Goal: Feedback & Contribution: Submit feedback/report problem

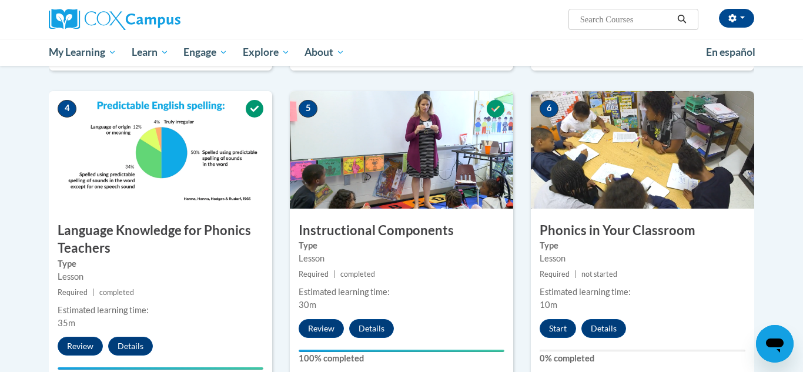
scroll to position [523, 0]
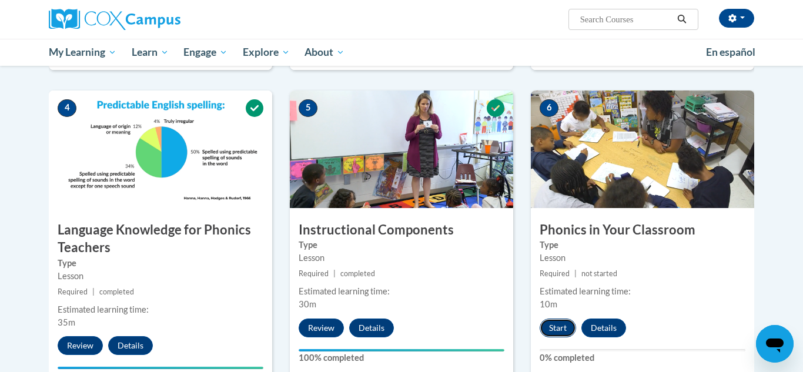
click at [562, 330] on button "Start" at bounding box center [558, 328] width 36 height 19
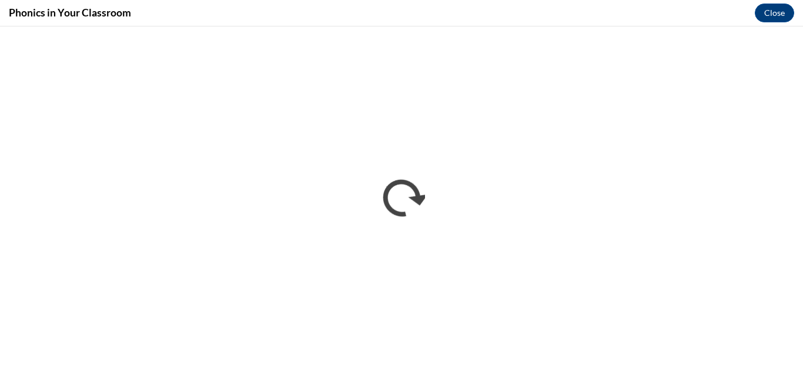
scroll to position [0, 0]
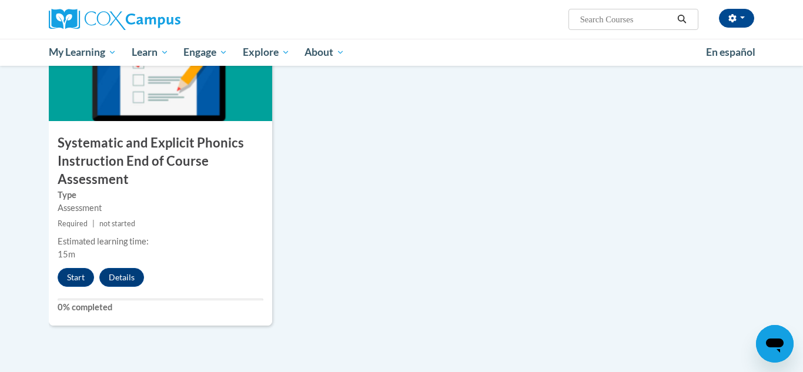
scroll to position [935, 0]
click at [75, 278] on button "Start" at bounding box center [76, 277] width 36 height 19
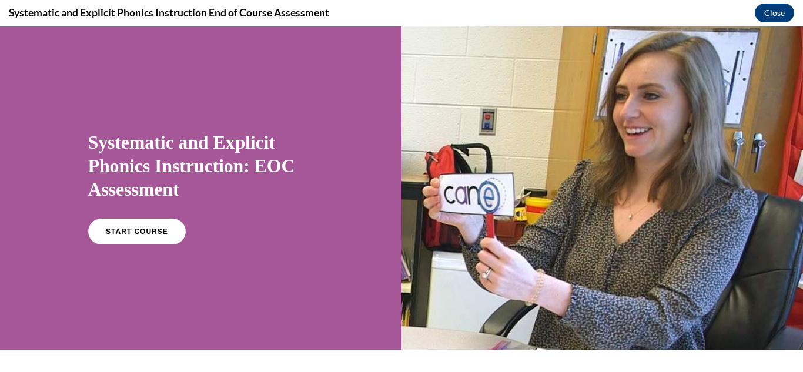
scroll to position [0, 0]
click at [123, 240] on link "START COURSE" at bounding box center [136, 231] width 102 height 27
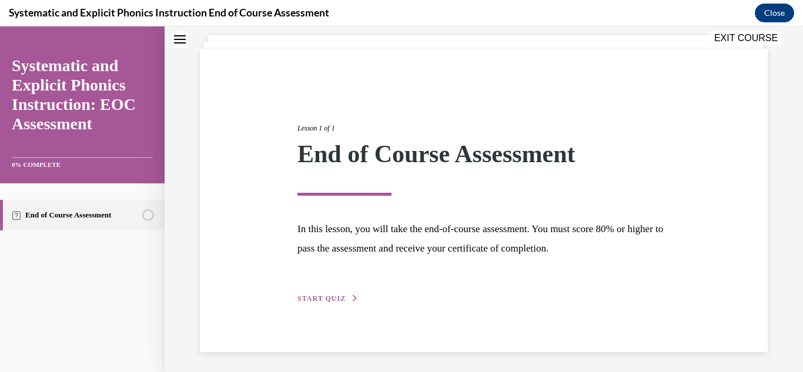
scroll to position [71, 0]
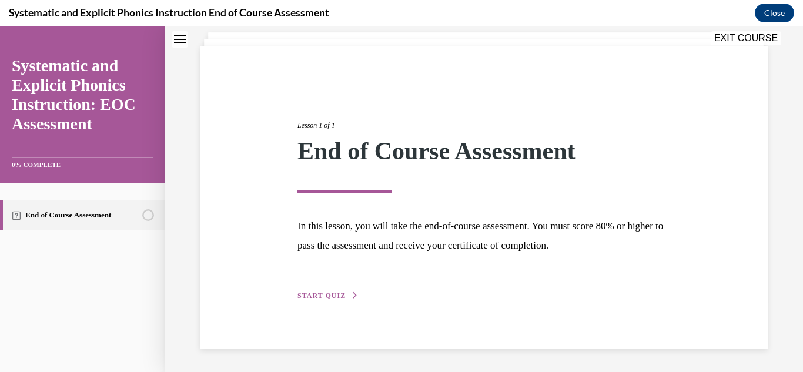
click at [322, 298] on span "START QUIZ" at bounding box center [322, 296] width 48 height 8
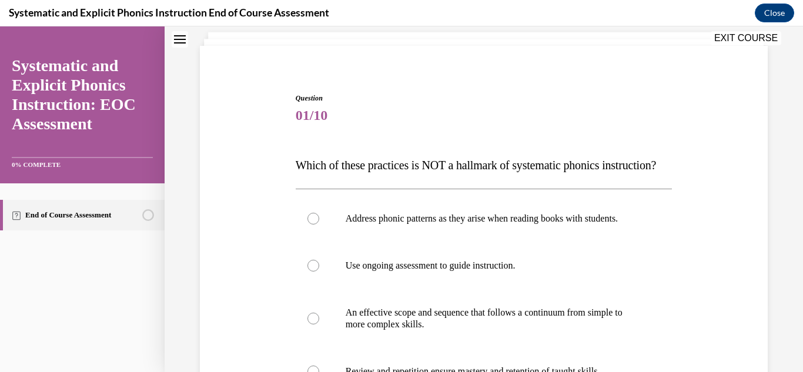
click at [322, 289] on div at bounding box center [484, 265] width 377 height 47
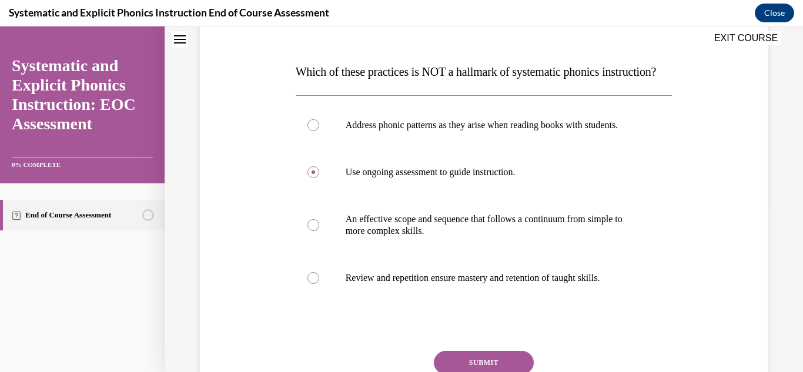
scroll to position [168, 0]
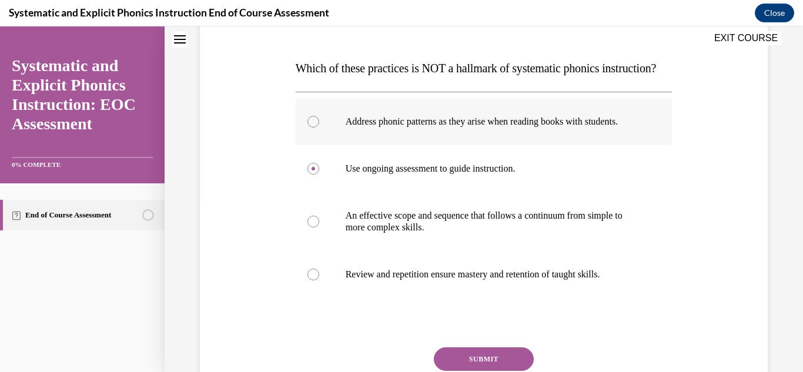
click at [314, 128] on div at bounding box center [314, 122] width 12 height 12
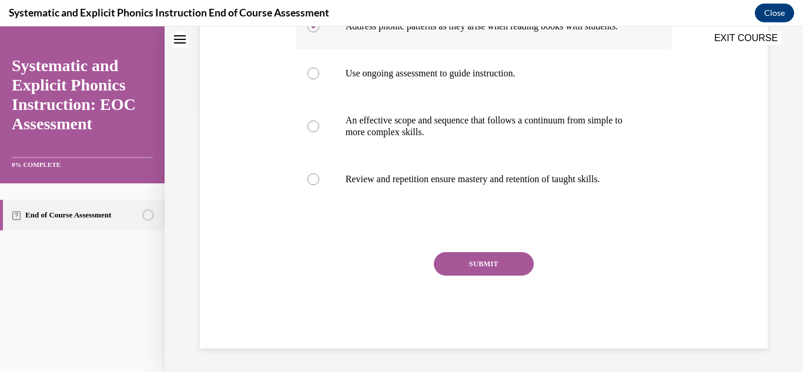
scroll to position [272, 0]
click at [491, 276] on button "SUBMIT" at bounding box center [484, 264] width 100 height 24
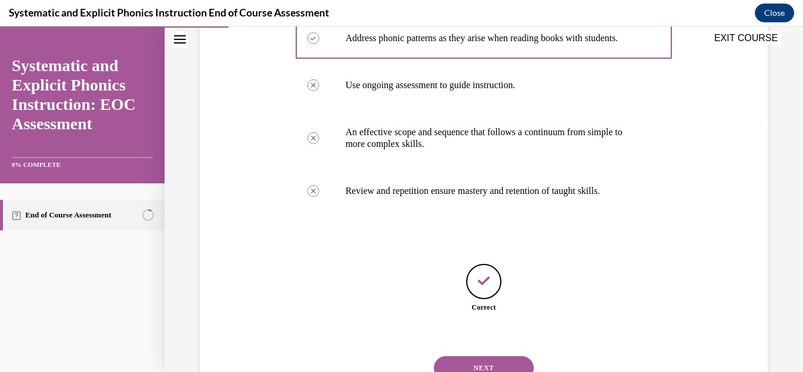
scroll to position [323, 0]
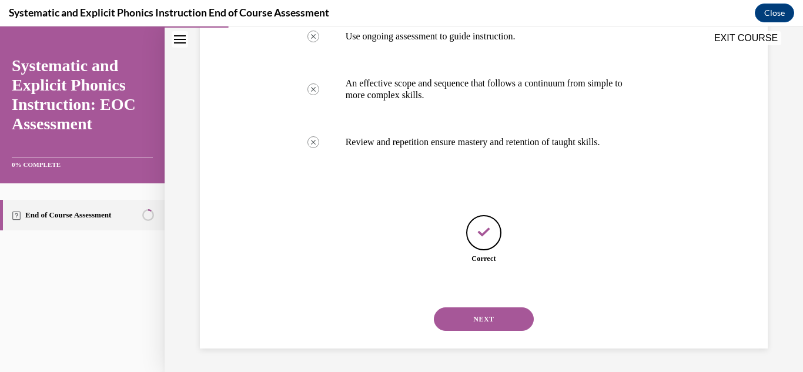
click at [478, 318] on button "NEXT" at bounding box center [484, 320] width 100 height 24
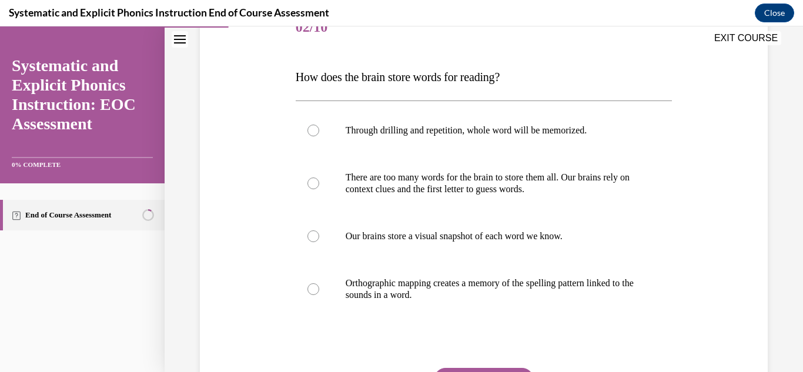
scroll to position [162, 0]
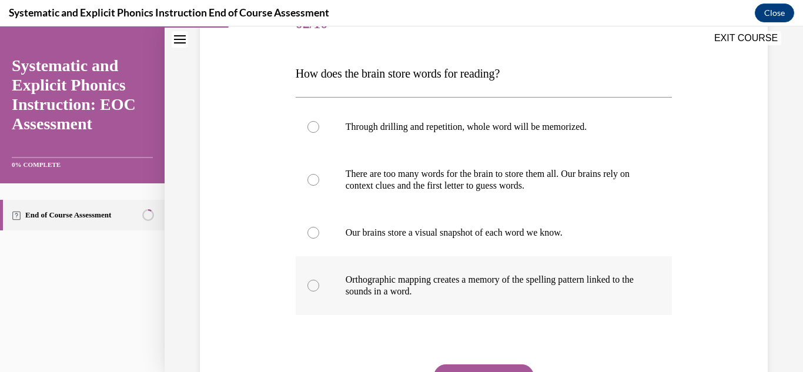
click at [313, 287] on div at bounding box center [314, 286] width 12 height 12
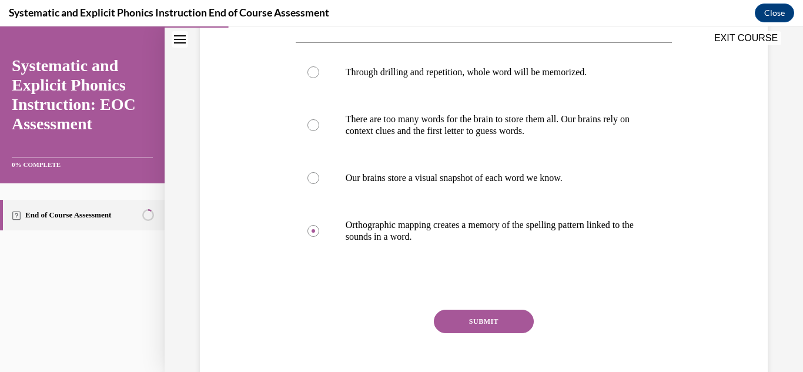
scroll to position [228, 0]
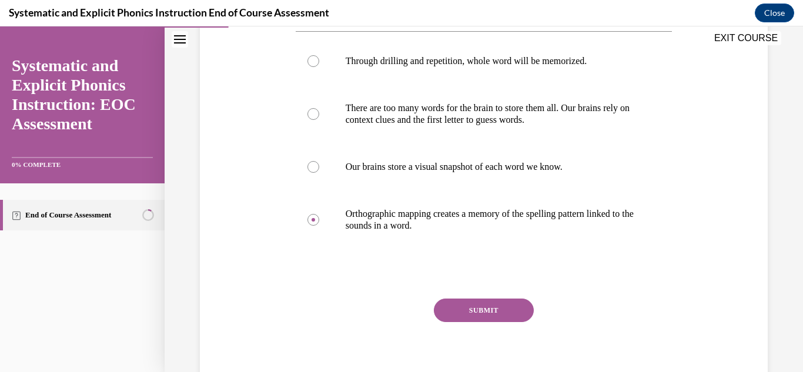
click at [447, 310] on button "SUBMIT" at bounding box center [484, 311] width 100 height 24
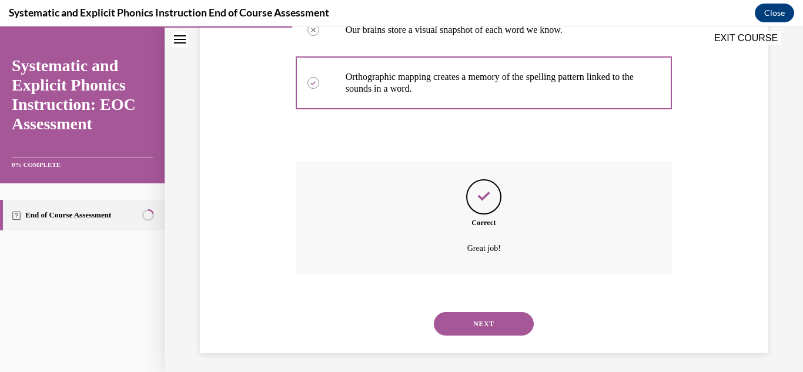
scroll to position [370, 0]
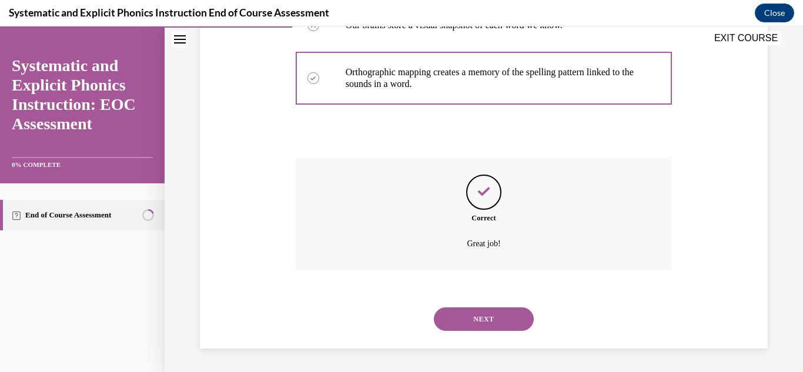
click at [472, 319] on button "NEXT" at bounding box center [484, 320] width 100 height 24
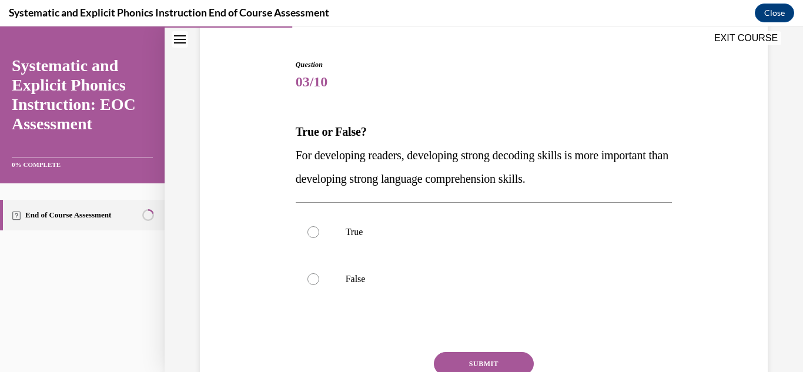
scroll to position [106, 0]
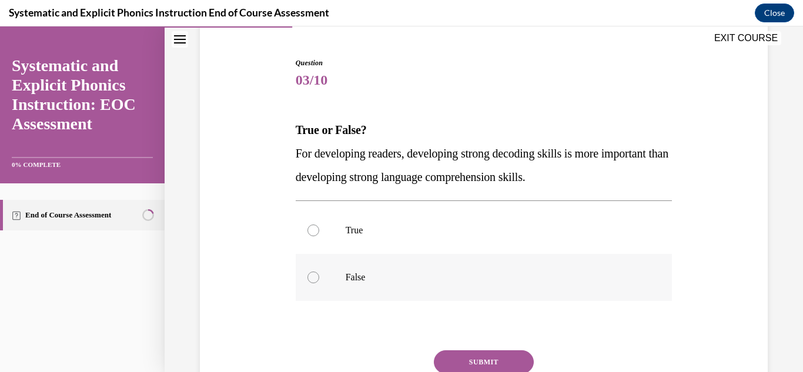
click at [312, 278] on div at bounding box center [314, 278] width 12 height 12
click at [474, 358] on button "SUBMIT" at bounding box center [484, 362] width 100 height 24
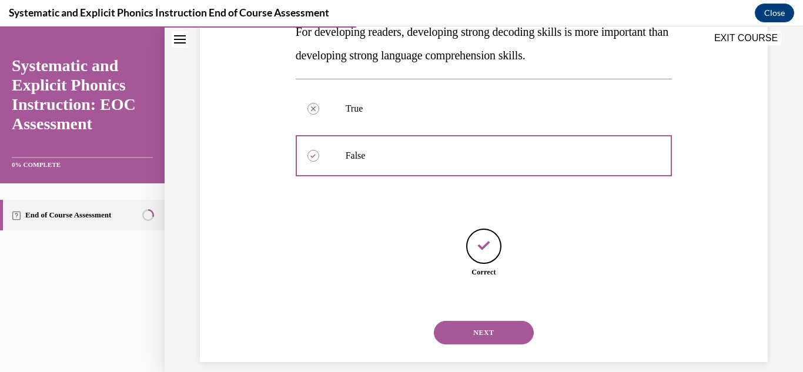
scroll to position [241, 0]
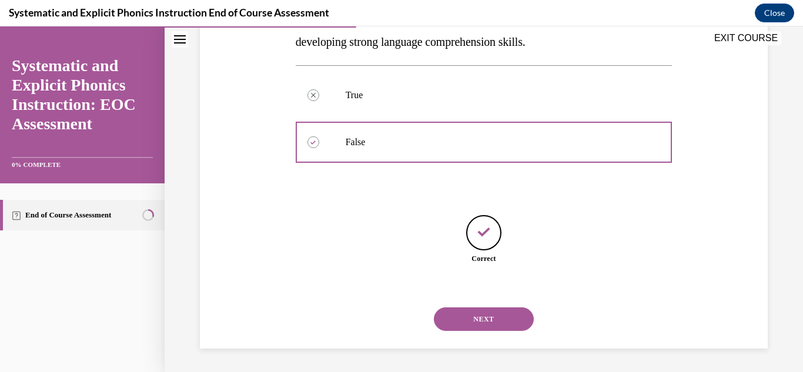
click at [476, 322] on button "NEXT" at bounding box center [484, 320] width 100 height 24
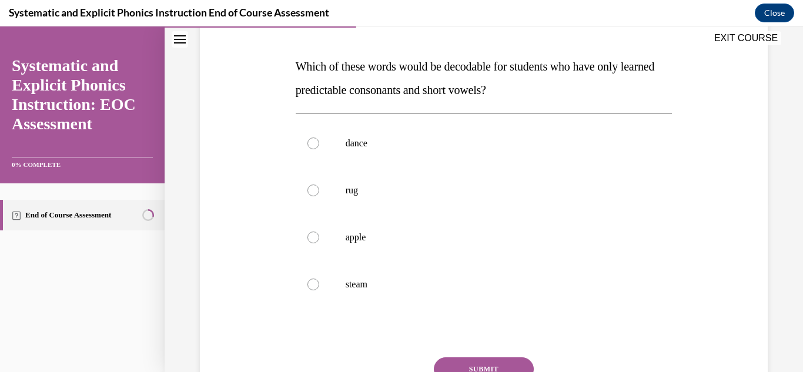
scroll to position [171, 0]
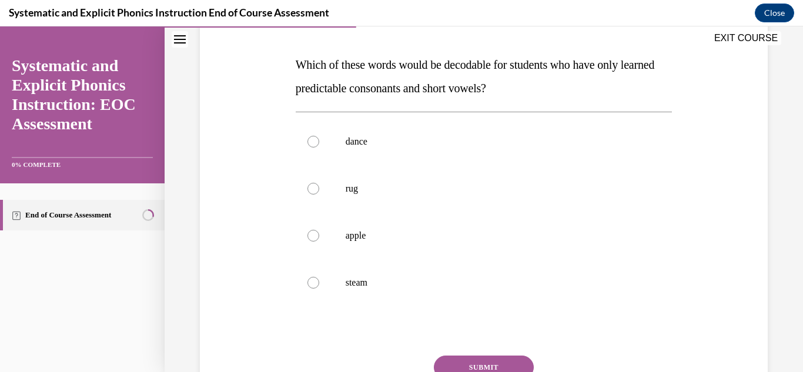
click at [476, 322] on div "Question 04/10 Which of these words would be decodable for students who have on…" at bounding box center [484, 222] width 377 height 460
click at [314, 237] on div at bounding box center [314, 236] width 12 height 12
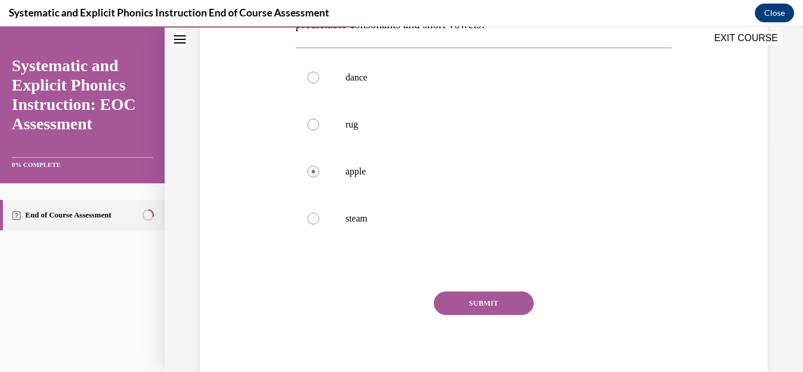
click at [458, 312] on button "SUBMIT" at bounding box center [484, 304] width 100 height 24
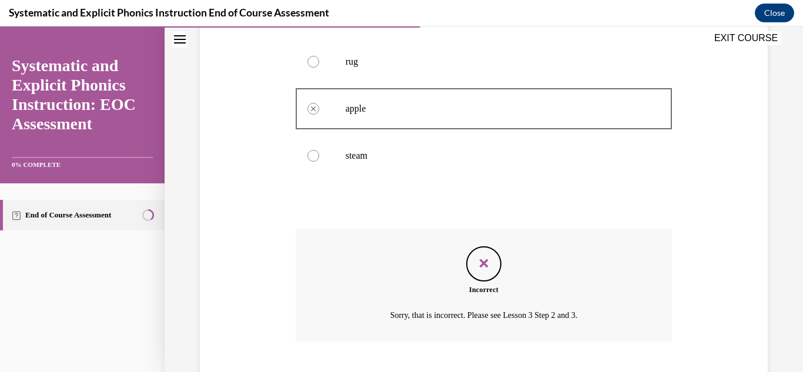
scroll to position [370, 0]
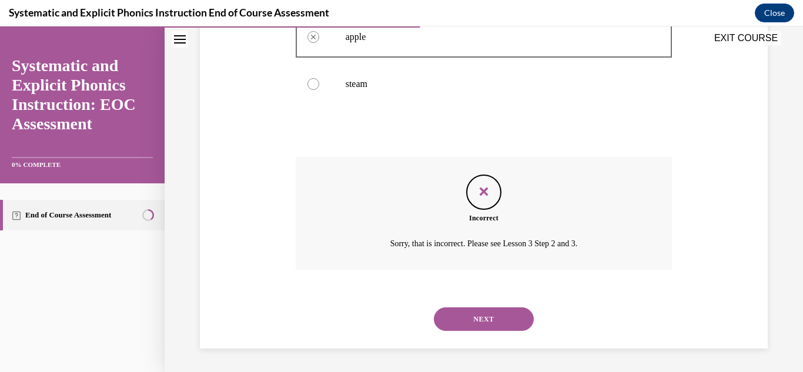
click at [460, 315] on button "NEXT" at bounding box center [484, 320] width 100 height 24
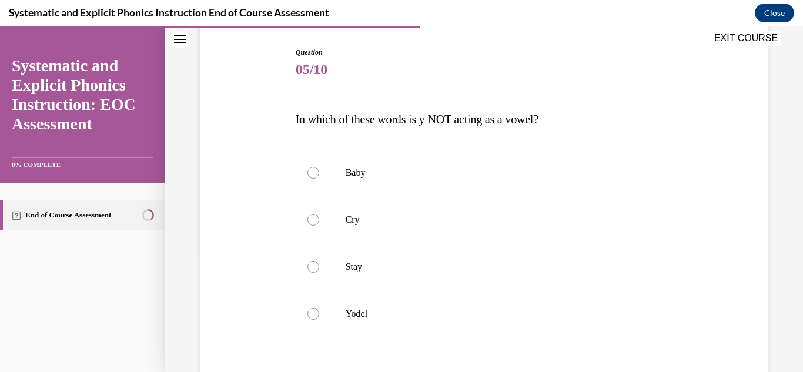
scroll to position [126, 0]
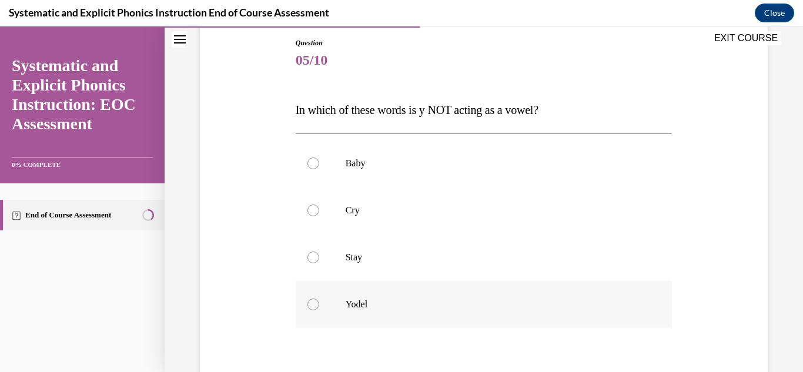
click at [313, 304] on div at bounding box center [314, 305] width 12 height 12
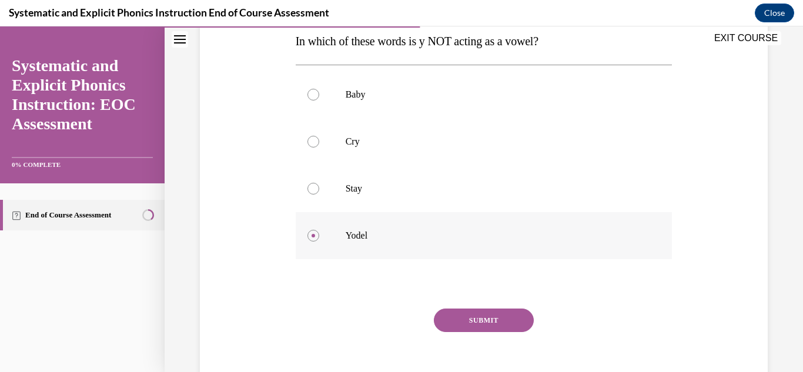
scroll to position [196, 0]
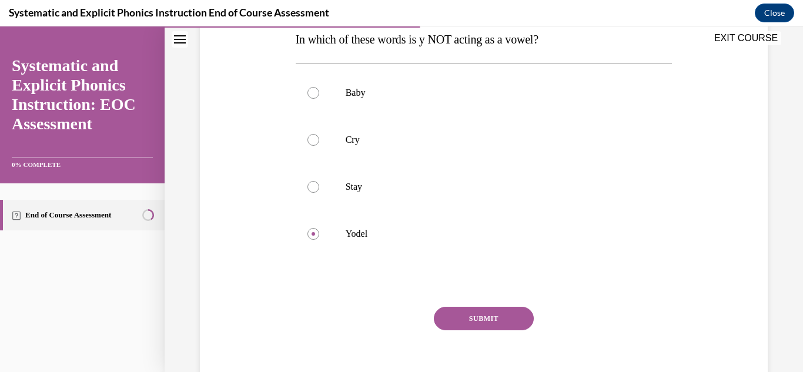
click at [460, 318] on button "SUBMIT" at bounding box center [484, 319] width 100 height 24
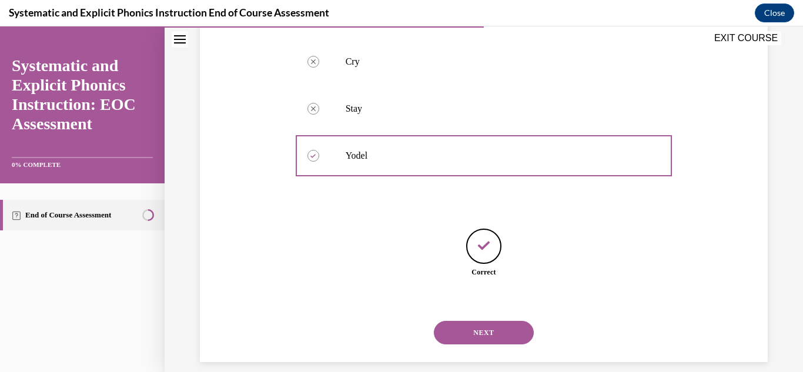
scroll to position [288, 0]
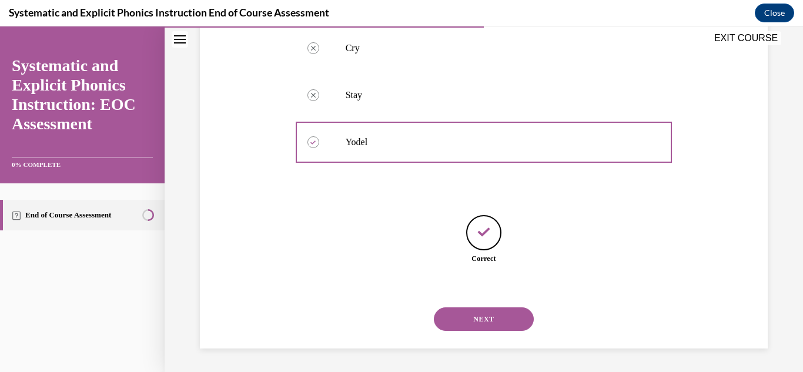
click at [467, 318] on button "NEXT" at bounding box center [484, 320] width 100 height 24
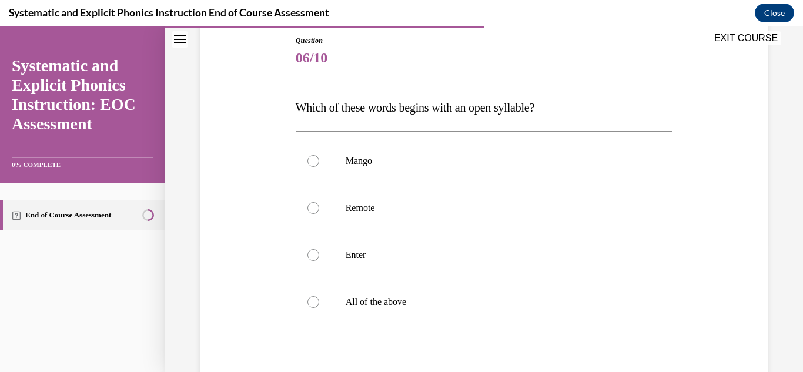
scroll to position [129, 0]
click at [309, 303] on div at bounding box center [314, 302] width 12 height 12
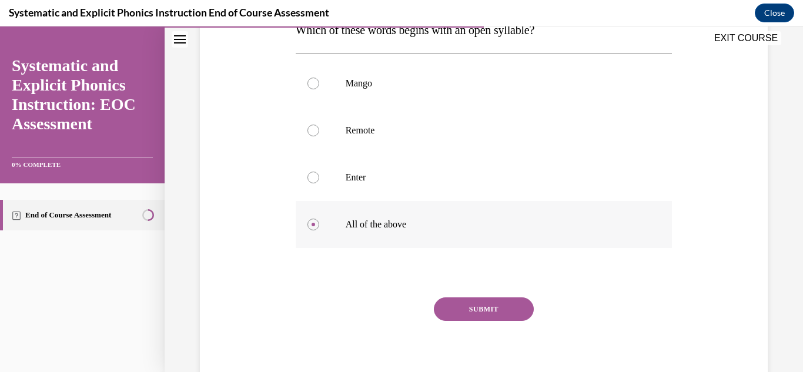
scroll to position [208, 0]
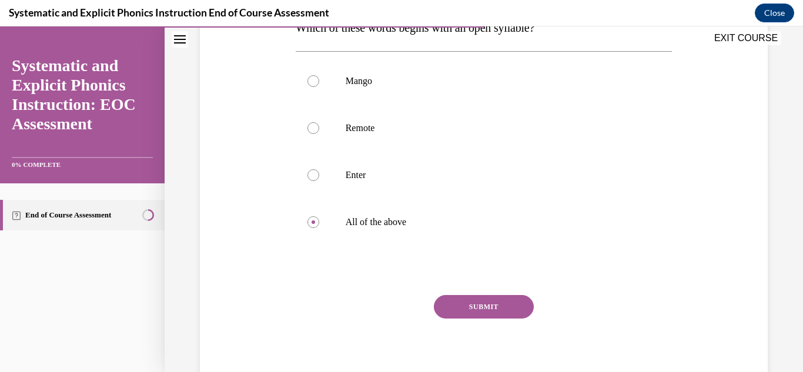
click at [473, 308] on button "SUBMIT" at bounding box center [484, 307] width 100 height 24
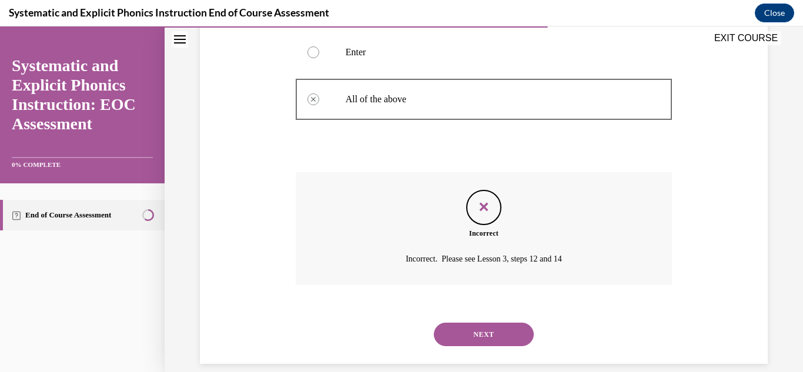
scroll to position [346, 0]
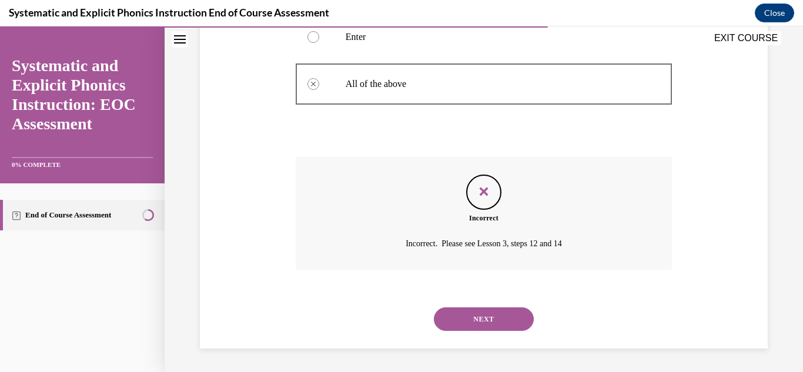
click at [475, 320] on button "NEXT" at bounding box center [484, 320] width 100 height 24
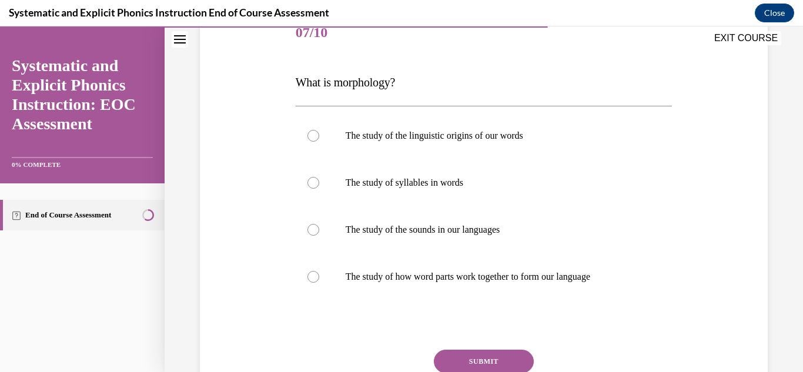
scroll to position [155, 0]
click at [312, 134] on div at bounding box center [314, 135] width 12 height 12
click at [469, 359] on button "SUBMIT" at bounding box center [484, 361] width 100 height 24
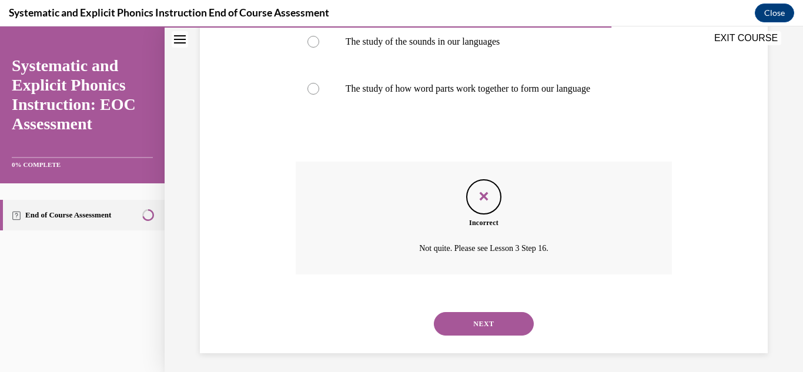
scroll to position [346, 0]
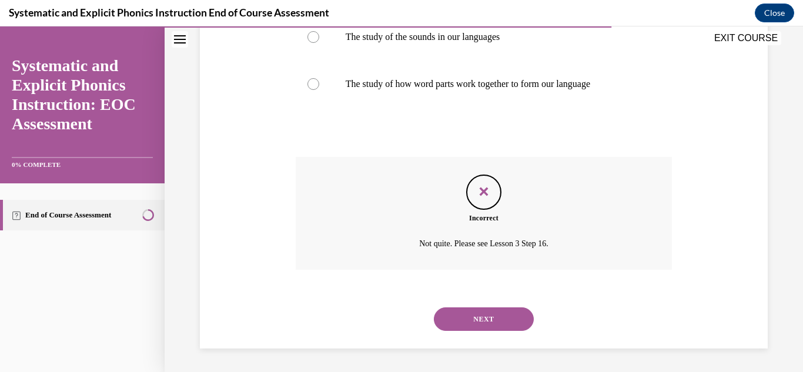
click at [481, 322] on button "NEXT" at bounding box center [484, 320] width 100 height 24
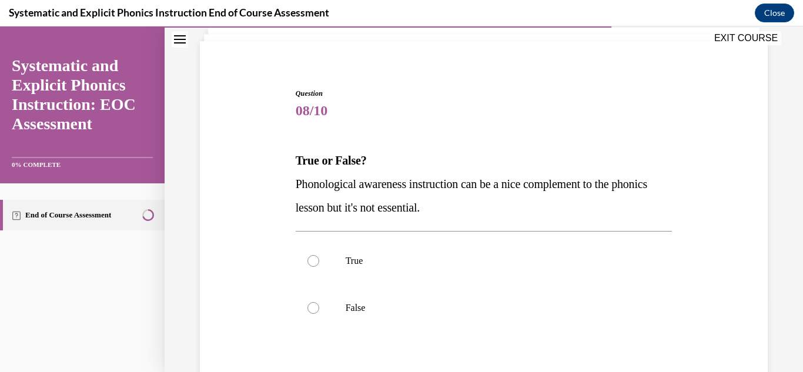
scroll to position [77, 0]
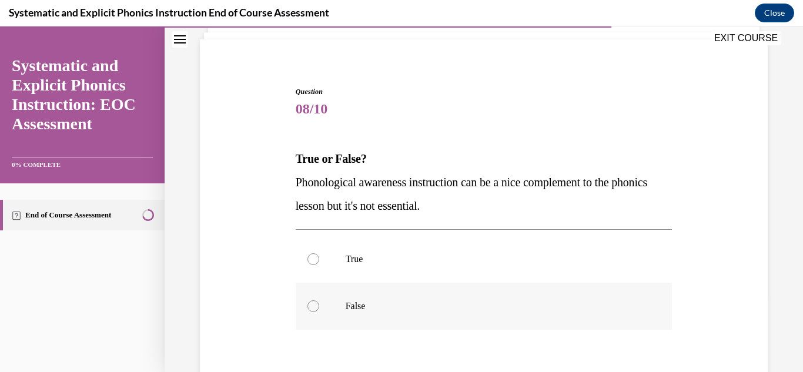
click at [312, 307] on div at bounding box center [314, 306] width 12 height 12
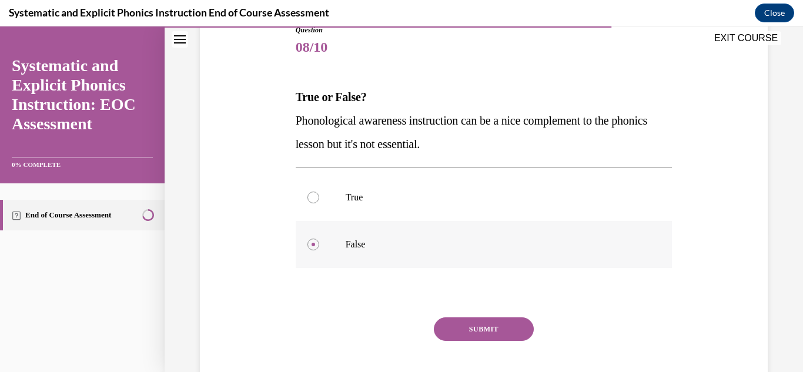
scroll to position [142, 0]
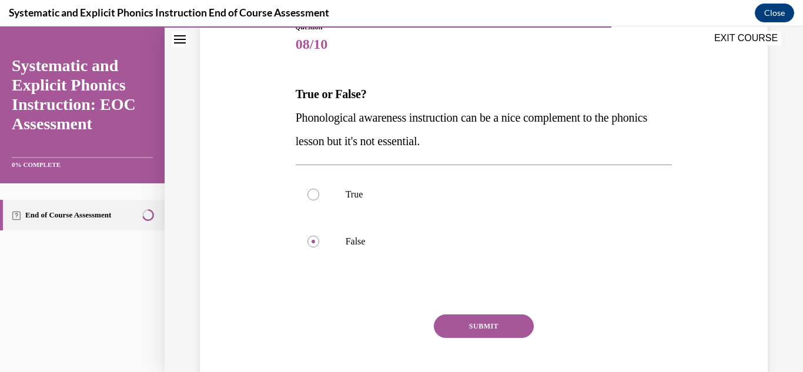
click at [472, 322] on button "SUBMIT" at bounding box center [484, 327] width 100 height 24
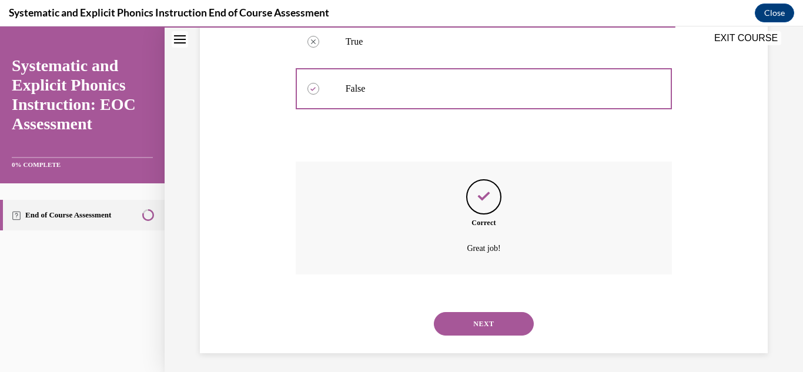
scroll to position [299, 0]
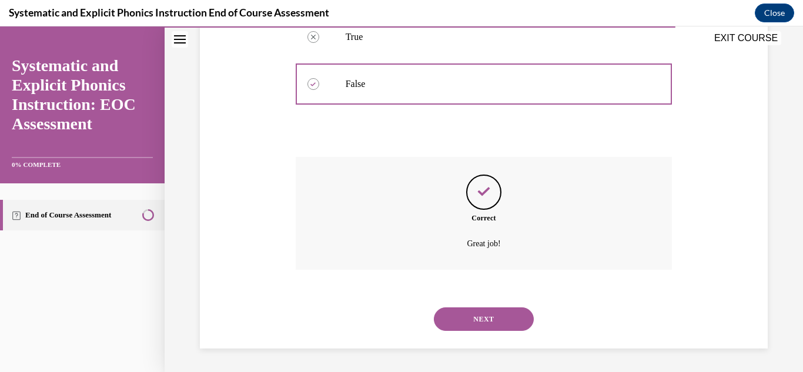
click at [472, 322] on button "NEXT" at bounding box center [484, 320] width 100 height 24
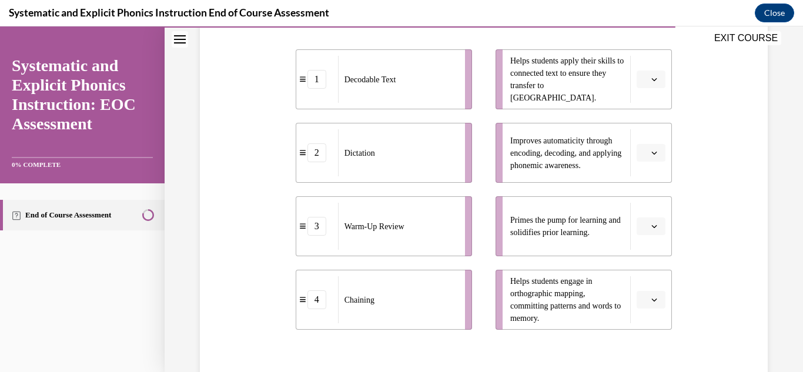
scroll to position [267, 0]
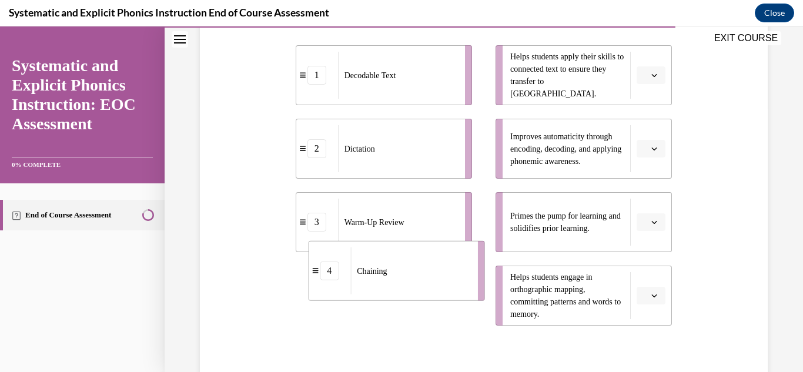
drag, startPoint x: 365, startPoint y: 294, endPoint x: 377, endPoint y: 268, distance: 28.7
click at [377, 268] on span "Chaining" at bounding box center [372, 271] width 30 height 12
drag, startPoint x: 347, startPoint y: 305, endPoint x: 343, endPoint y: 182, distance: 123.0
click at [343, 182] on div "Chaining" at bounding box center [393, 190] width 119 height 47
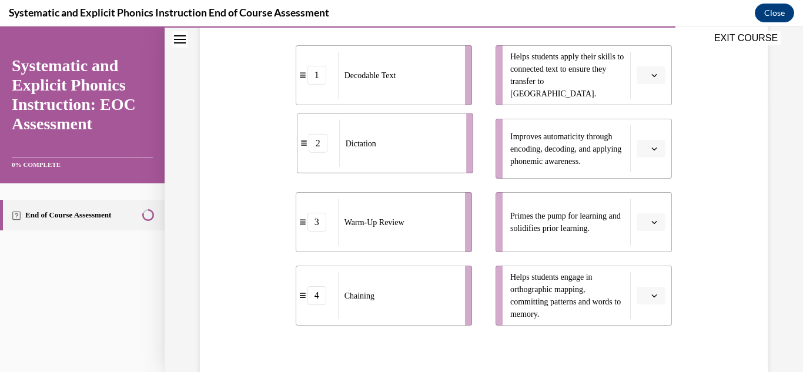
drag, startPoint x: 328, startPoint y: 149, endPoint x: 325, endPoint y: 55, distance: 94.1
click at [325, 113] on li "2 Dictation" at bounding box center [385, 143] width 176 height 60
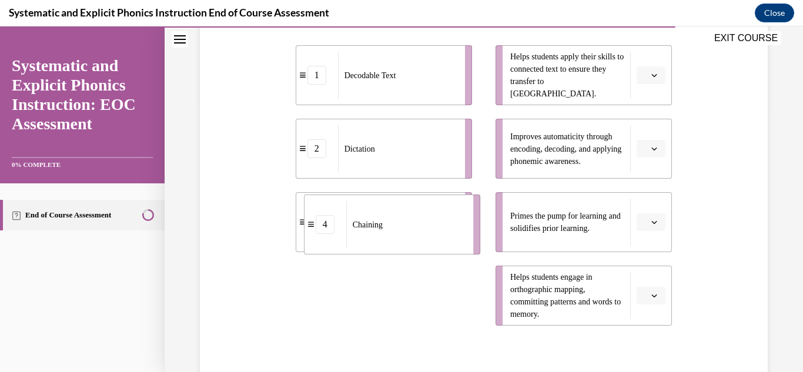
drag, startPoint x: 389, startPoint y: 296, endPoint x: 397, endPoint y: 219, distance: 78.1
click at [397, 219] on div "Chaining" at bounding box center [405, 224] width 119 height 47
drag, startPoint x: 348, startPoint y: 289, endPoint x: 363, endPoint y: 166, distance: 123.9
click at [363, 179] on div "Chaining" at bounding box center [411, 202] width 119 height 47
drag, startPoint x: 419, startPoint y: 310, endPoint x: 431, endPoint y: 141, distance: 170.4
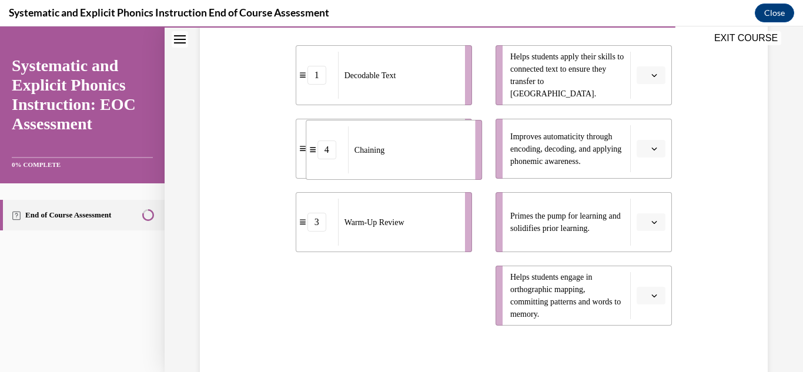
click at [431, 141] on div "Chaining" at bounding box center [407, 149] width 119 height 47
drag, startPoint x: 366, startPoint y: 308, endPoint x: 394, endPoint y: 255, distance: 60.0
click at [394, 272] on div "Chaining" at bounding box center [397, 295] width 119 height 47
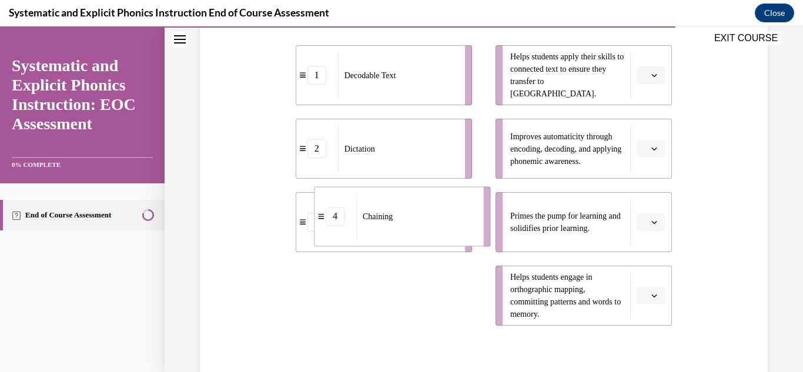
drag, startPoint x: 409, startPoint y: 278, endPoint x: 434, endPoint y: 166, distance: 114.6
click at [434, 186] on li "4 Chaining" at bounding box center [402, 216] width 176 height 60
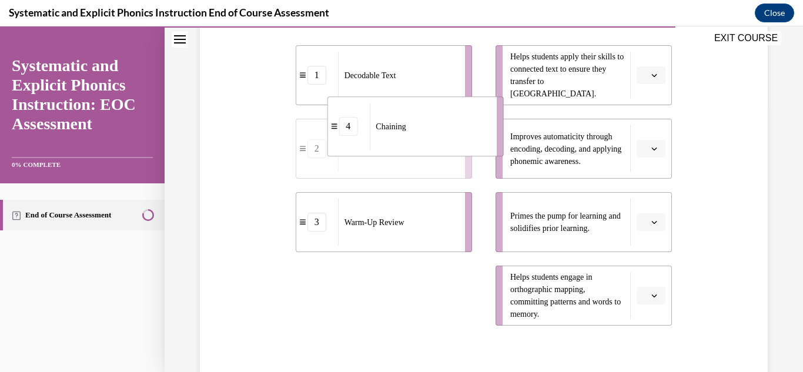
drag, startPoint x: 413, startPoint y: 312, endPoint x: 448, endPoint y: 89, distance: 225.7
click at [448, 103] on div "Chaining" at bounding box center [428, 126] width 119 height 47
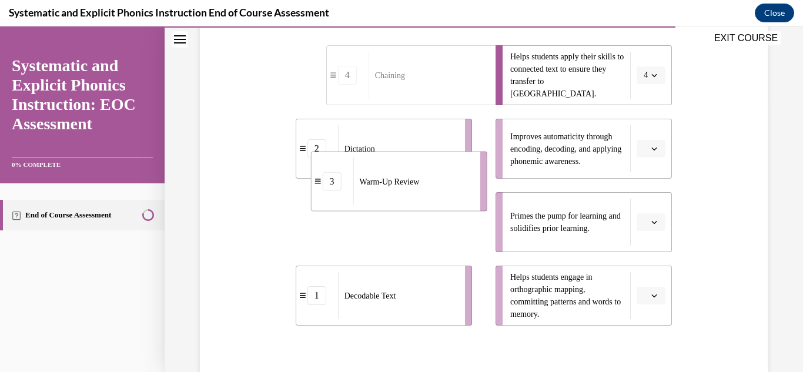
drag, startPoint x: 386, startPoint y: 227, endPoint x: 405, endPoint y: 182, distance: 48.8
click at [405, 182] on span "Warm-Up Review" at bounding box center [389, 181] width 60 height 12
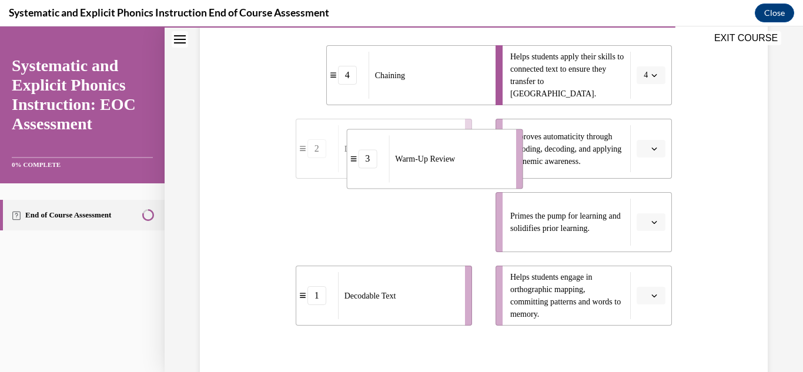
drag, startPoint x: 403, startPoint y: 231, endPoint x: 458, endPoint y: 164, distance: 86.1
click at [458, 164] on div "Warm-Up Review" at bounding box center [448, 158] width 119 height 47
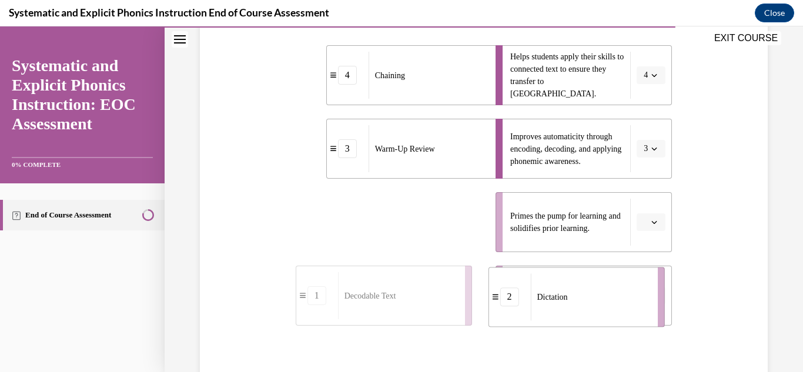
drag, startPoint x: 379, startPoint y: 218, endPoint x: 585, endPoint y: 296, distance: 220.0
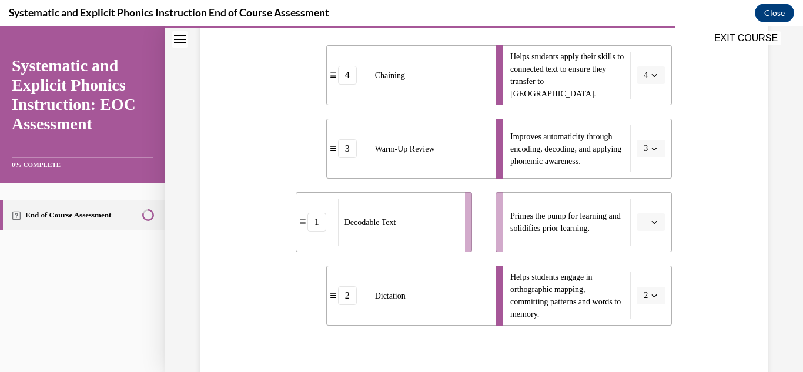
drag, startPoint x: 337, startPoint y: 231, endPoint x: 352, endPoint y: 228, distance: 15.5
click at [338, 228] on div "1" at bounding box center [317, 222] width 42 height 19
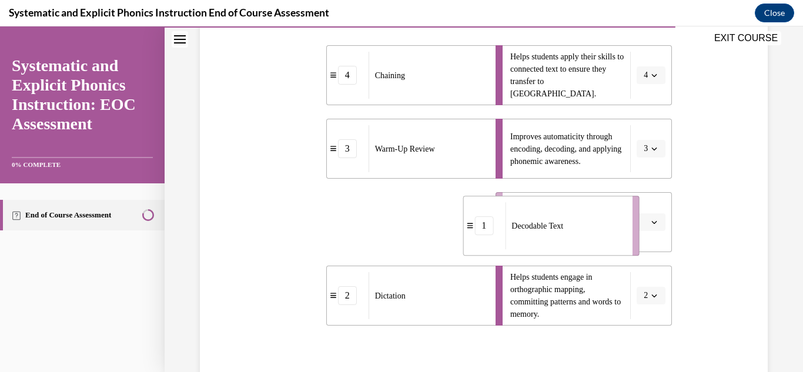
drag, startPoint x: 389, startPoint y: 226, endPoint x: 556, endPoint y: 230, distance: 167.6
click at [556, 230] on span "Decodable Text" at bounding box center [538, 226] width 52 height 12
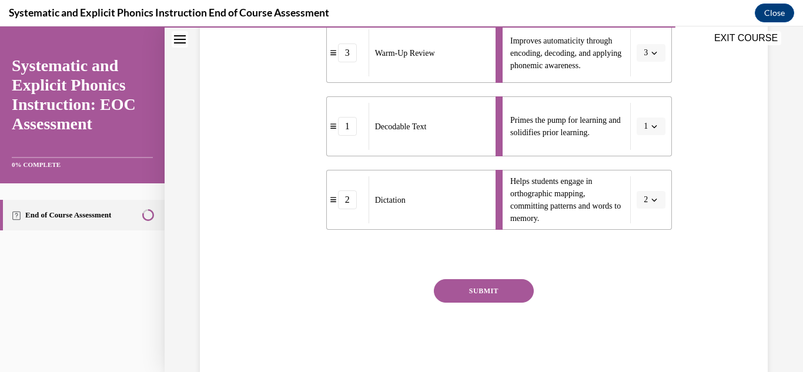
scroll to position [390, 0]
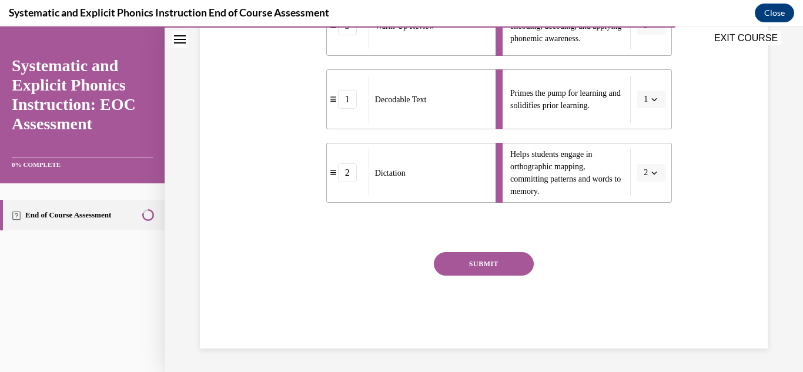
click at [470, 265] on button "SUBMIT" at bounding box center [484, 264] width 100 height 24
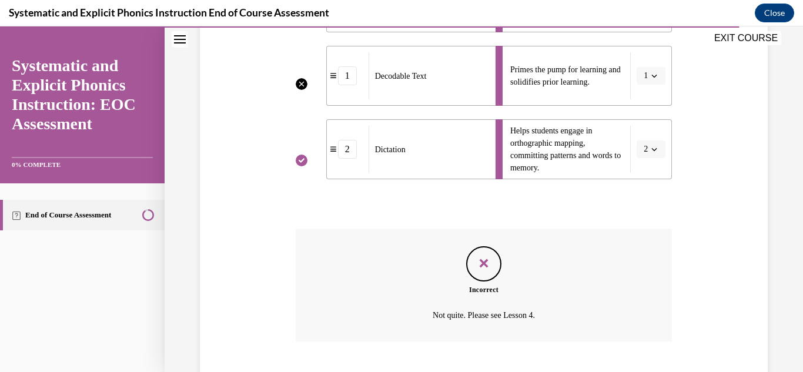
scroll to position [418, 0]
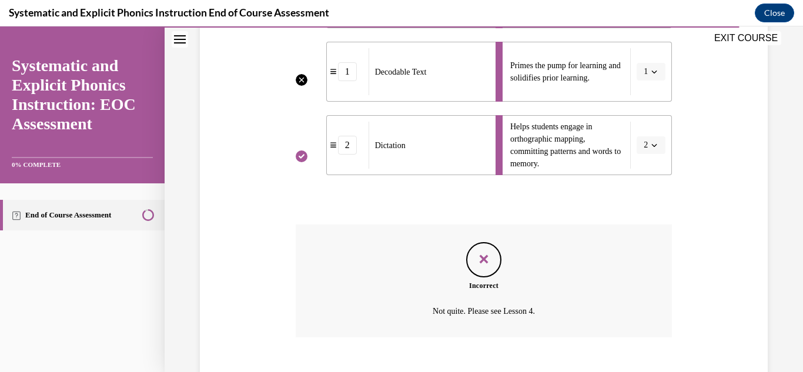
click at [491, 257] on icon "Feedback" at bounding box center [484, 260] width 18 height 18
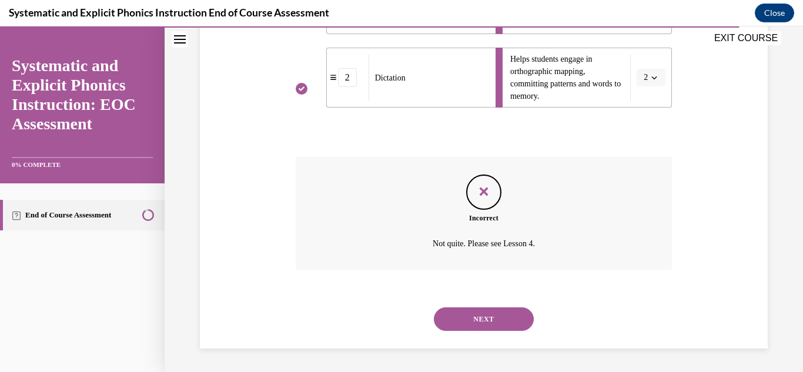
click at [475, 323] on button "NEXT" at bounding box center [484, 320] width 100 height 24
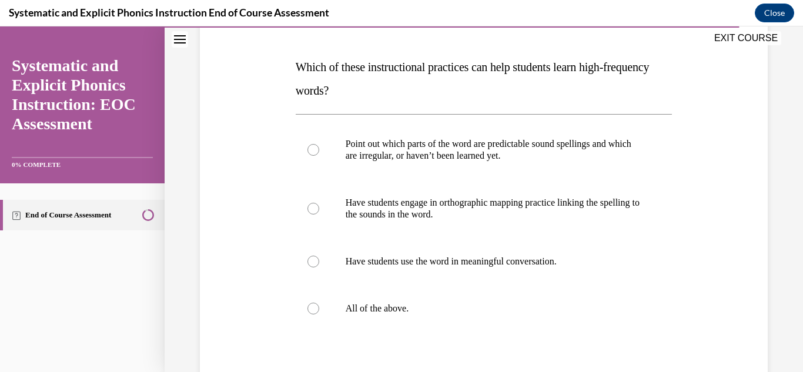
scroll to position [168, 0]
click at [312, 308] on div at bounding box center [314, 309] width 12 height 12
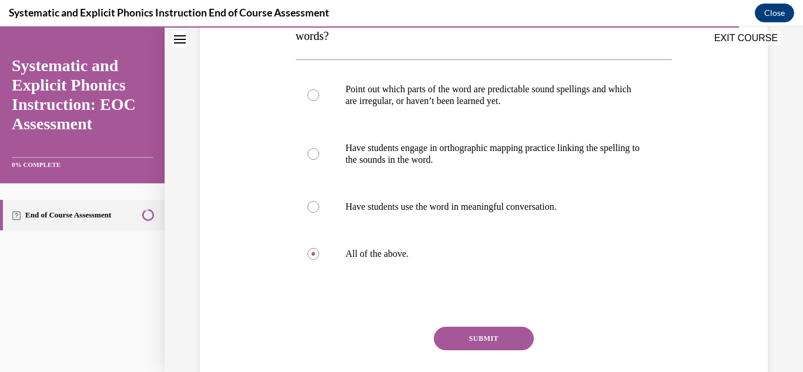
scroll to position [225, 0]
click at [473, 346] on button "SUBMIT" at bounding box center [484, 338] width 100 height 24
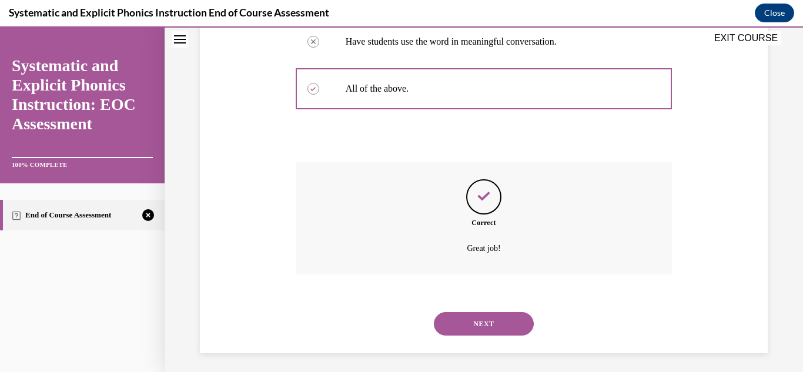
scroll to position [393, 0]
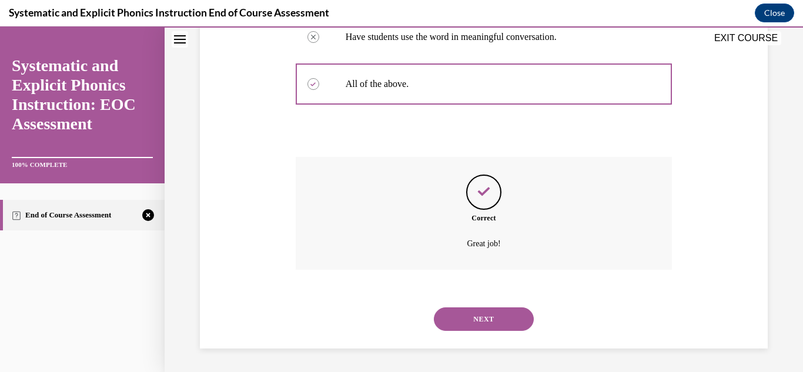
click at [489, 321] on button "NEXT" at bounding box center [484, 320] width 100 height 24
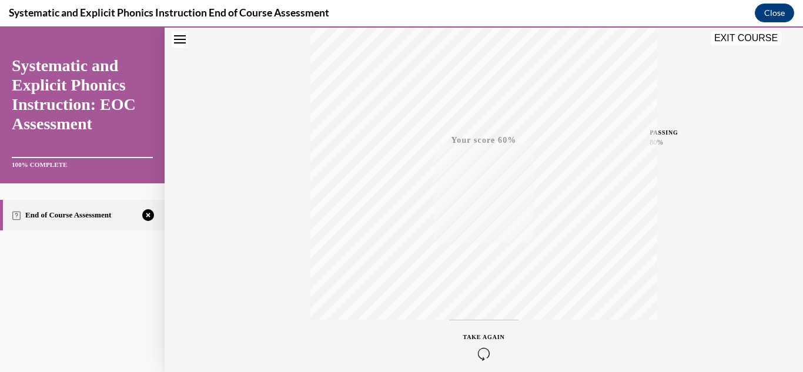
scroll to position [257, 0]
click at [479, 302] on icon "button" at bounding box center [484, 300] width 42 height 13
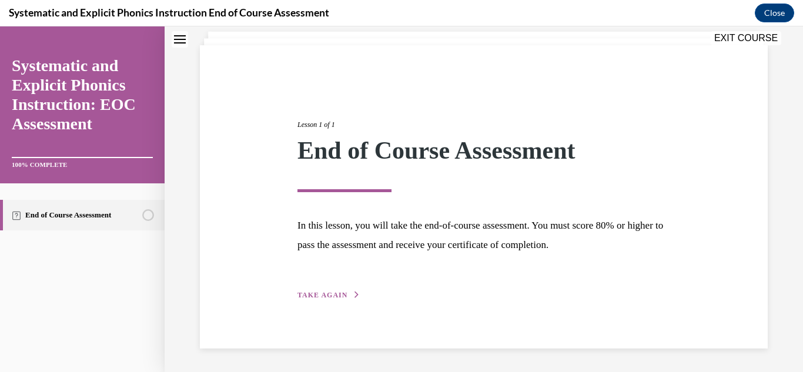
scroll to position [71, 0]
click at [342, 296] on span "TAKE AGAIN" at bounding box center [323, 296] width 50 height 8
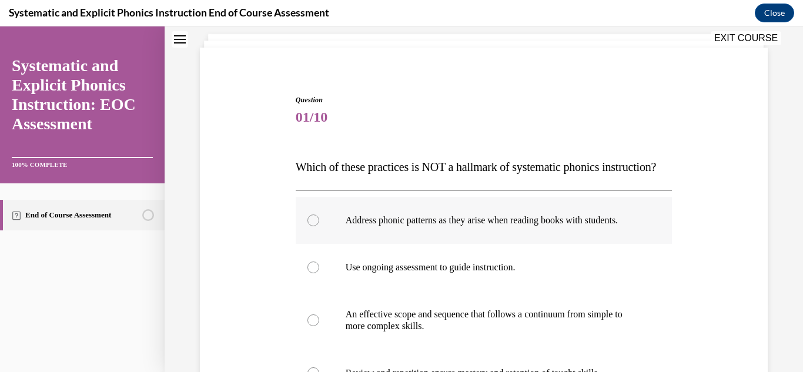
scroll to position [71, 0]
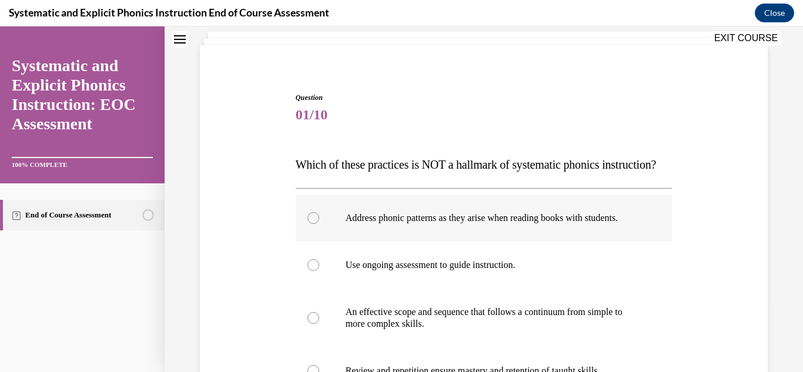
click at [311, 224] on div at bounding box center [314, 218] width 12 height 12
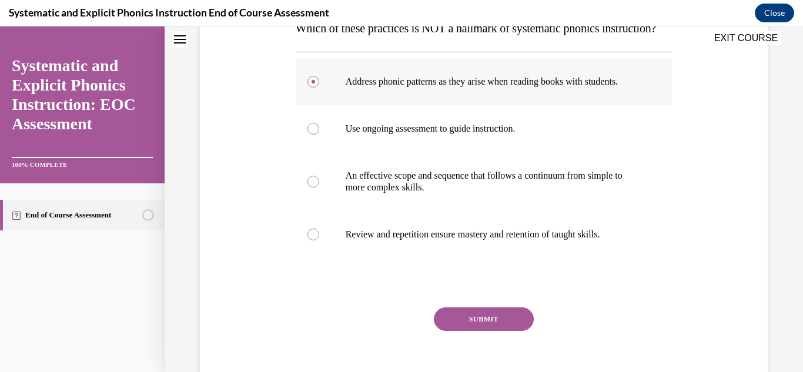
scroll to position [239, 0]
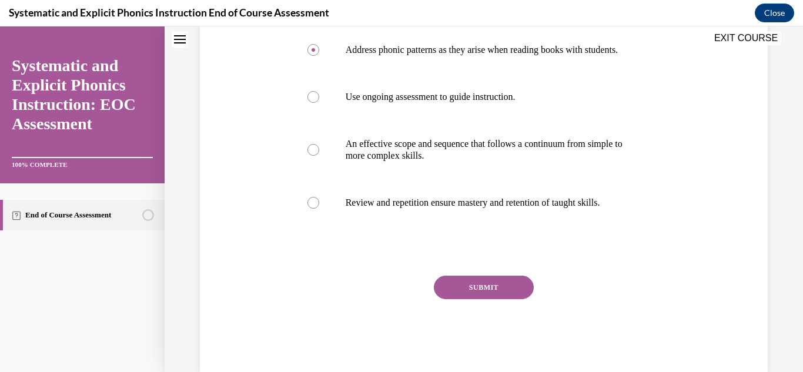
click at [480, 299] on button "SUBMIT" at bounding box center [484, 288] width 100 height 24
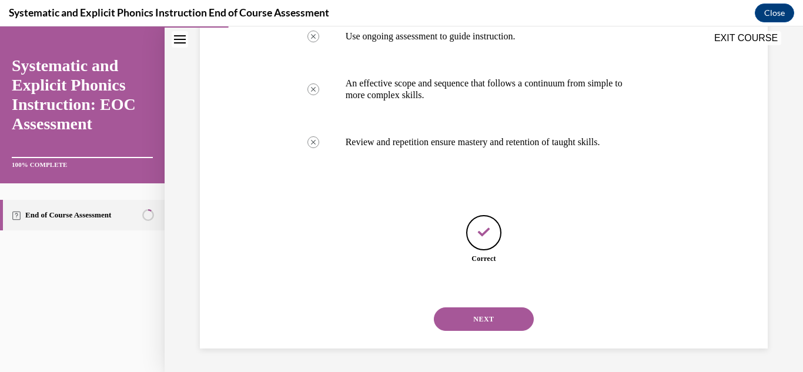
scroll to position [323, 0]
click at [480, 318] on button "NEXT" at bounding box center [484, 320] width 100 height 24
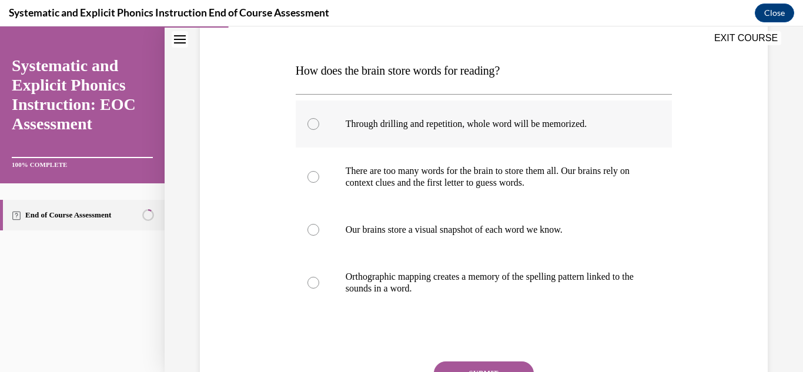
scroll to position [166, 0]
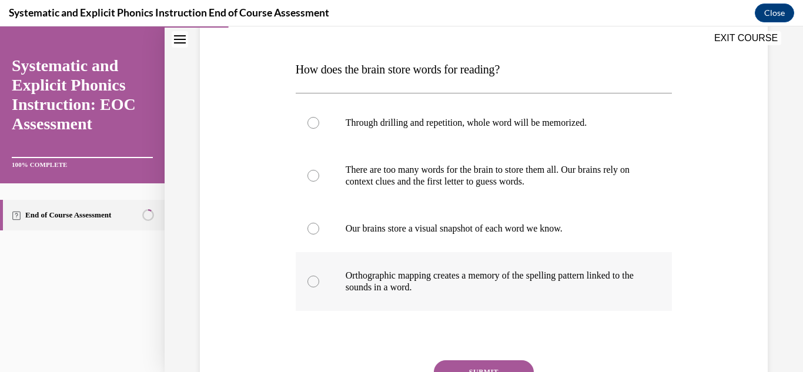
click at [311, 281] on div at bounding box center [314, 282] width 12 height 12
click at [458, 365] on button "SUBMIT" at bounding box center [484, 372] width 100 height 24
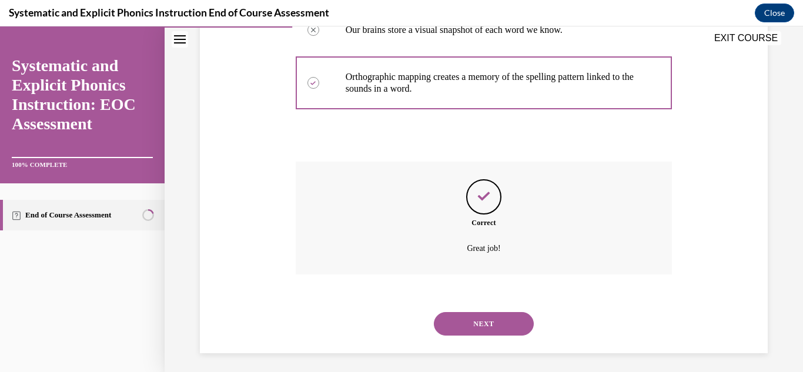
scroll to position [370, 0]
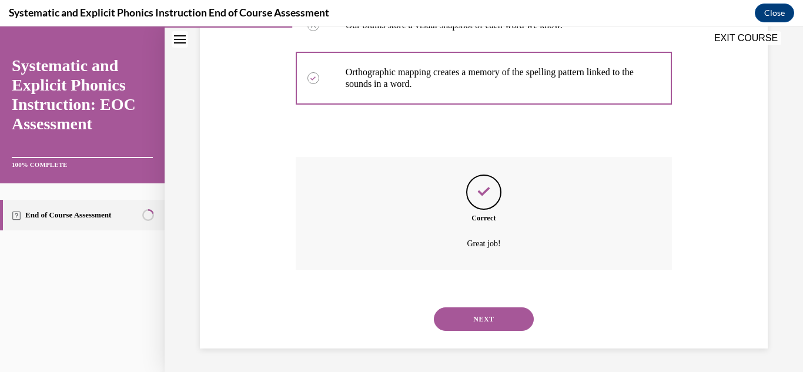
click at [480, 323] on button "NEXT" at bounding box center [484, 320] width 100 height 24
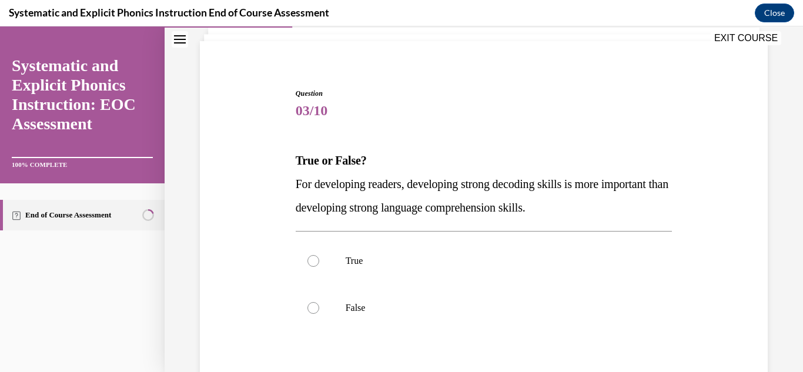
scroll to position [82, 0]
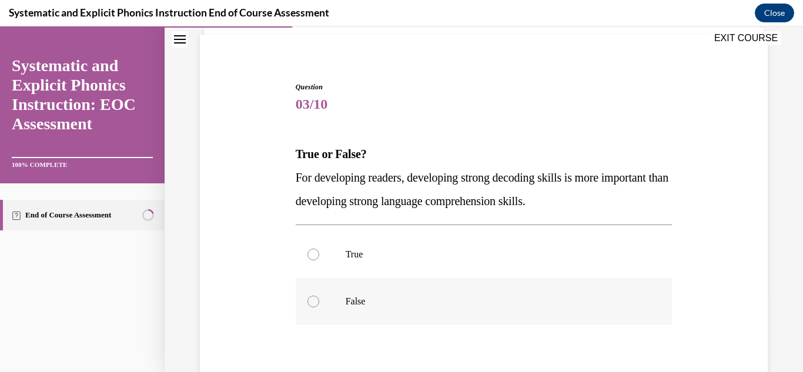
click at [310, 303] on div at bounding box center [314, 302] width 12 height 12
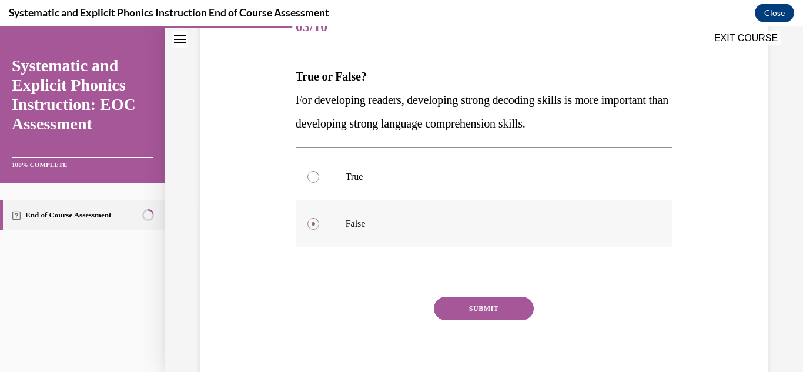
scroll to position [161, 0]
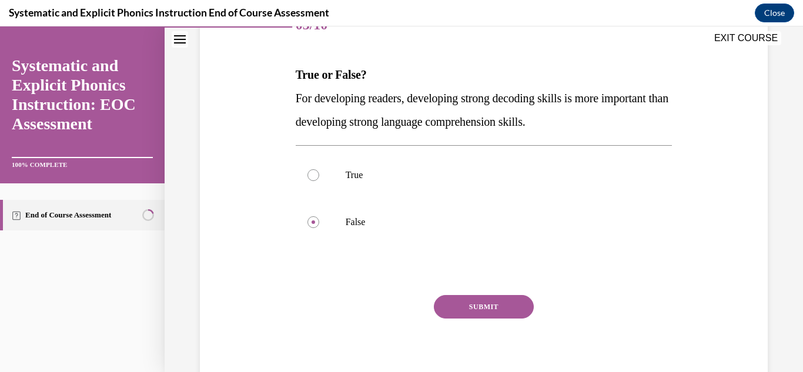
click at [456, 305] on button "SUBMIT" at bounding box center [484, 307] width 100 height 24
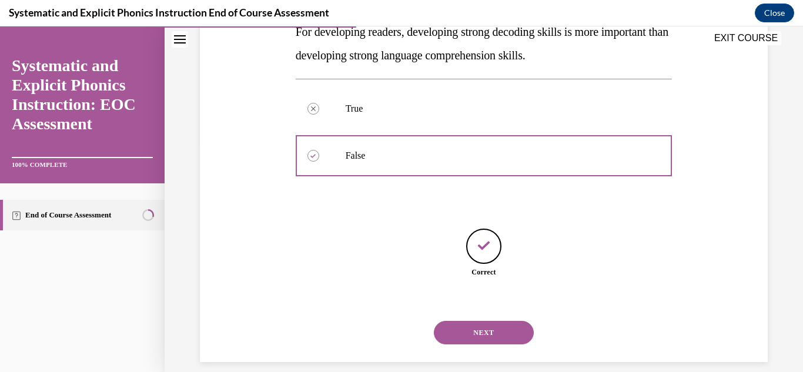
scroll to position [241, 0]
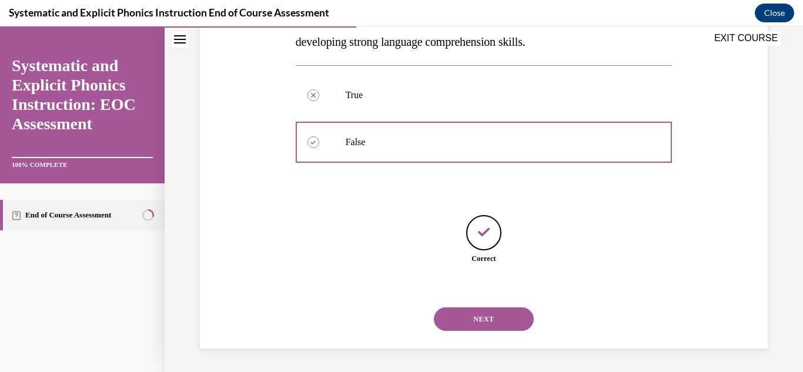
click at [470, 323] on button "NEXT" at bounding box center [484, 320] width 100 height 24
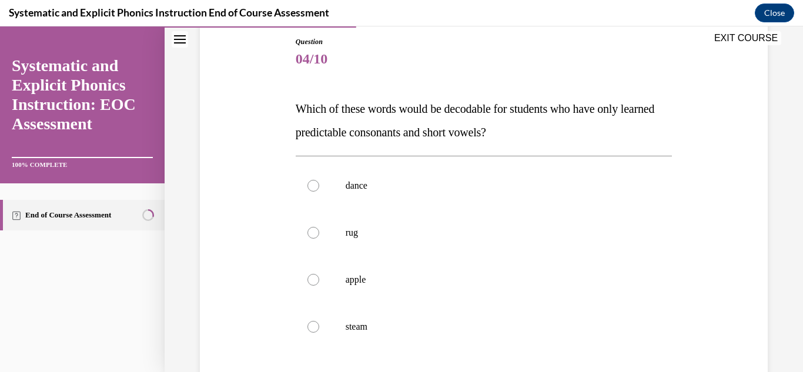
scroll to position [132, 0]
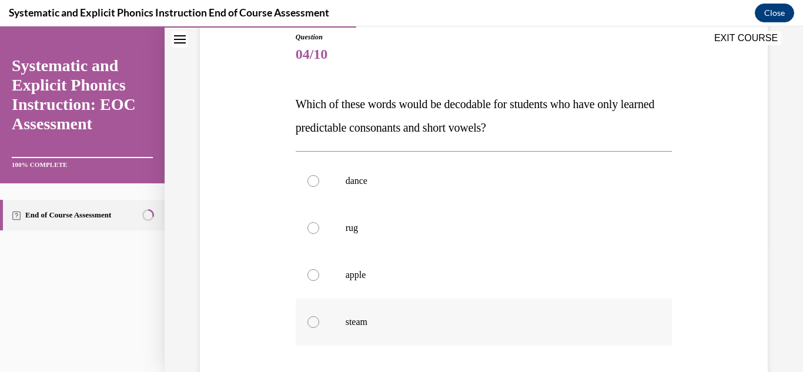
click at [310, 320] on div at bounding box center [314, 322] width 12 height 12
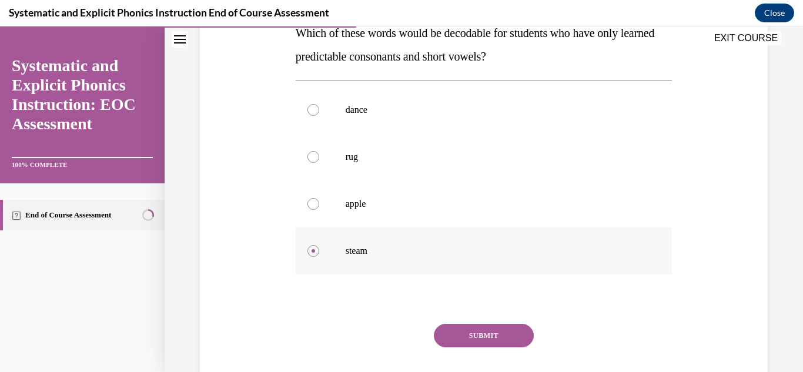
scroll to position [205, 0]
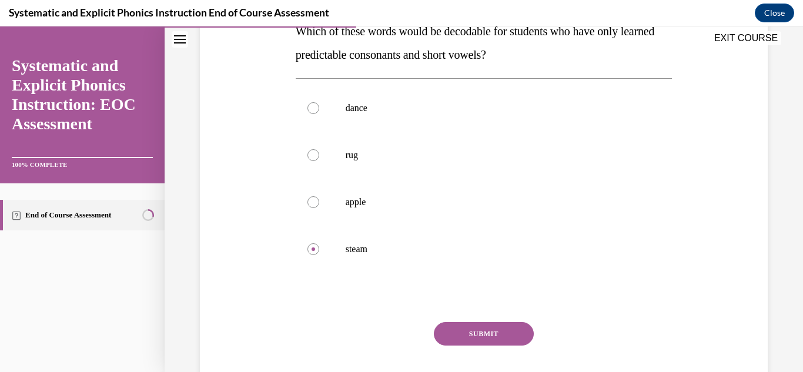
click at [459, 336] on button "SUBMIT" at bounding box center [484, 334] width 100 height 24
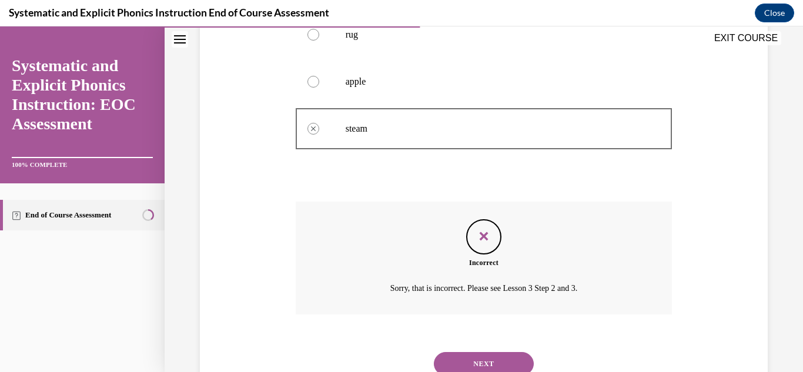
scroll to position [333, 0]
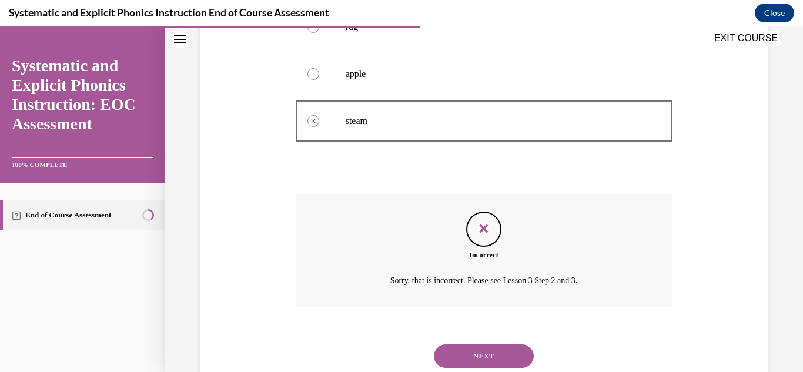
click at [479, 354] on button "NEXT" at bounding box center [484, 357] width 100 height 24
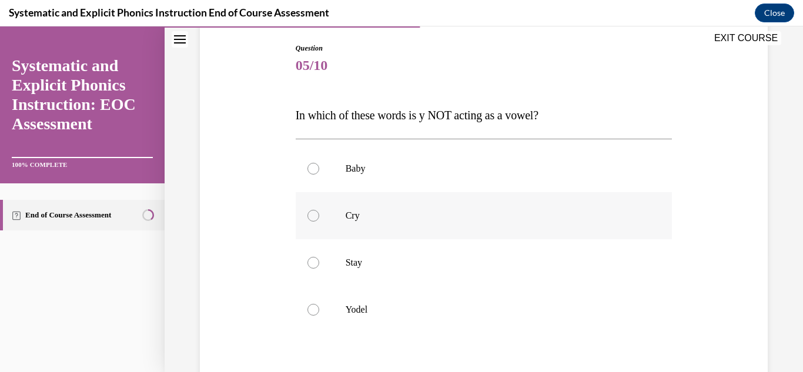
scroll to position [123, 0]
click at [313, 310] on div at bounding box center [314, 307] width 12 height 12
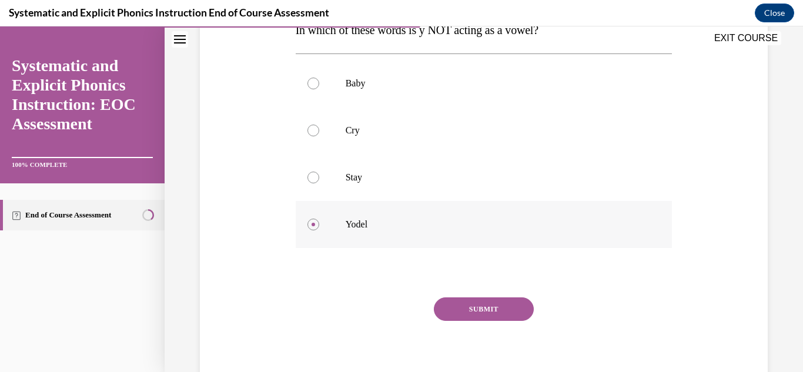
click at [451, 315] on button "SUBMIT" at bounding box center [484, 310] width 100 height 24
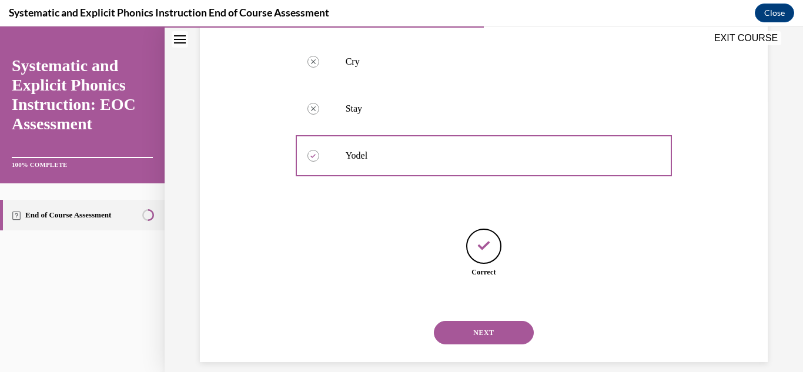
scroll to position [288, 0]
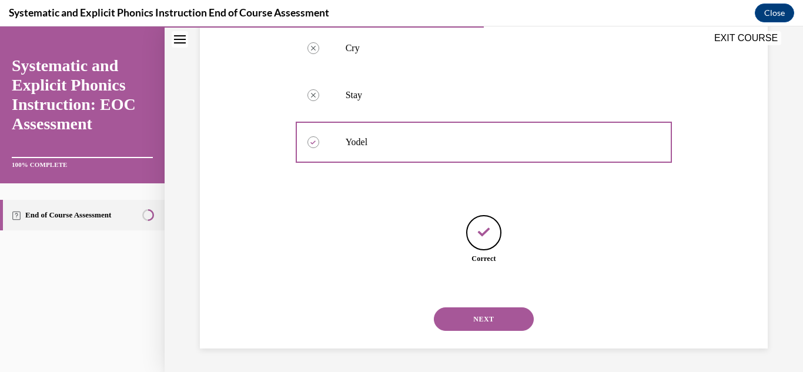
click at [465, 315] on button "NEXT" at bounding box center [484, 320] width 100 height 24
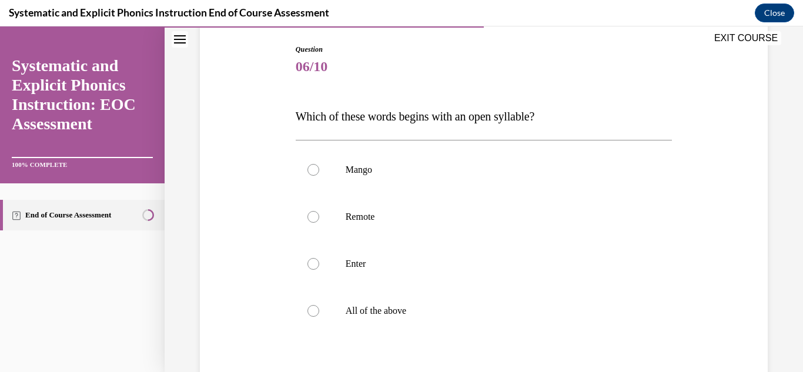
scroll to position [121, 0]
click at [313, 169] on div at bounding box center [314, 169] width 12 height 12
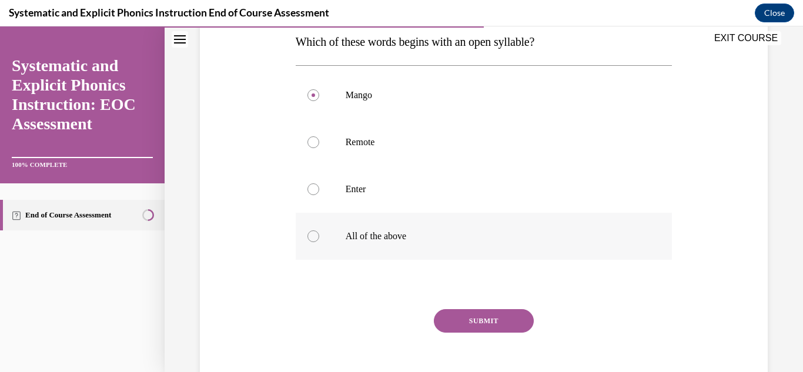
scroll to position [196, 0]
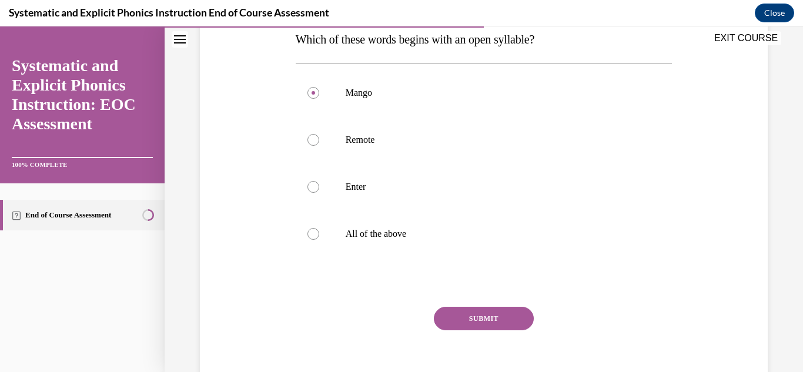
click at [471, 313] on button "SUBMIT" at bounding box center [484, 319] width 100 height 24
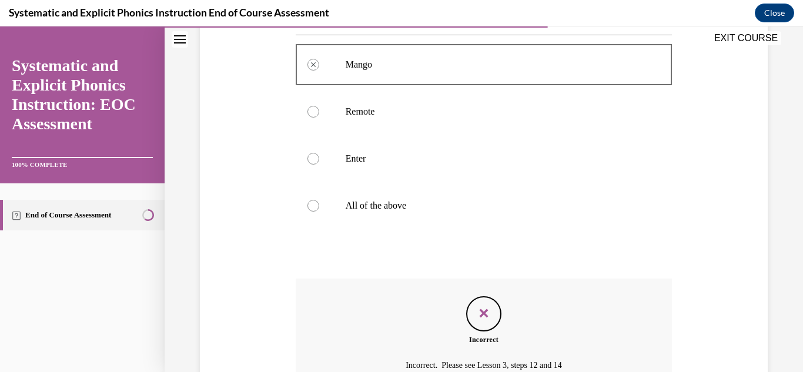
scroll to position [219, 0]
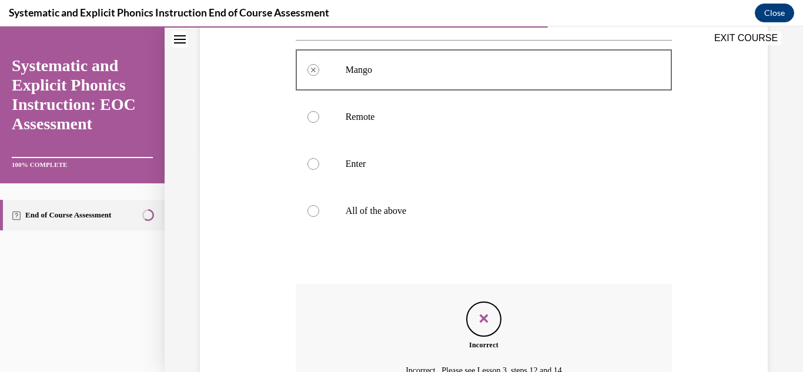
click at [312, 210] on div at bounding box center [314, 211] width 12 height 12
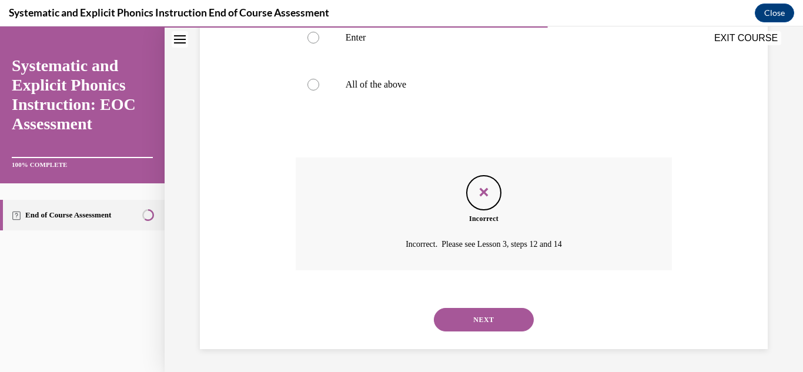
scroll to position [346, 0]
click at [470, 314] on button "NEXT" at bounding box center [484, 320] width 100 height 24
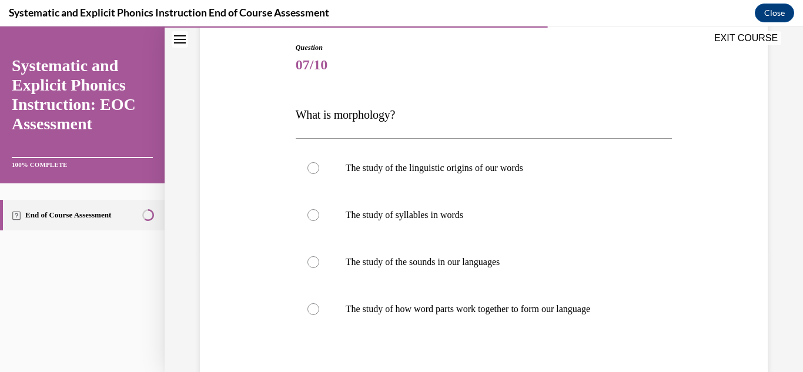
scroll to position [122, 0]
click at [311, 307] on div at bounding box center [314, 308] width 12 height 12
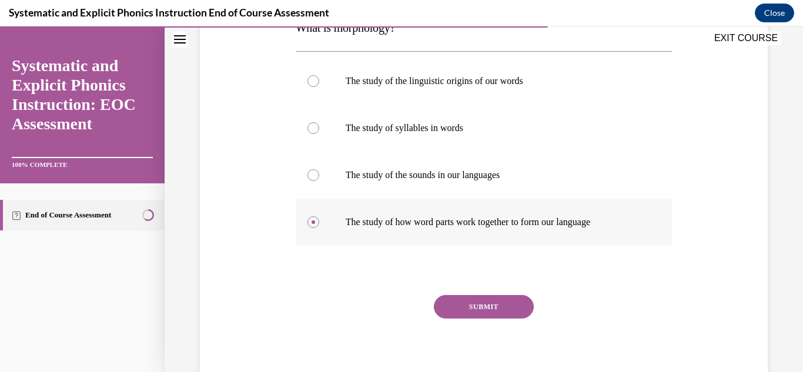
scroll to position [209, 0]
click at [487, 305] on button "SUBMIT" at bounding box center [484, 307] width 100 height 24
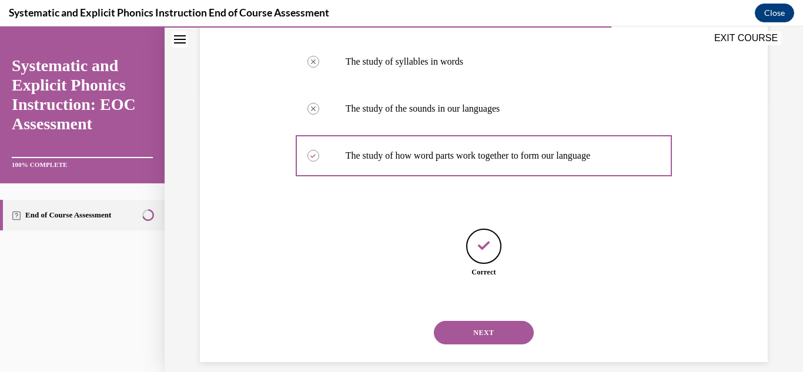
scroll to position [288, 0]
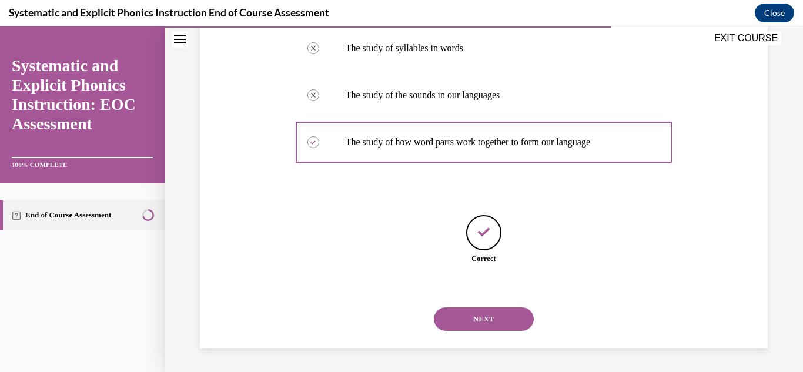
click at [483, 322] on button "NEXT" at bounding box center [484, 320] width 100 height 24
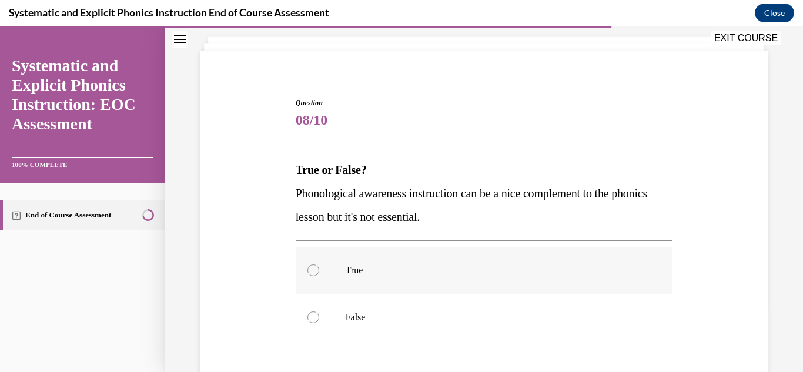
scroll to position [67, 0]
click at [312, 317] on div at bounding box center [314, 316] width 12 height 12
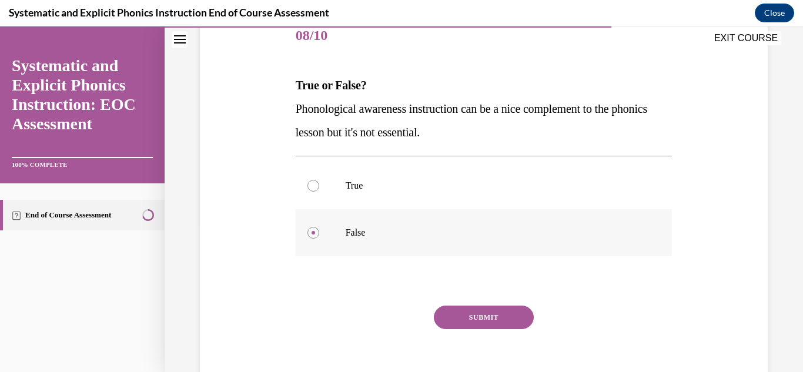
scroll to position [161, 0]
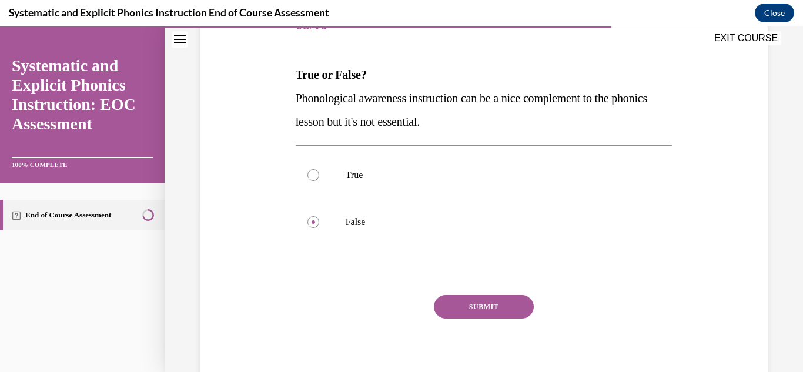
click at [469, 303] on button "SUBMIT" at bounding box center [484, 307] width 100 height 24
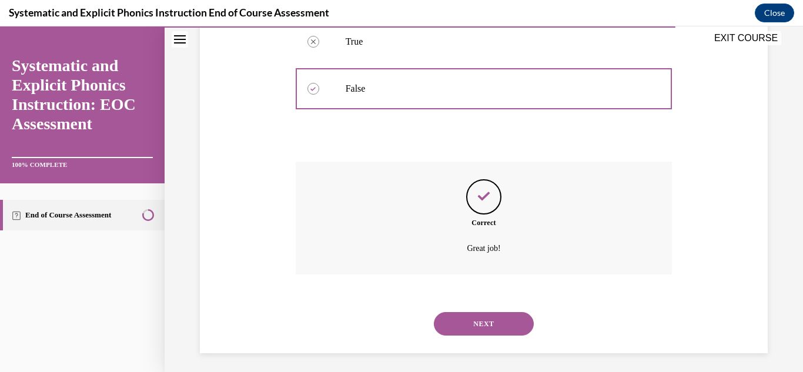
scroll to position [299, 0]
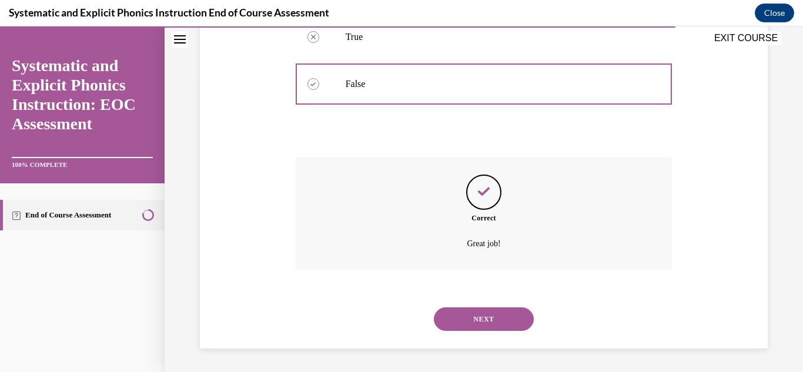
click at [475, 318] on button "NEXT" at bounding box center [484, 320] width 100 height 24
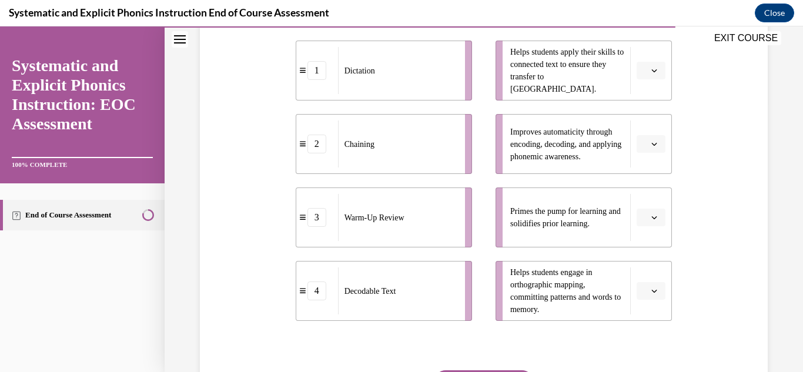
scroll to position [285, 0]
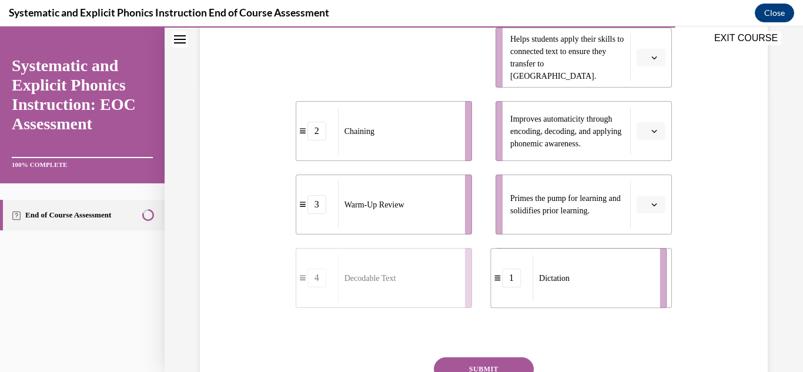
drag, startPoint x: 365, startPoint y: 64, endPoint x: 559, endPoint y: 285, distance: 294.1
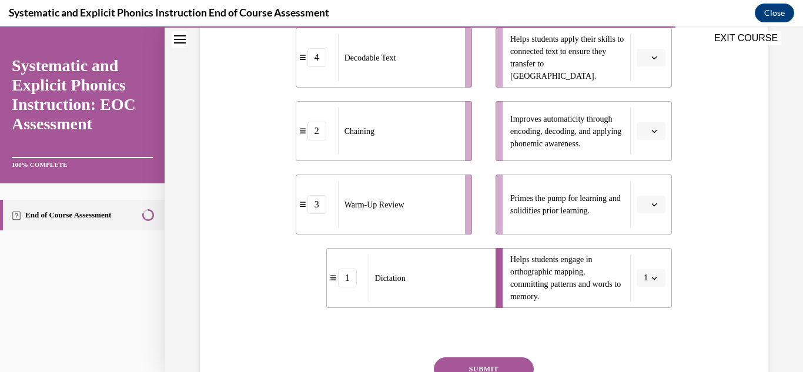
click at [393, 146] on div "Chaining" at bounding box center [397, 131] width 119 height 47
drag, startPoint x: 393, startPoint y: 122, endPoint x: 401, endPoint y: 115, distance: 11.2
click at [401, 115] on div "Chaining" at bounding box center [403, 124] width 119 height 47
drag, startPoint x: 407, startPoint y: 135, endPoint x: 469, endPoint y: 99, distance: 71.4
click at [469, 99] on div "Chaining" at bounding box center [432, 110] width 119 height 47
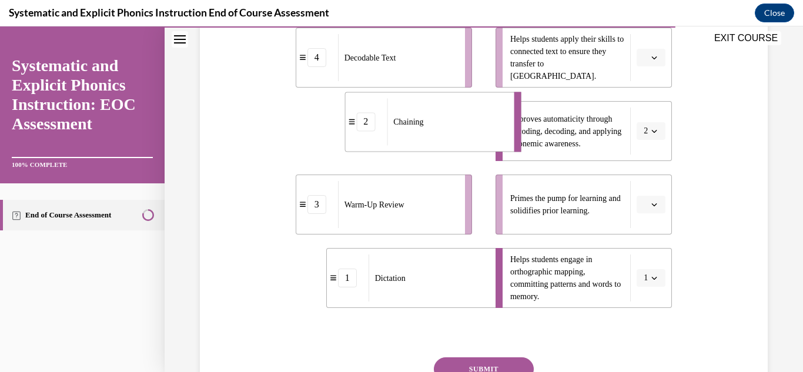
drag, startPoint x: 435, startPoint y: 123, endPoint x: 492, endPoint y: 83, distance: 70.0
click at [492, 98] on div "Chaining" at bounding box center [446, 121] width 119 height 47
drag, startPoint x: 397, startPoint y: 141, endPoint x: 468, endPoint y: 94, distance: 85.0
click at [468, 94] on div "Chaining" at bounding box center [451, 117] width 119 height 47
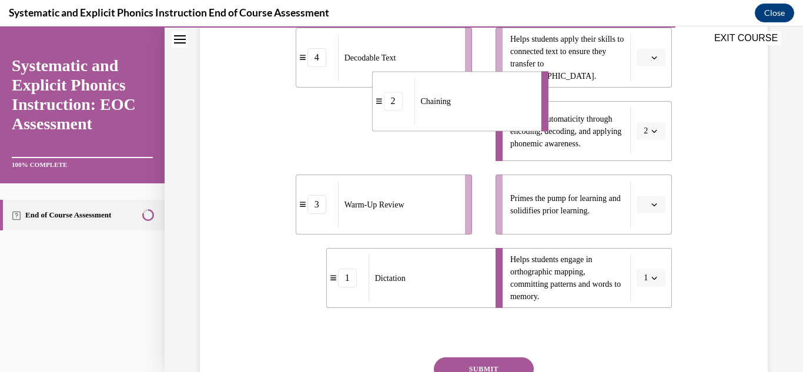
drag, startPoint x: 422, startPoint y: 139, endPoint x: 504, endPoint y: 83, distance: 99.3
click at [504, 83] on div "Chaining" at bounding box center [473, 101] width 119 height 47
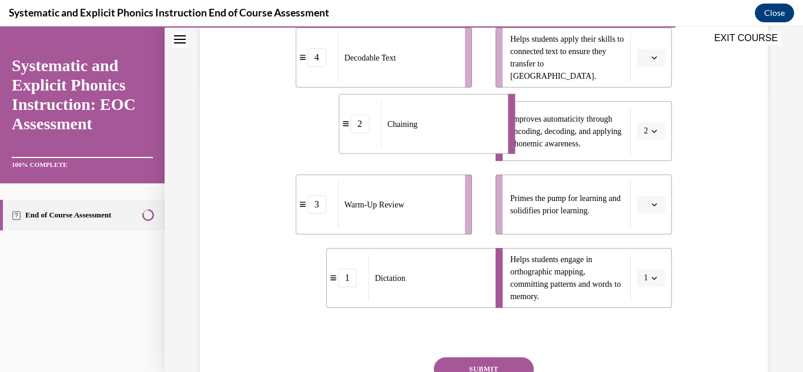
drag, startPoint x: 392, startPoint y: 137, endPoint x: 416, endPoint y: 121, distance: 29.4
click at [416, 121] on div "Chaining" at bounding box center [440, 124] width 119 height 47
drag, startPoint x: 408, startPoint y: 132, endPoint x: 474, endPoint y: 76, distance: 86.0
click at [474, 98] on div "Chaining" at bounding box center [437, 121] width 119 height 47
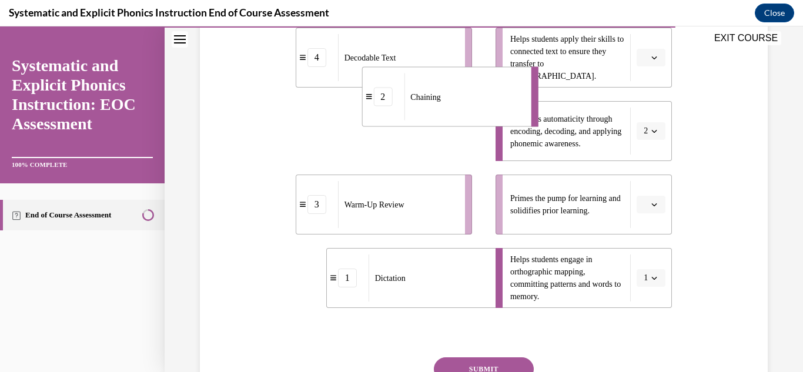
drag, startPoint x: 443, startPoint y: 130, endPoint x: 481, endPoint y: 93, distance: 53.2
click at [481, 93] on div "Chaining" at bounding box center [463, 97] width 119 height 47
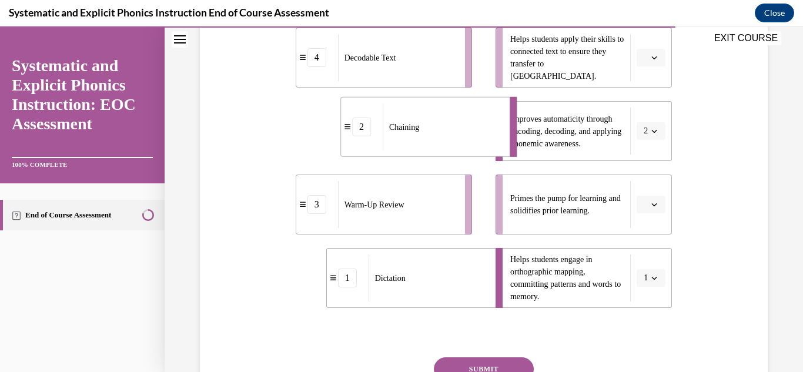
drag, startPoint x: 438, startPoint y: 119, endPoint x: 496, endPoint y: 71, distance: 75.5
click at [496, 103] on div "Chaining" at bounding box center [442, 126] width 119 height 47
drag, startPoint x: 406, startPoint y: 132, endPoint x: 426, endPoint y: 115, distance: 27.1
click at [426, 115] on div "Chaining" at bounding box center [439, 121] width 119 height 47
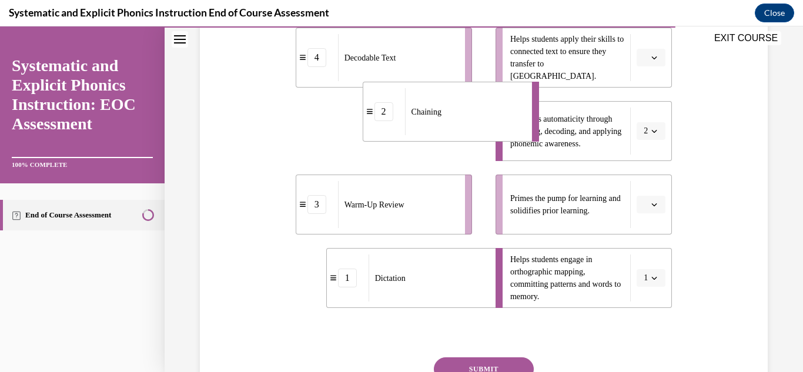
drag, startPoint x: 370, startPoint y: 126, endPoint x: 414, endPoint y: 102, distance: 50.3
click at [414, 102] on div "Chaining" at bounding box center [464, 111] width 119 height 47
drag, startPoint x: 398, startPoint y: 126, endPoint x: 425, endPoint y: 112, distance: 30.5
click at [425, 112] on div "Chaining" at bounding box center [428, 131] width 119 height 47
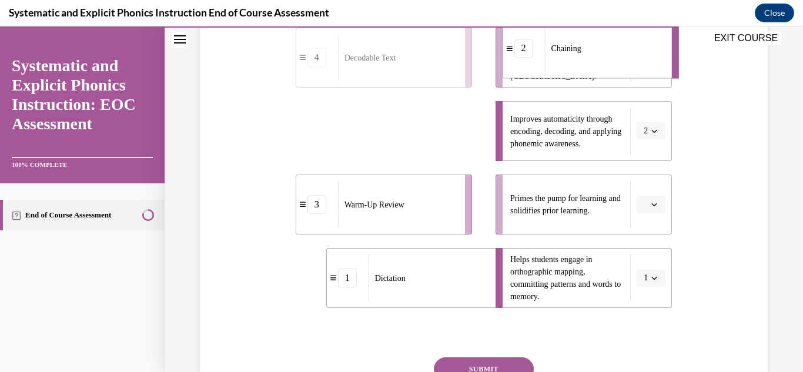
drag, startPoint x: 466, startPoint y: 159, endPoint x: 642, endPoint y: 77, distance: 193.4
click at [642, 77] on li "2 Chaining" at bounding box center [590, 48] width 176 height 60
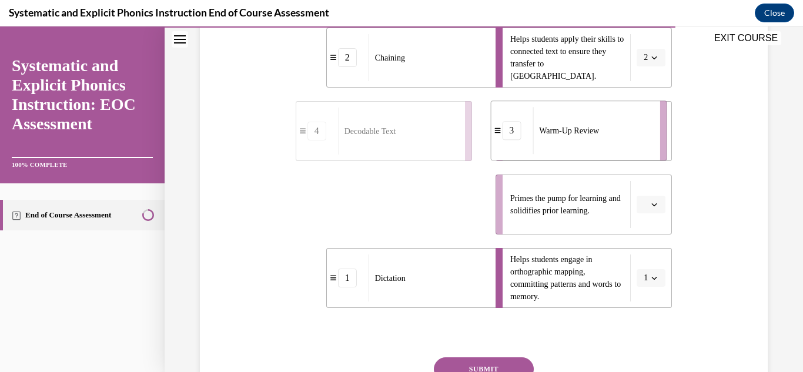
drag, startPoint x: 436, startPoint y: 201, endPoint x: 633, endPoint y: 129, distance: 209.7
click at [633, 129] on div "Warm-Up Review" at bounding box center [592, 130] width 119 height 47
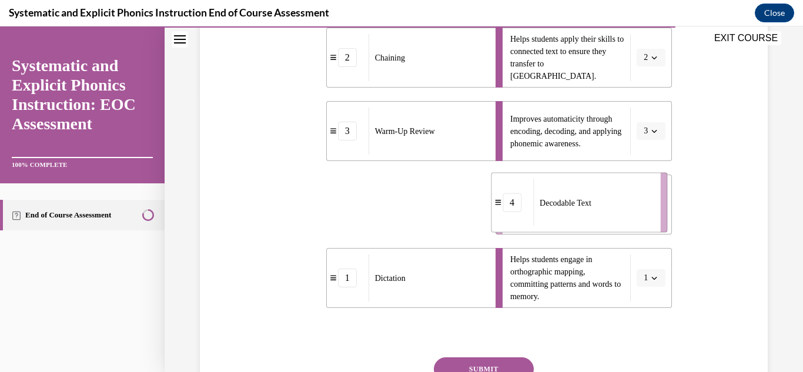
drag, startPoint x: 428, startPoint y: 213, endPoint x: 623, endPoint y: 212, distance: 195.8
click at [623, 212] on div "Decodable Text" at bounding box center [592, 202] width 119 height 47
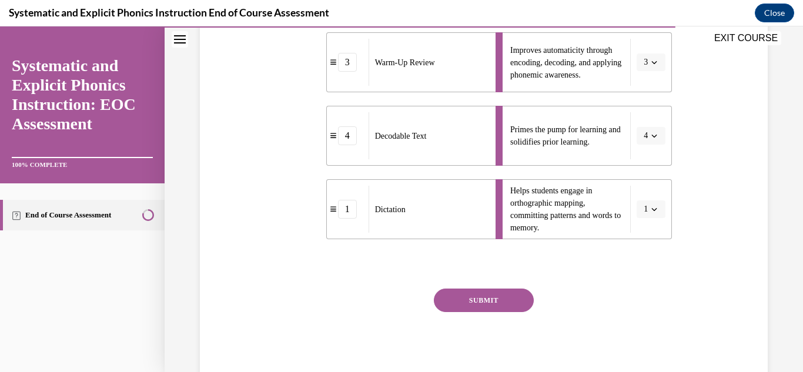
scroll to position [358, 0]
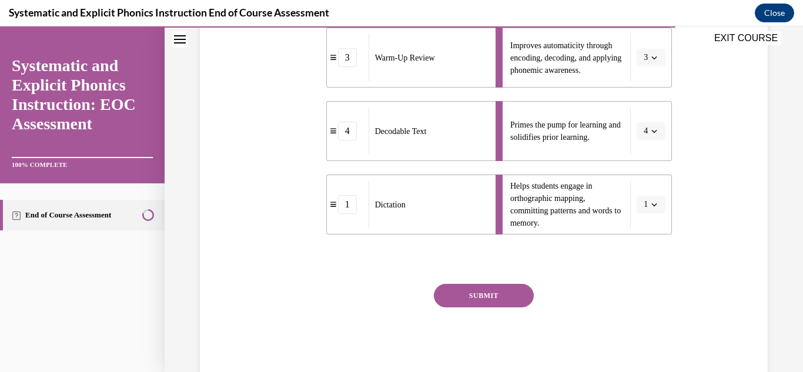
click at [483, 299] on button "SUBMIT" at bounding box center [484, 296] width 100 height 24
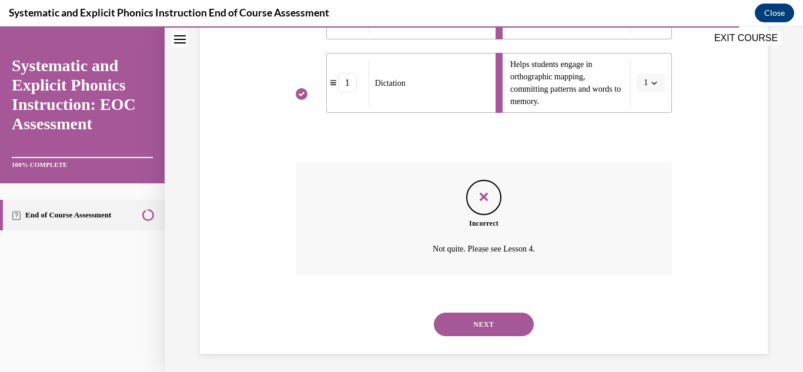
scroll to position [485, 0]
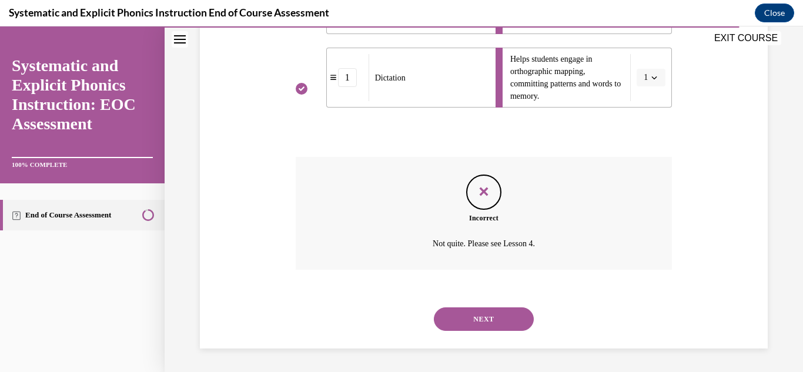
click at [481, 322] on button "NEXT" at bounding box center [484, 320] width 100 height 24
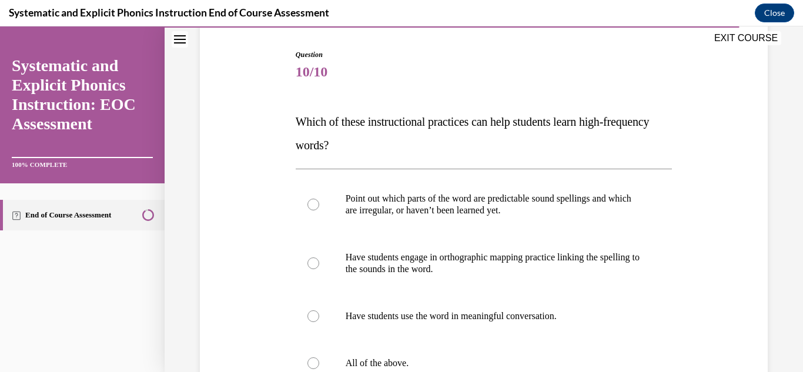
scroll to position [125, 0]
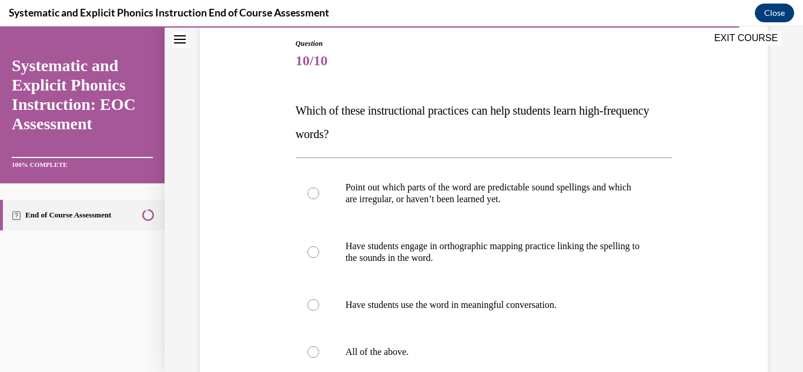
click at [481, 322] on div at bounding box center [484, 305] width 377 height 47
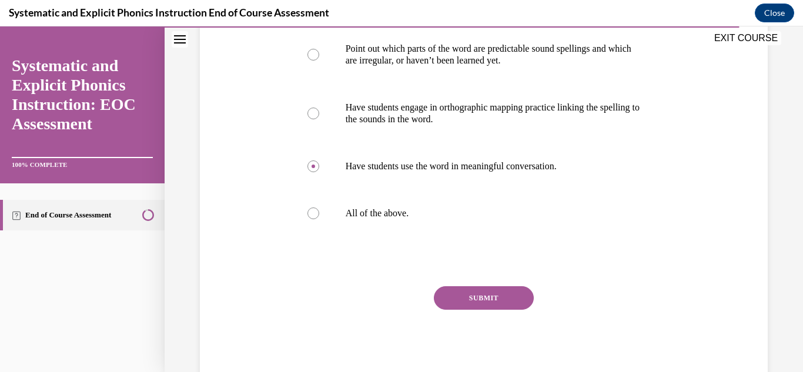
scroll to position [266, 0]
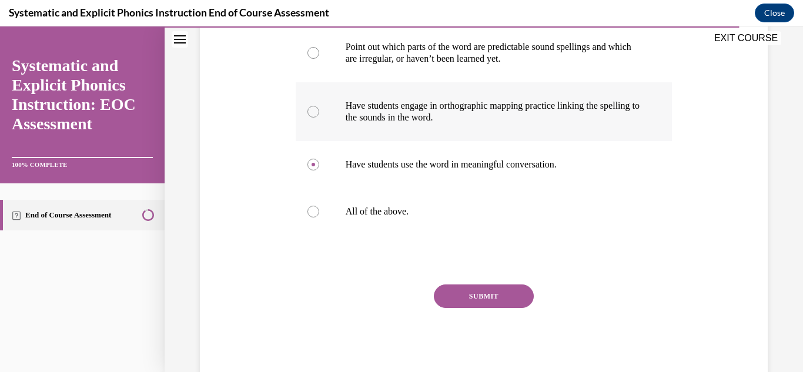
click at [310, 111] on div at bounding box center [314, 112] width 12 height 12
click at [313, 212] on div at bounding box center [314, 212] width 12 height 12
click at [478, 297] on button "SUBMIT" at bounding box center [484, 297] width 100 height 24
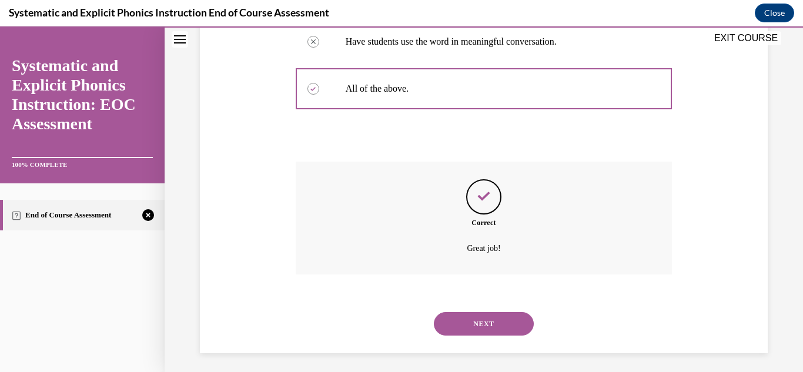
scroll to position [393, 0]
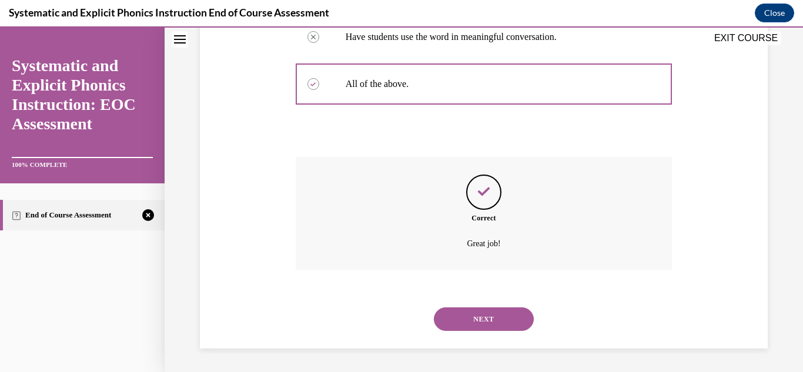
click at [476, 316] on button "NEXT" at bounding box center [484, 320] width 100 height 24
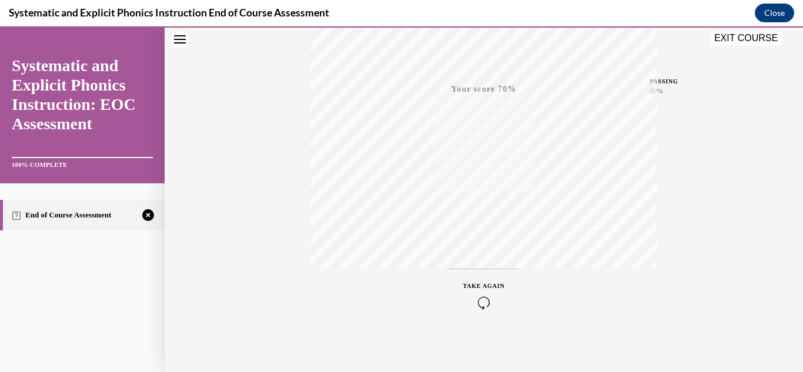
scroll to position [257, 0]
click at [482, 299] on icon "button" at bounding box center [484, 300] width 42 height 13
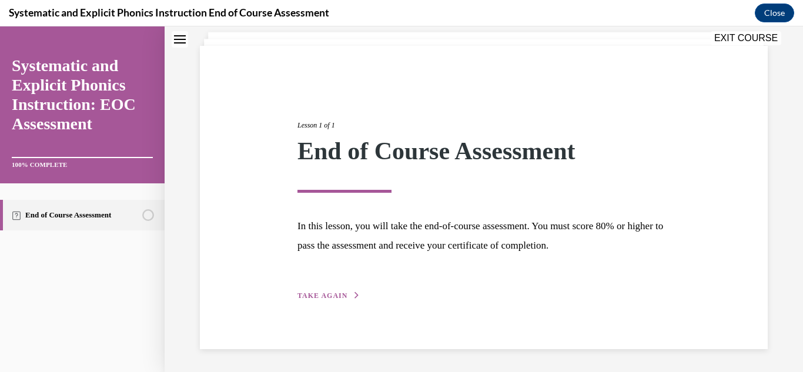
click at [336, 283] on div "Lesson 1 of 1 End of Course Assessment In this lesson, you will take the end-of…" at bounding box center [484, 197] width 390 height 209
click at [339, 298] on span "TAKE AGAIN" at bounding box center [323, 296] width 50 height 8
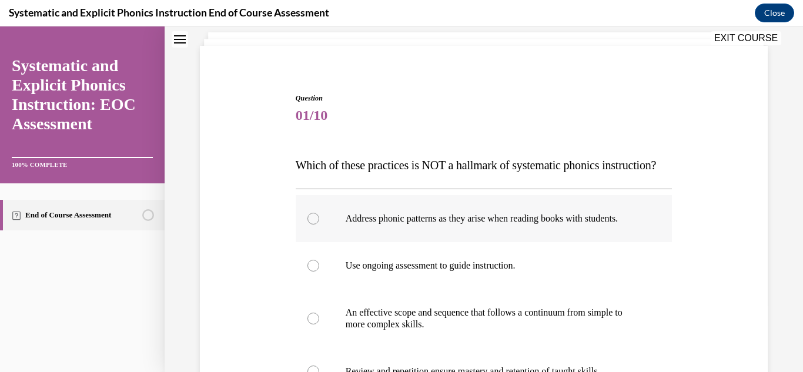
click at [313, 225] on div at bounding box center [314, 219] width 12 height 12
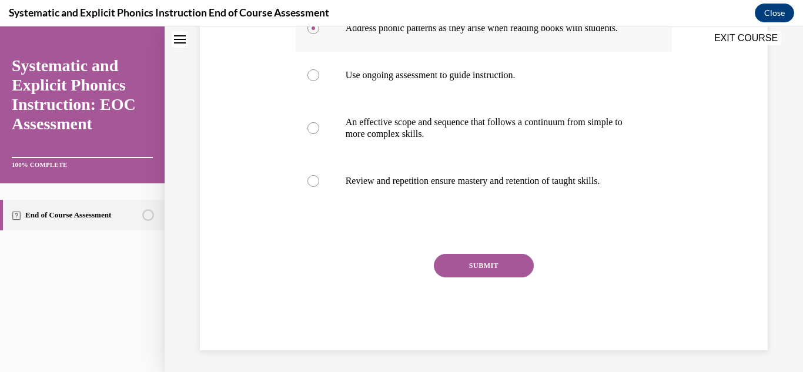
scroll to position [264, 0]
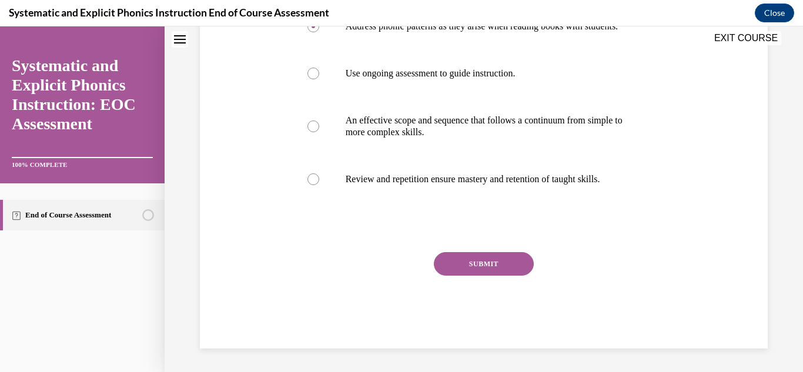
click at [492, 276] on button "SUBMIT" at bounding box center [484, 264] width 100 height 24
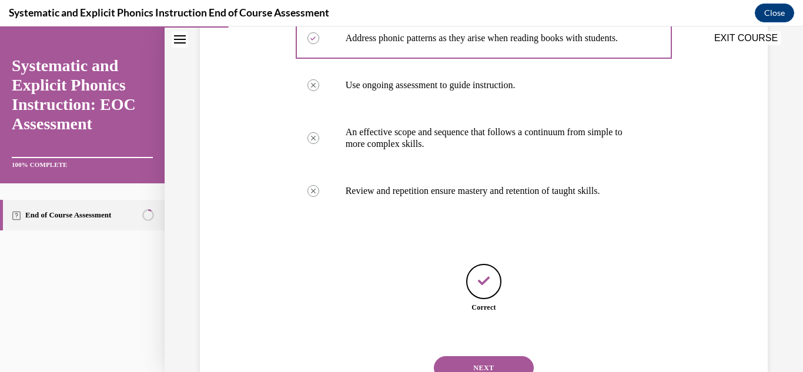
scroll to position [323, 0]
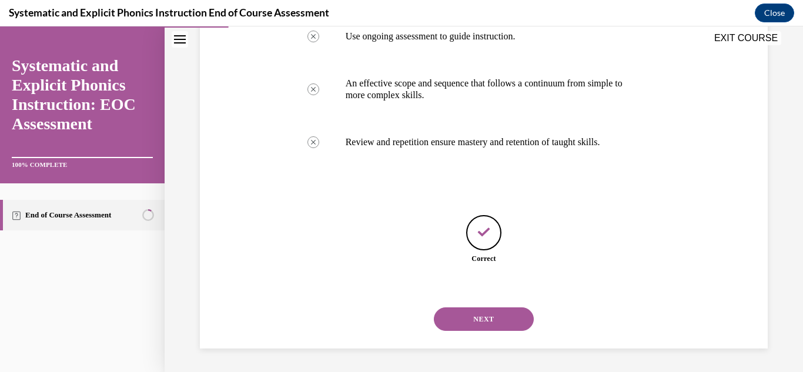
click at [478, 322] on button "NEXT" at bounding box center [484, 320] width 100 height 24
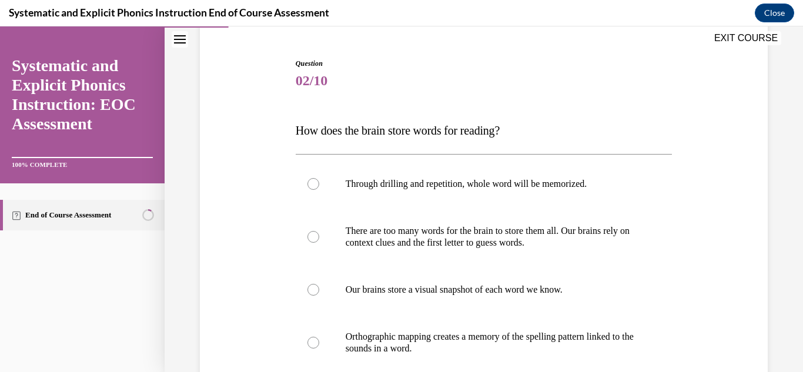
scroll to position [125, 0]
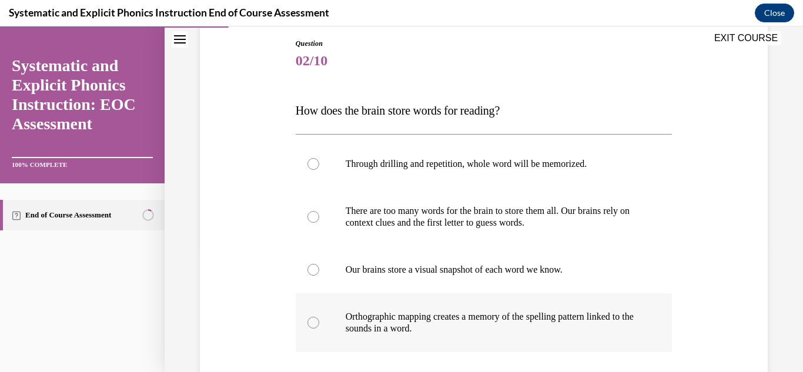
click at [312, 322] on div at bounding box center [314, 323] width 12 height 12
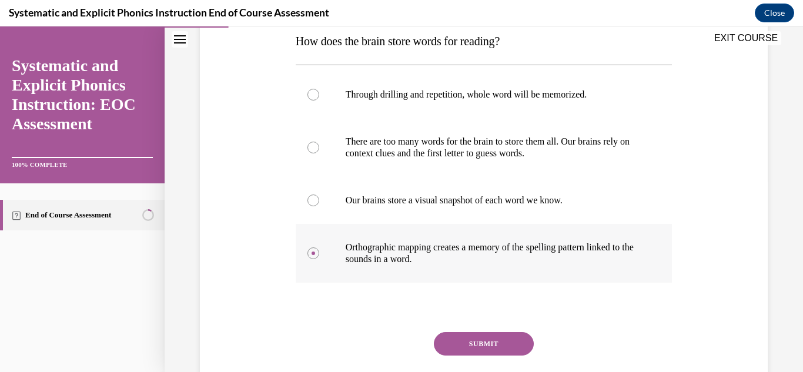
scroll to position [195, 0]
click at [461, 340] on button "SUBMIT" at bounding box center [484, 344] width 100 height 24
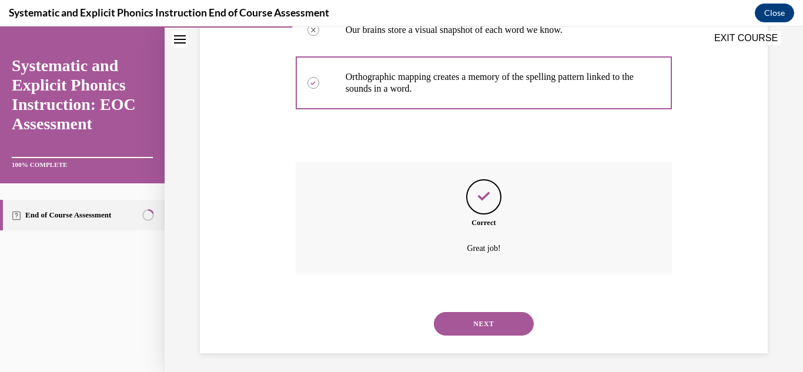
scroll to position [370, 0]
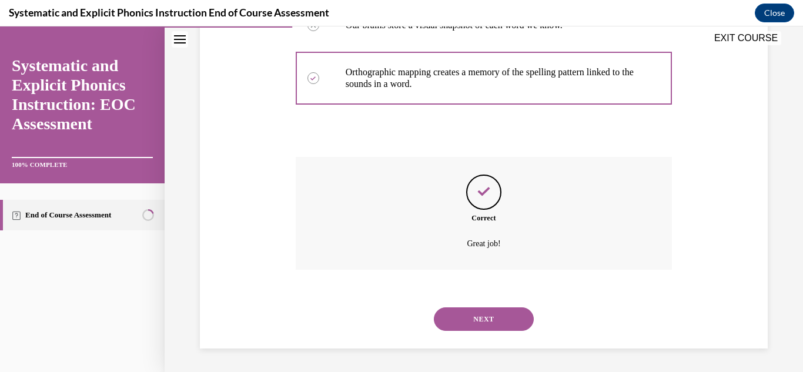
click at [470, 323] on button "NEXT" at bounding box center [484, 320] width 100 height 24
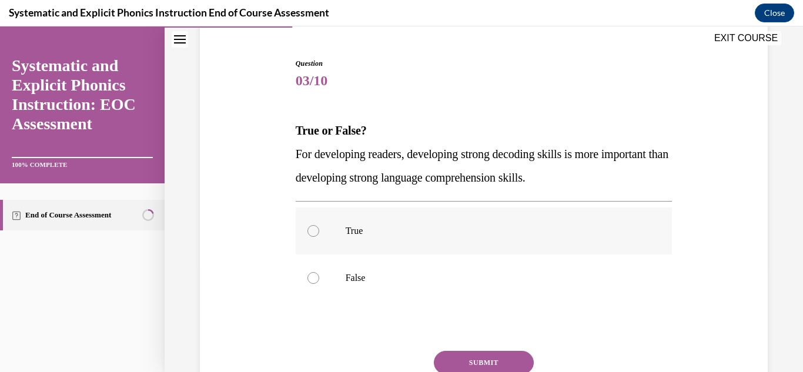
scroll to position [106, 0]
click at [312, 278] on div at bounding box center [314, 278] width 12 height 12
click at [458, 359] on button "SUBMIT" at bounding box center [484, 362] width 100 height 24
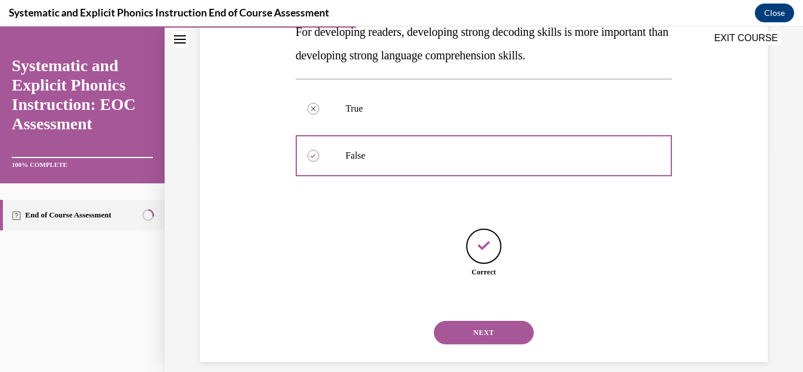
scroll to position [241, 0]
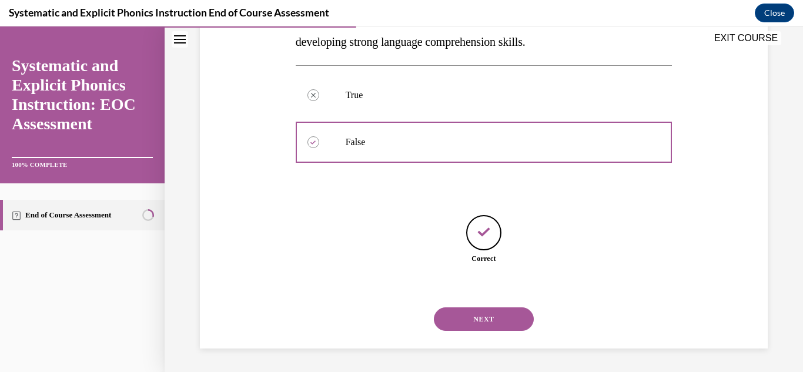
click at [480, 319] on button "NEXT" at bounding box center [484, 320] width 100 height 24
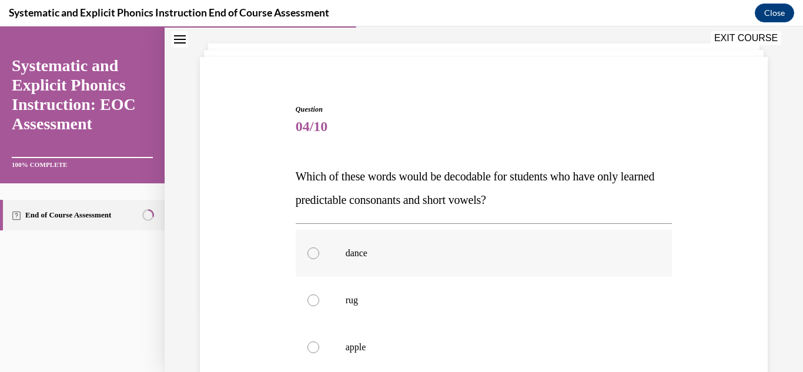
scroll to position [74, 0]
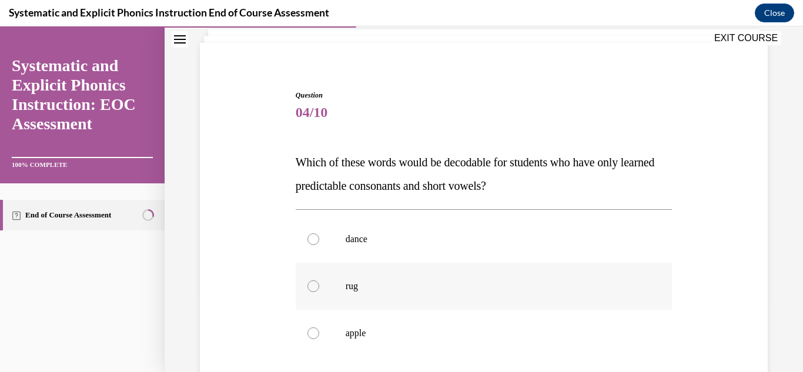
click at [312, 289] on div at bounding box center [314, 287] width 12 height 12
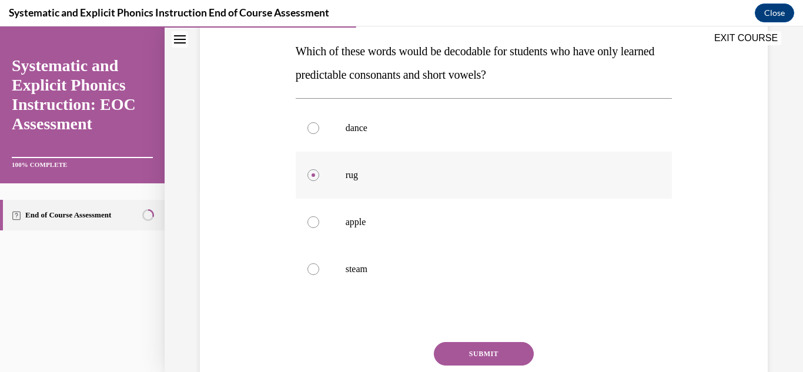
scroll to position [202, 0]
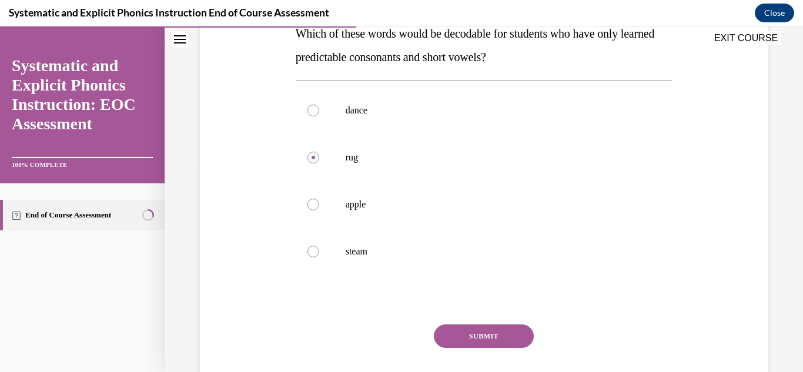
click at [508, 328] on button "SUBMIT" at bounding box center [484, 337] width 100 height 24
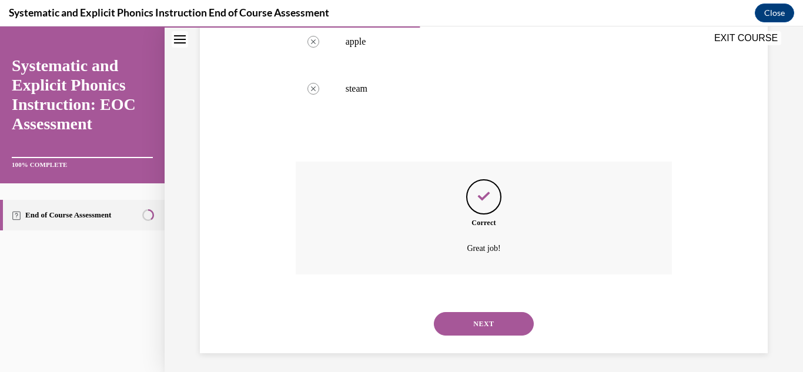
scroll to position [370, 0]
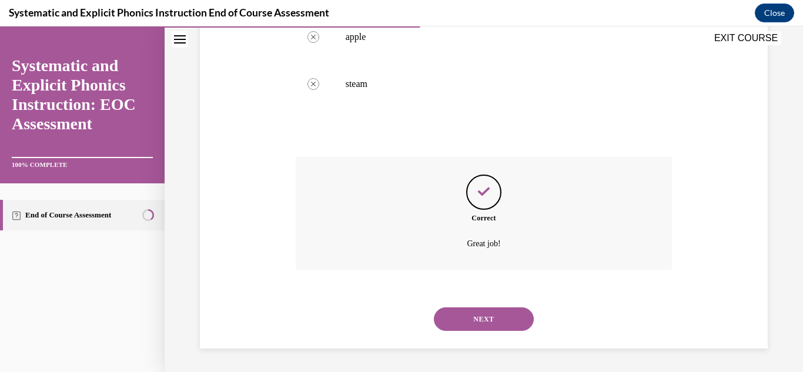
click at [489, 318] on button "NEXT" at bounding box center [484, 320] width 100 height 24
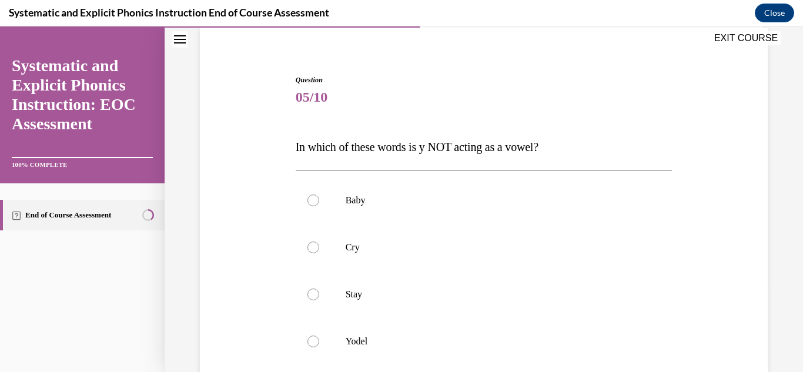
scroll to position [91, 0]
click at [314, 341] on div at bounding box center [314, 340] width 12 height 12
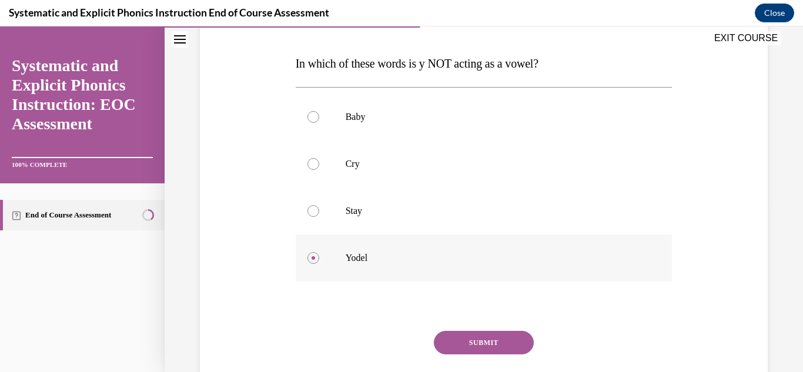
scroll to position [182, 0]
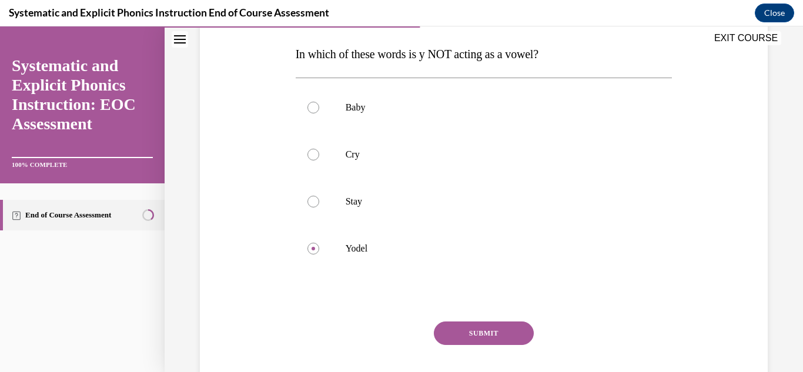
click at [459, 335] on button "SUBMIT" at bounding box center [484, 334] width 100 height 24
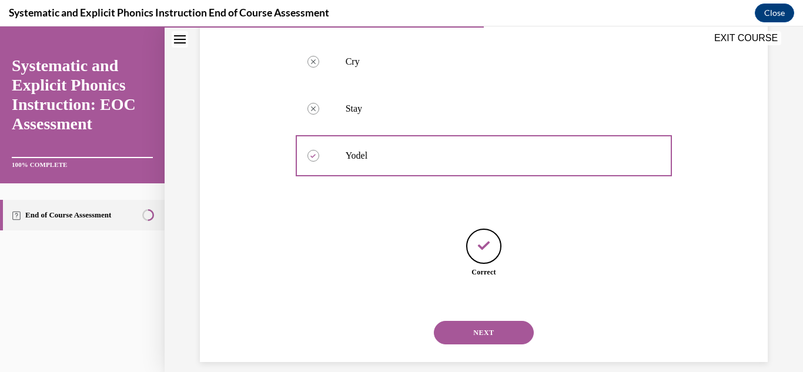
scroll to position [288, 0]
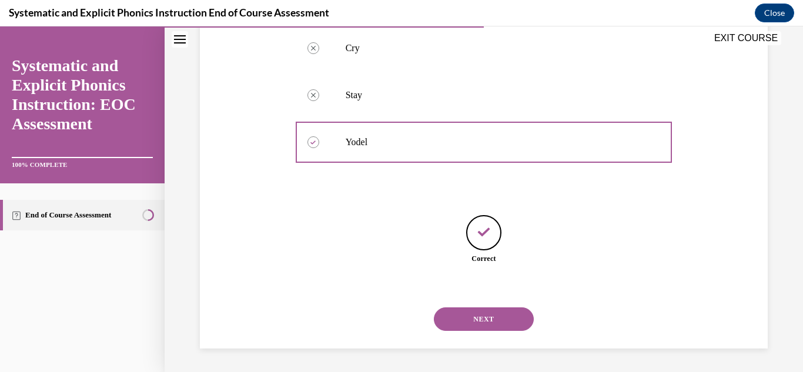
click at [474, 319] on button "NEXT" at bounding box center [484, 320] width 100 height 24
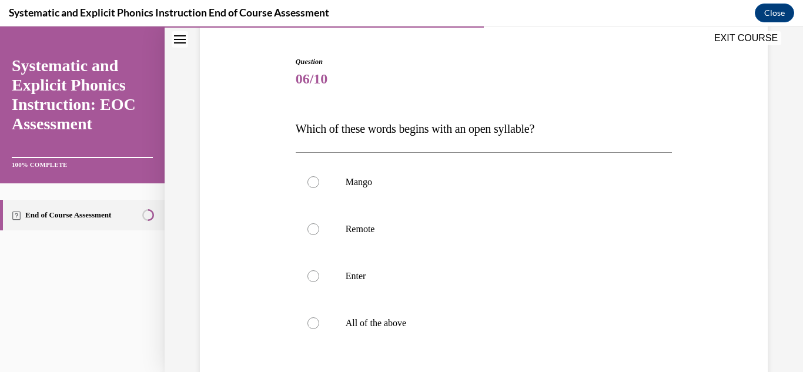
scroll to position [108, 0]
click at [312, 230] on div at bounding box center [314, 228] width 12 height 12
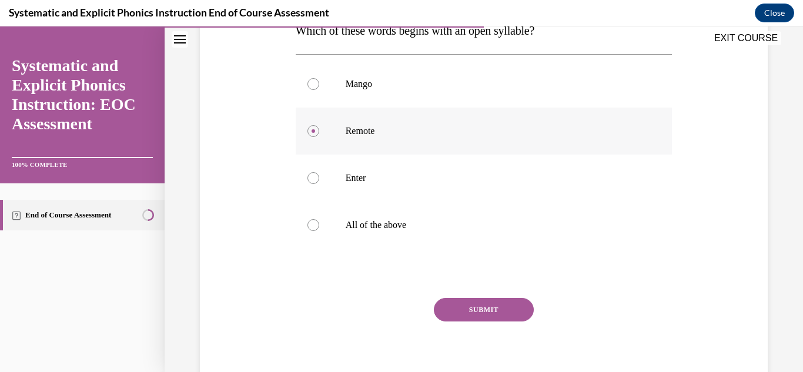
scroll to position [206, 0]
click at [470, 312] on button "SUBMIT" at bounding box center [484, 310] width 100 height 24
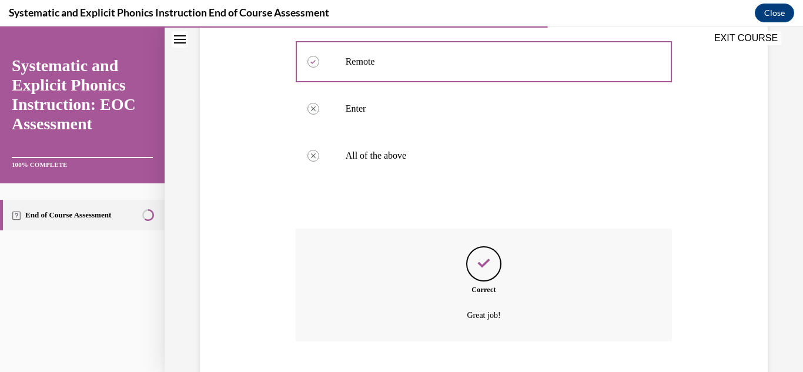
scroll to position [346, 0]
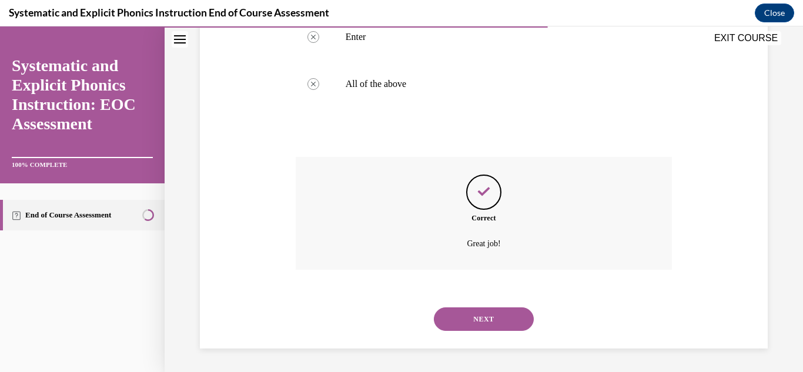
click at [475, 318] on button "NEXT" at bounding box center [484, 320] width 100 height 24
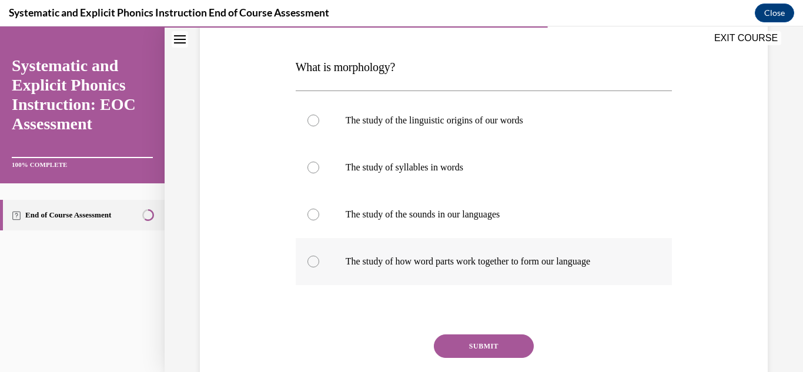
scroll to position [169, 0]
click at [313, 261] on div at bounding box center [314, 261] width 12 height 12
click at [465, 343] on button "SUBMIT" at bounding box center [484, 346] width 100 height 24
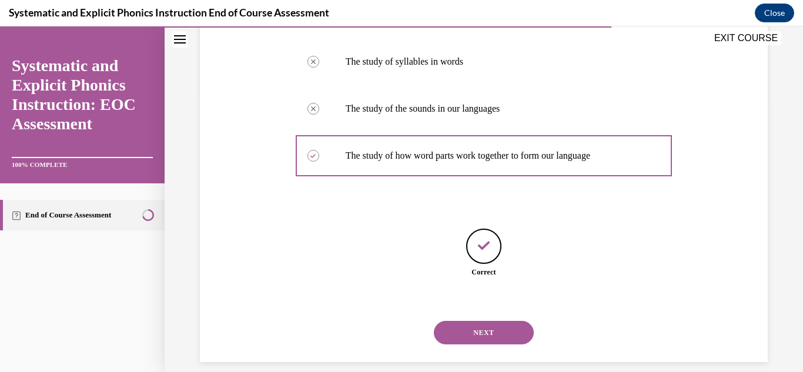
scroll to position [288, 0]
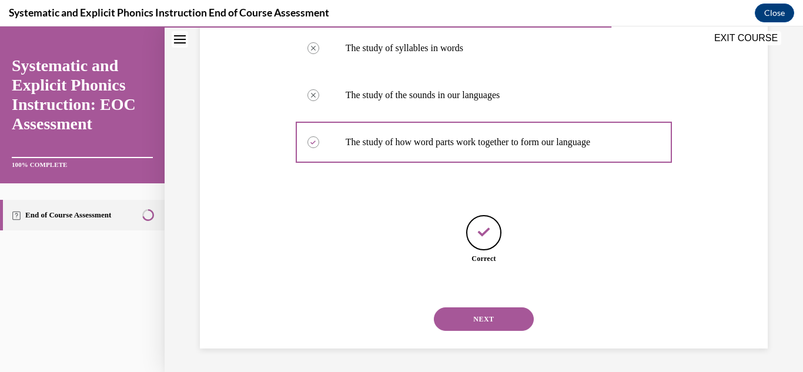
click at [476, 322] on button "NEXT" at bounding box center [484, 320] width 100 height 24
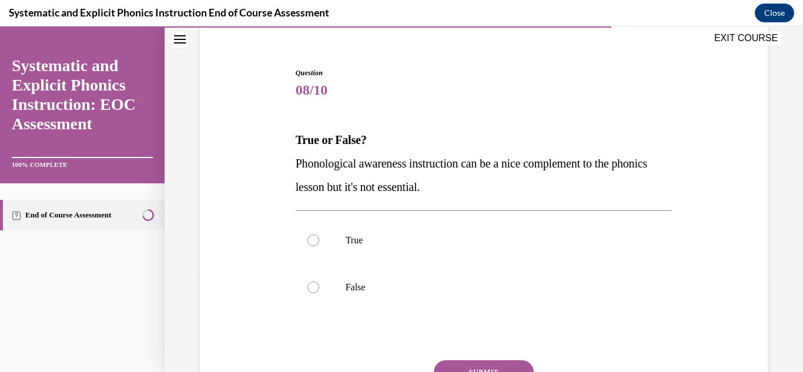
scroll to position [98, 0]
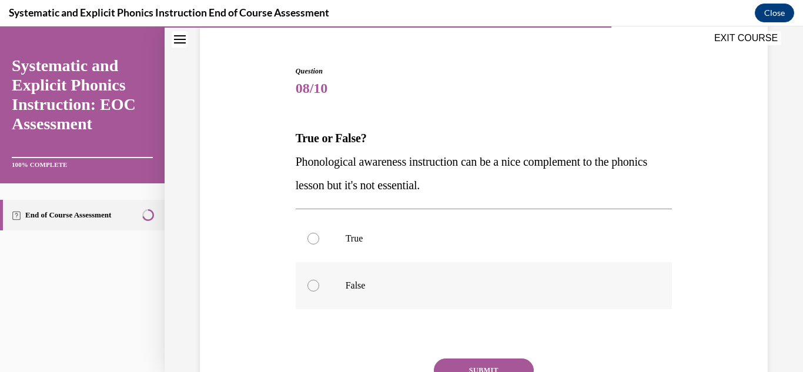
click at [313, 286] on div at bounding box center [314, 286] width 12 height 12
click at [456, 363] on button "SUBMIT" at bounding box center [484, 371] width 100 height 24
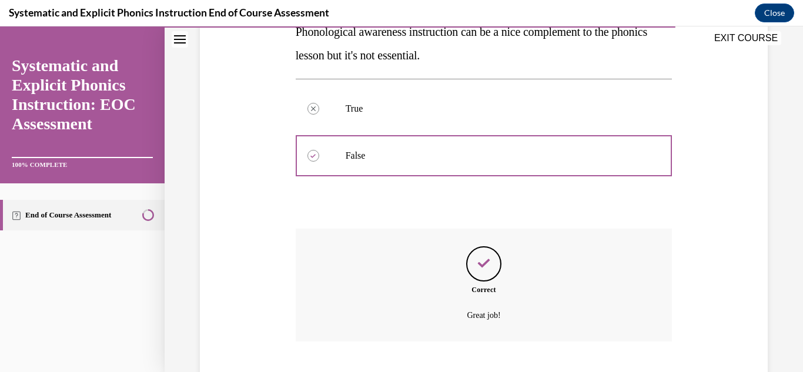
scroll to position [299, 0]
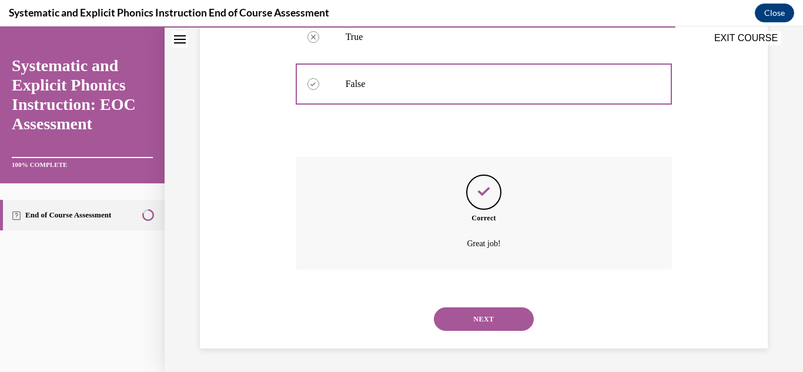
click at [494, 320] on button "NEXT" at bounding box center [484, 320] width 100 height 24
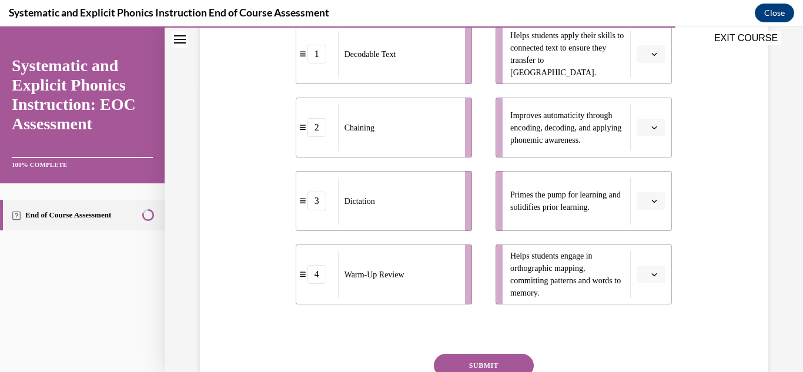
scroll to position [291, 0]
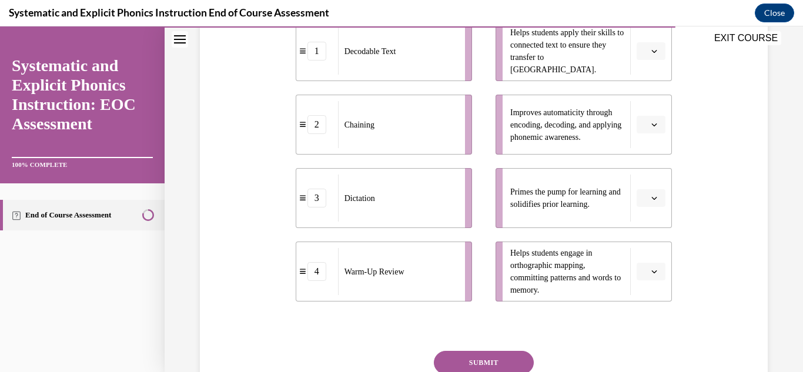
click at [374, 207] on div "Dictation" at bounding box center [397, 198] width 119 height 47
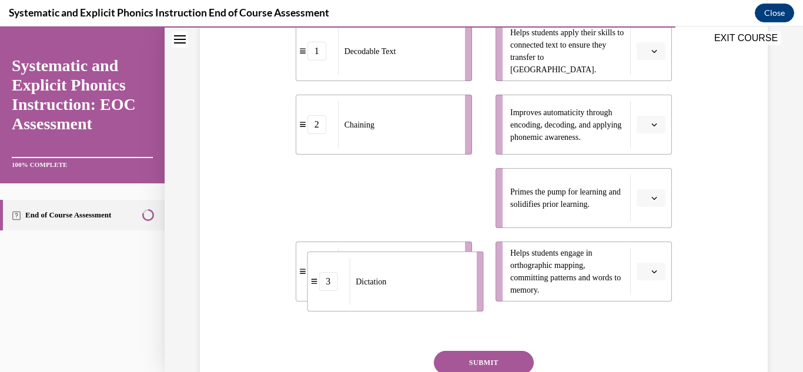
drag, startPoint x: 380, startPoint y: 198, endPoint x: 392, endPoint y: 281, distance: 83.7
click at [392, 281] on div "Dictation" at bounding box center [408, 281] width 119 height 47
drag, startPoint x: 385, startPoint y: 200, endPoint x: 376, endPoint y: 276, distance: 77.0
click at [376, 276] on div "Dictation" at bounding box center [387, 274] width 119 height 47
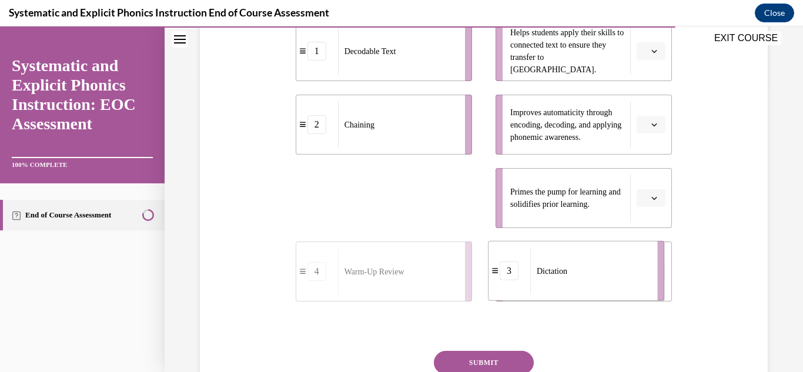
drag, startPoint x: 385, startPoint y: 192, endPoint x: 577, endPoint y: 265, distance: 206.2
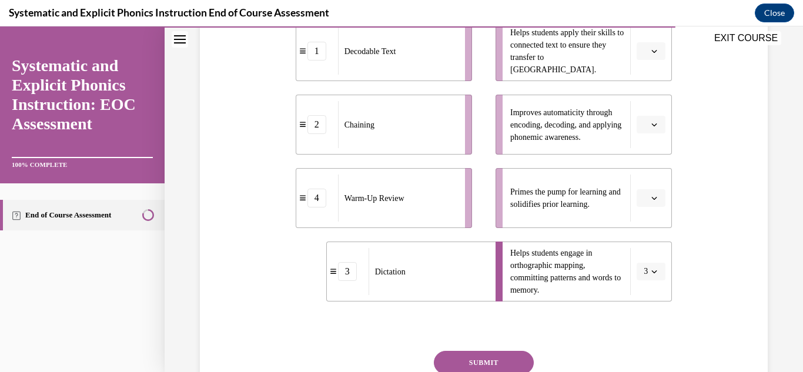
click at [361, 122] on span "Chaining" at bounding box center [360, 125] width 30 height 12
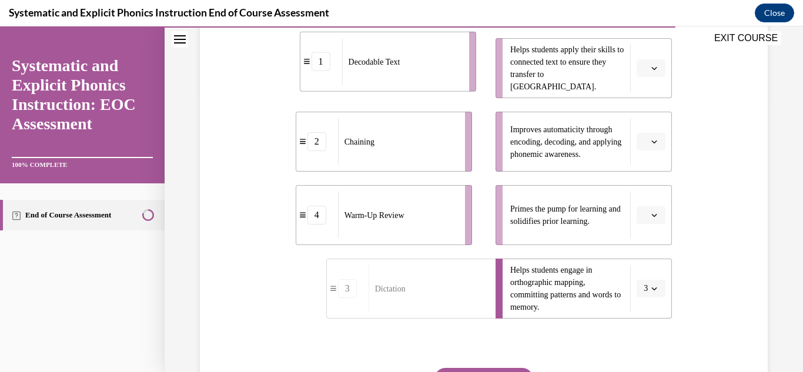
drag, startPoint x: 356, startPoint y: 52, endPoint x: 368, endPoint y: 59, distance: 13.7
click at [368, 59] on span "Decodable Text" at bounding box center [375, 61] width 52 height 12
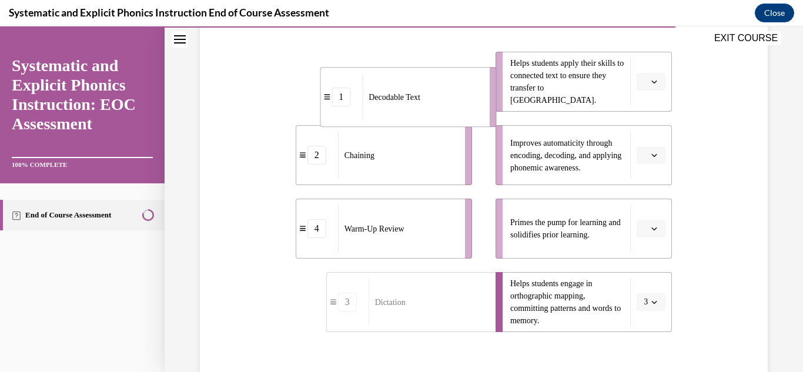
drag, startPoint x: 379, startPoint y: 70, endPoint x: 404, endPoint y: 85, distance: 29.0
click at [404, 85] on div "Decodable Text" at bounding box center [421, 97] width 119 height 47
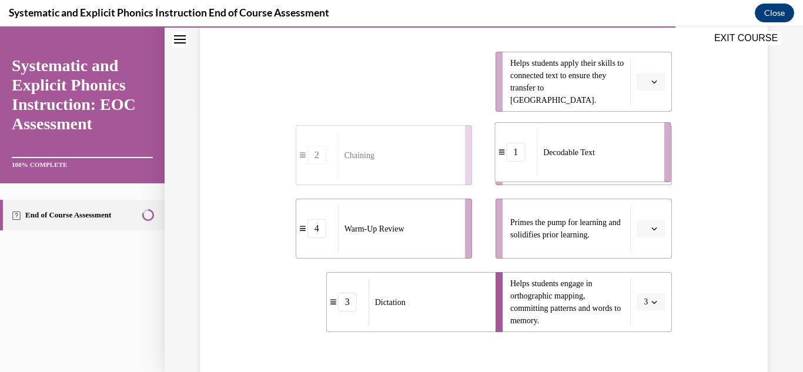
drag, startPoint x: 404, startPoint y: 85, endPoint x: 603, endPoint y: 156, distance: 211.1
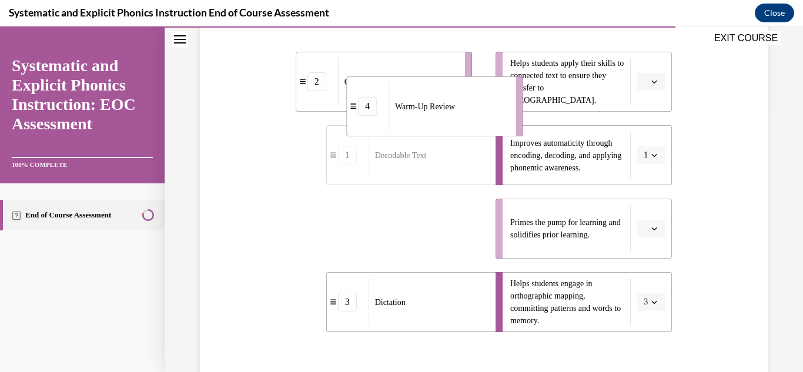
drag, startPoint x: 388, startPoint y: 236, endPoint x: 462, endPoint y: 99, distance: 155.8
click at [462, 99] on div "Warm-Up Review" at bounding box center [448, 106] width 119 height 47
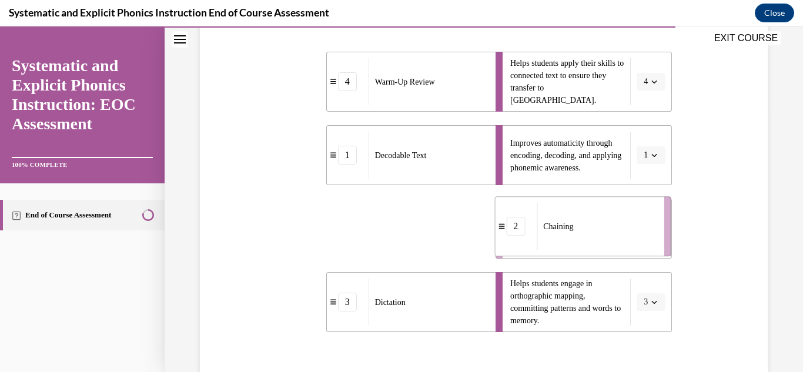
drag, startPoint x: 396, startPoint y: 235, endPoint x: 596, endPoint y: 234, distance: 199.4
click at [596, 234] on div "Chaining" at bounding box center [596, 226] width 119 height 47
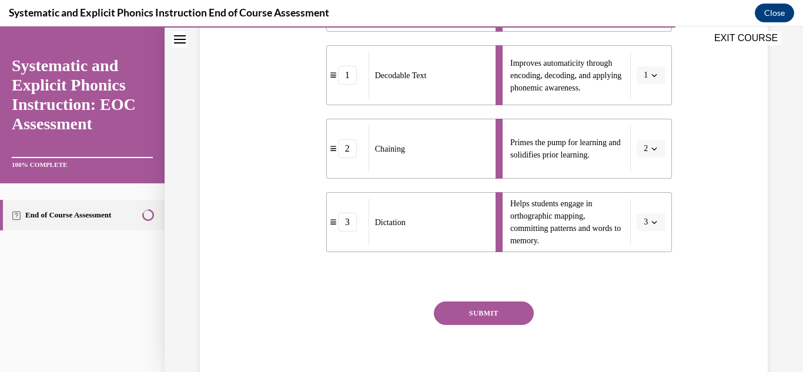
scroll to position [348, 0]
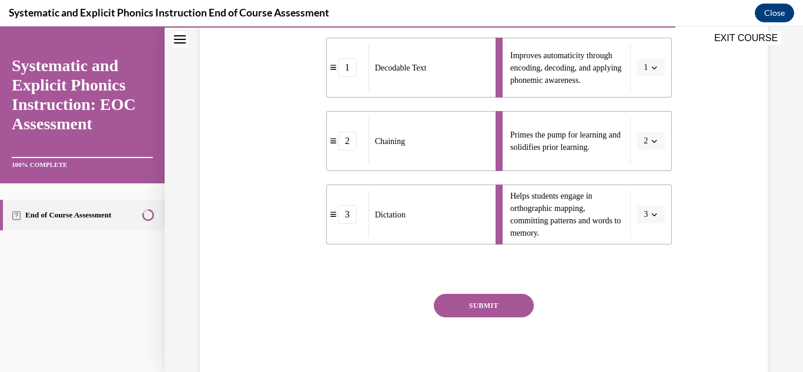
click at [466, 306] on button "SUBMIT" at bounding box center [484, 306] width 100 height 24
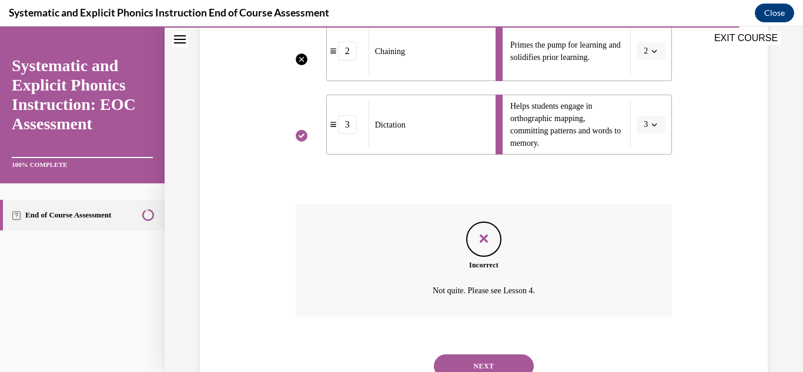
scroll to position [485, 0]
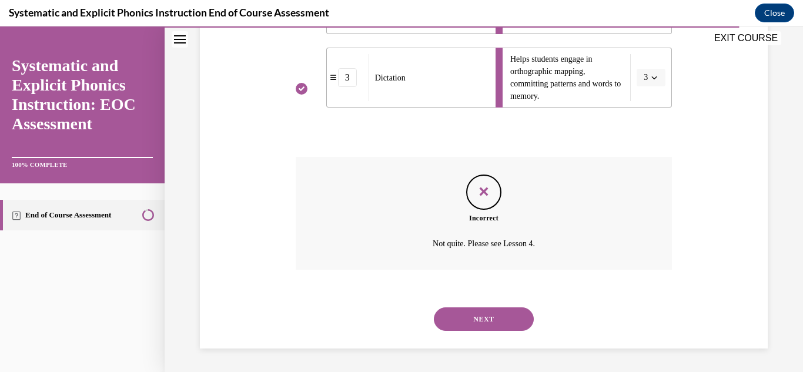
click at [493, 321] on button "NEXT" at bounding box center [484, 320] width 100 height 24
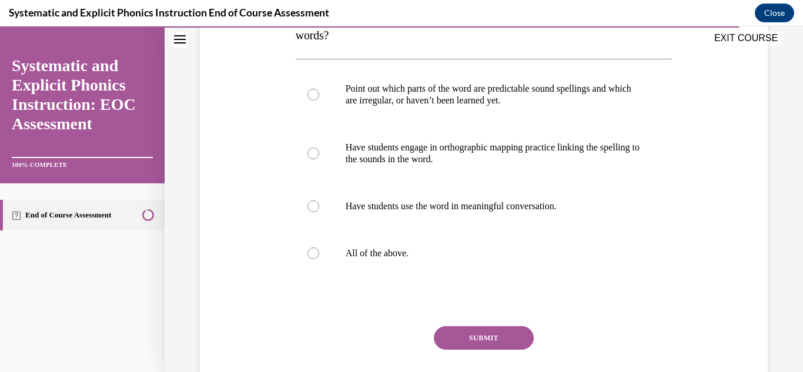
scroll to position [229, 0]
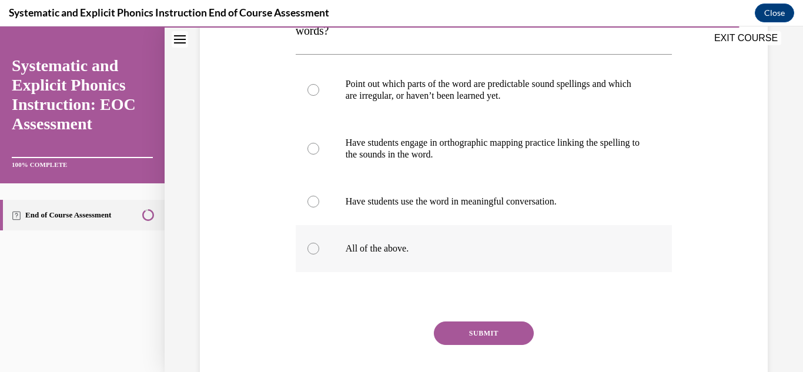
click at [310, 249] on div at bounding box center [314, 249] width 12 height 12
click at [469, 329] on button "SUBMIT" at bounding box center [484, 334] width 100 height 24
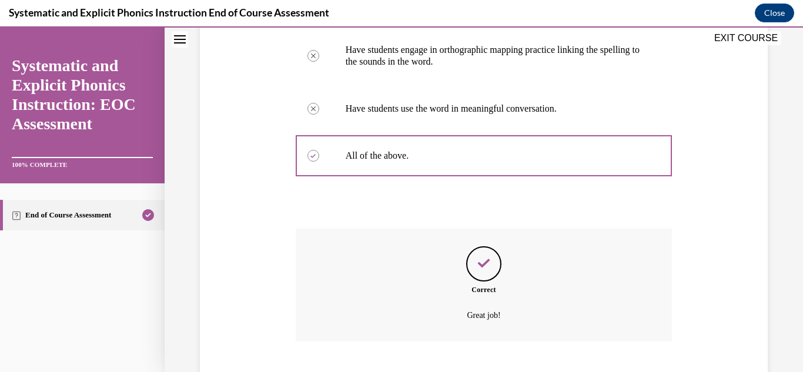
scroll to position [393, 0]
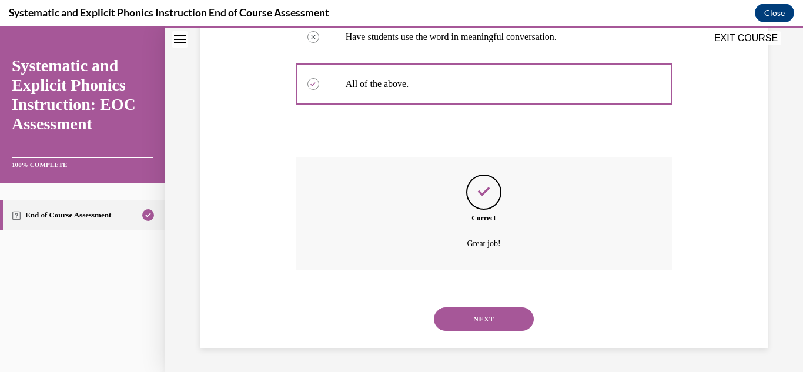
click at [475, 320] on button "NEXT" at bounding box center [484, 320] width 100 height 24
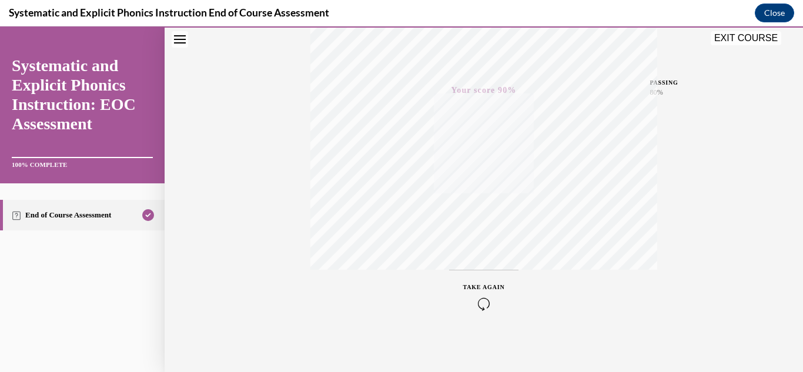
scroll to position [257, 0]
click at [744, 38] on button "EXIT COURSE" at bounding box center [746, 38] width 71 height 14
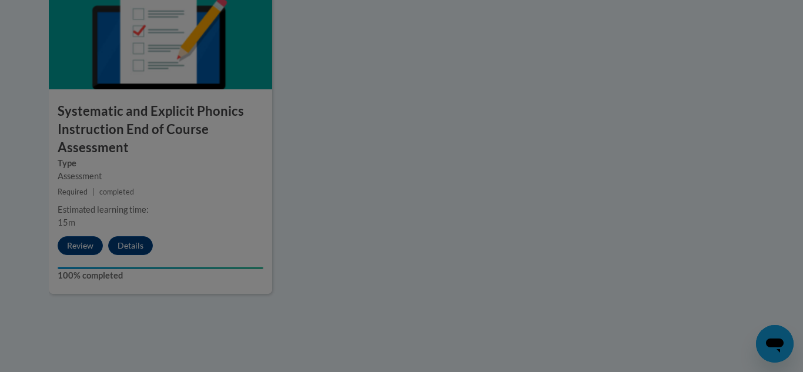
scroll to position [964, 0]
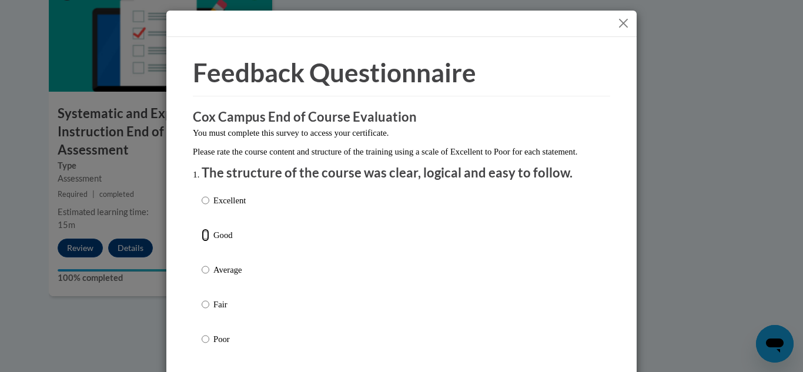
click at [205, 242] on input "Good" at bounding box center [206, 235] width 8 height 13
radio input "true"
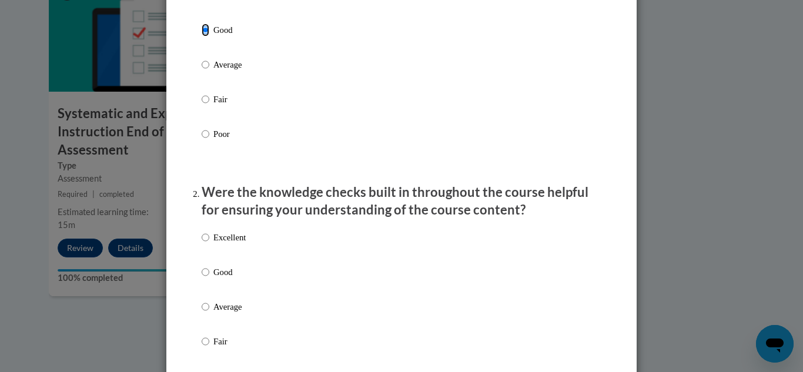
scroll to position [209, 0]
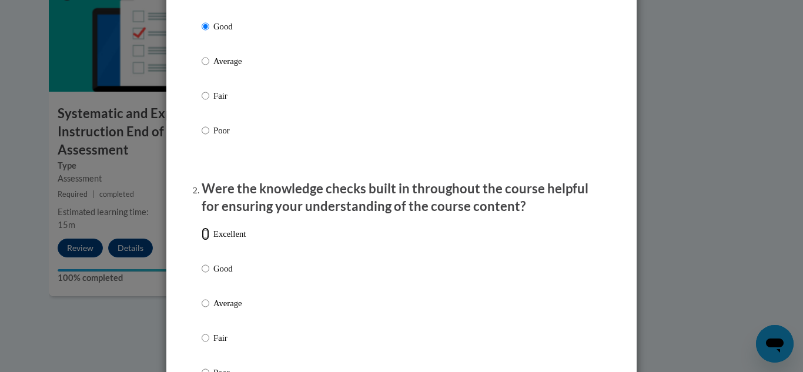
click at [204, 241] on input "Excellent" at bounding box center [206, 234] width 8 height 13
radio input "true"
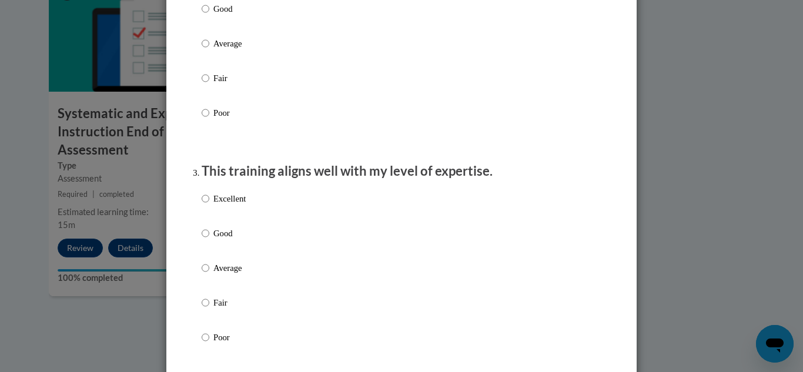
scroll to position [472, 0]
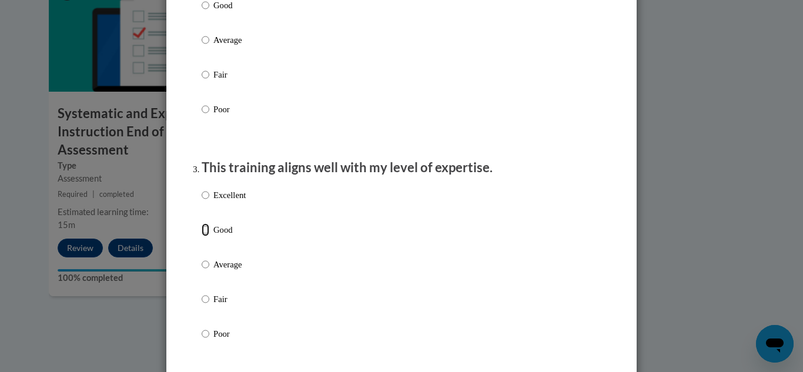
click at [204, 236] on input "Good" at bounding box center [206, 229] width 8 height 13
radio input "true"
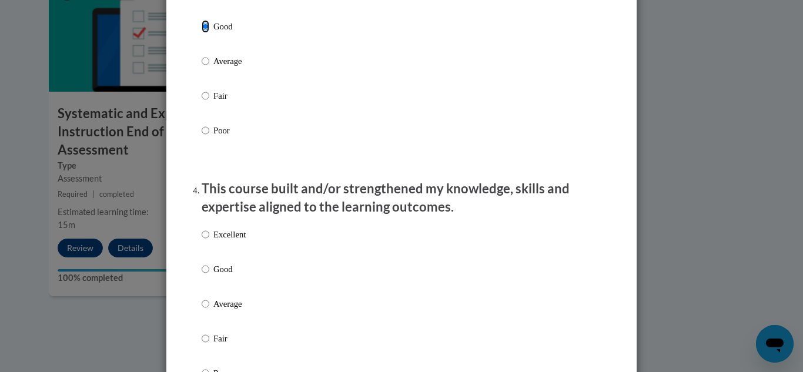
scroll to position [677, 0]
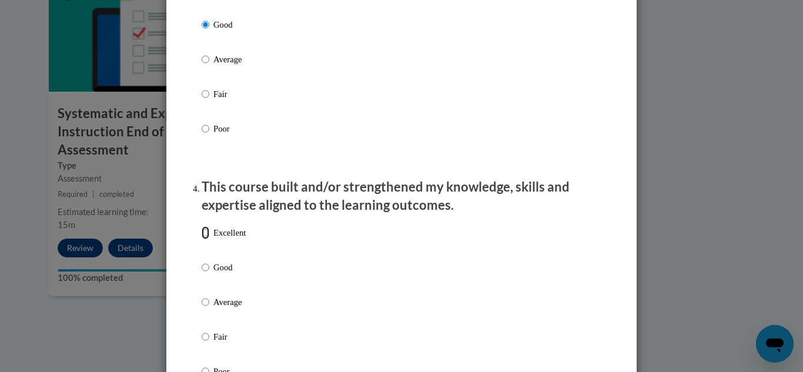
click at [207, 239] on input "Excellent" at bounding box center [206, 232] width 8 height 13
radio input "true"
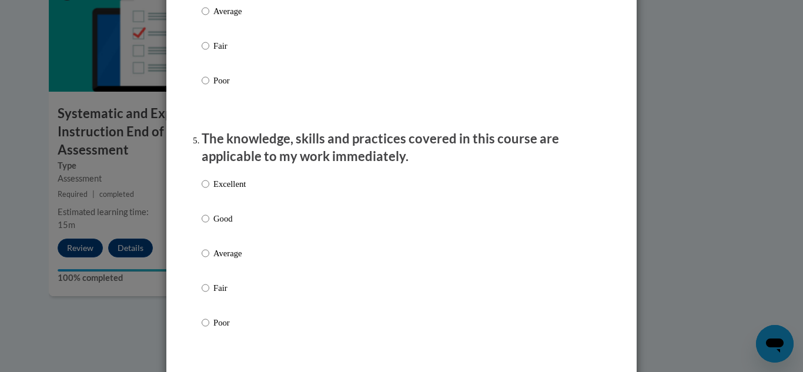
scroll to position [970, 0]
click at [204, 223] on input "Good" at bounding box center [206, 217] width 8 height 13
radio input "true"
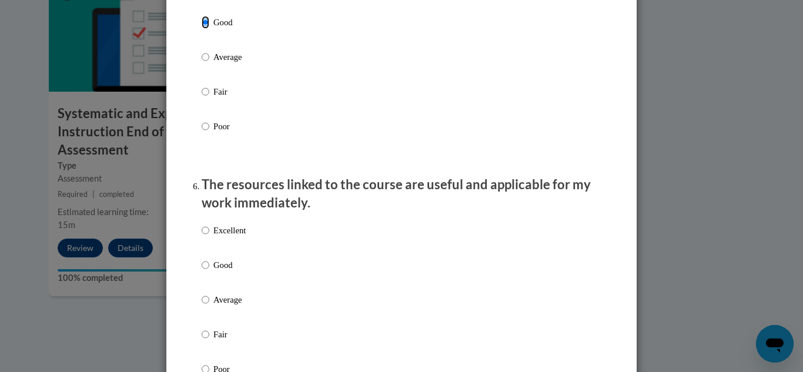
scroll to position [1166, 0]
click at [205, 236] on input "Excellent" at bounding box center [206, 229] width 8 height 13
radio input "true"
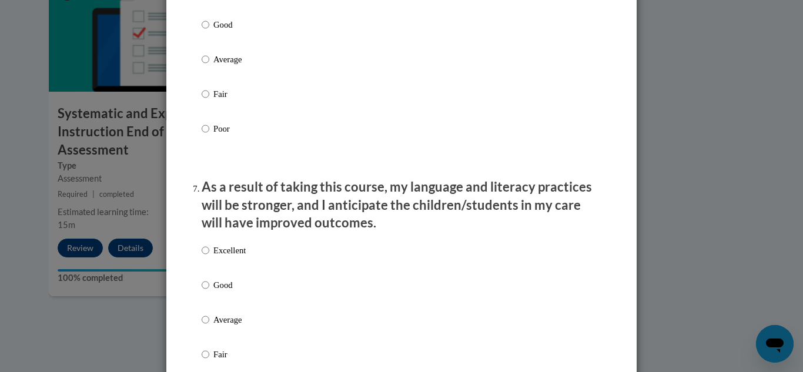
scroll to position [1410, 0]
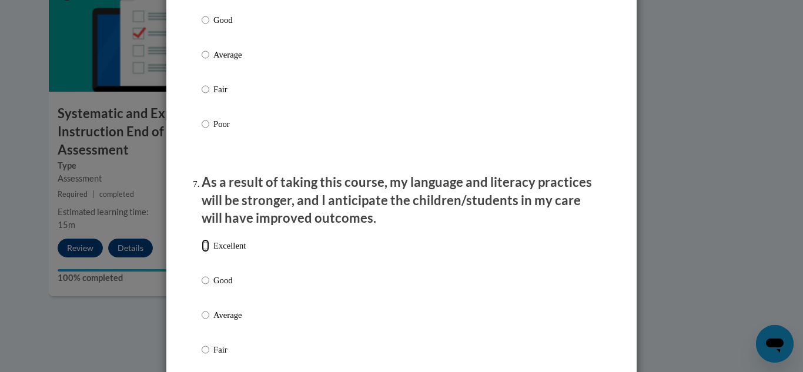
click at [205, 252] on input "Excellent" at bounding box center [206, 245] width 8 height 13
radio input "true"
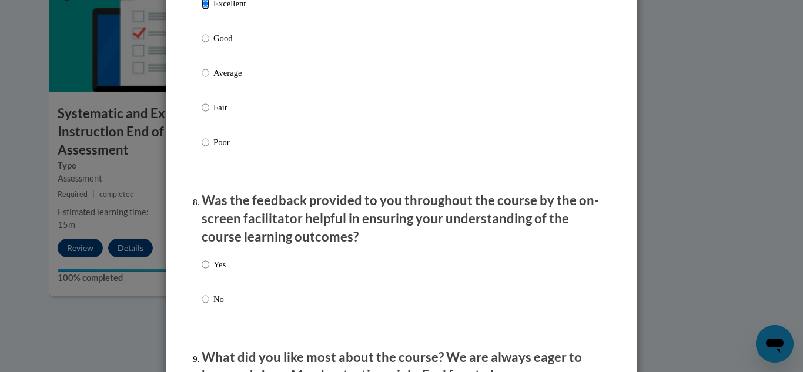
scroll to position [1657, 0]
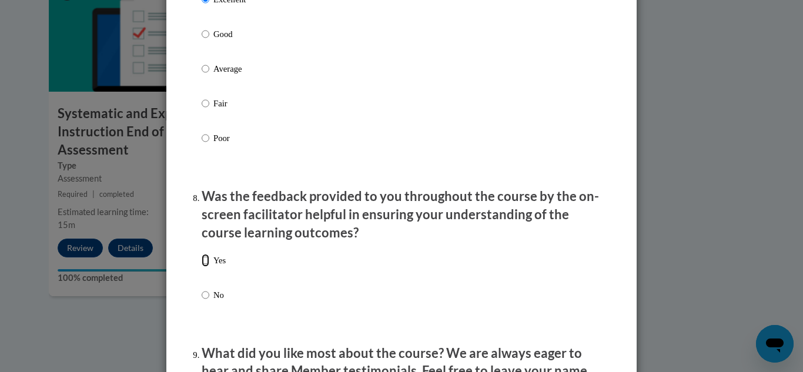
click at [206, 267] on input "Yes" at bounding box center [206, 260] width 8 height 13
radio input "true"
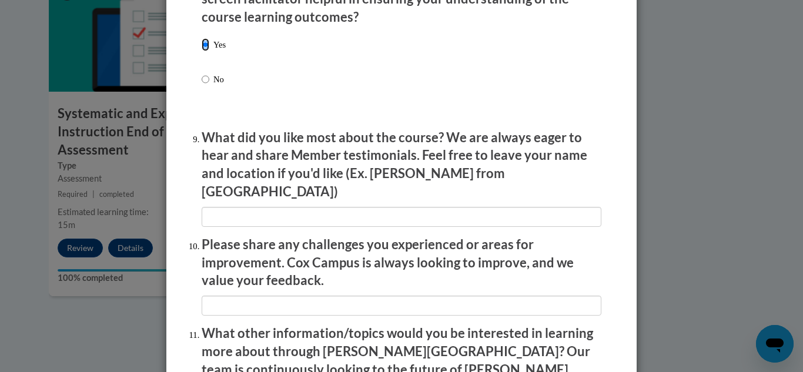
scroll to position [1875, 0]
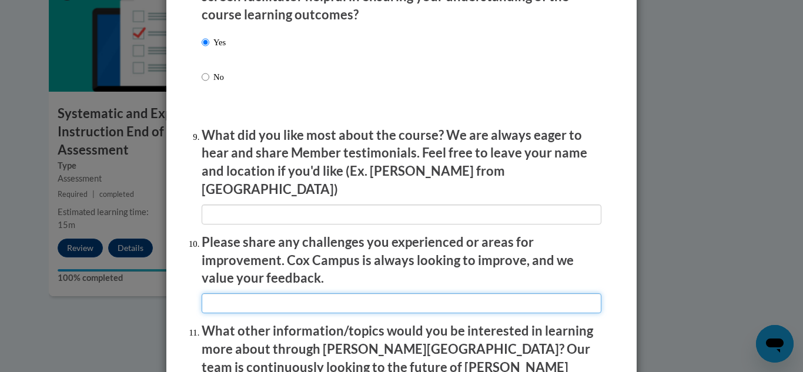
click at [209, 300] on input "textbox" at bounding box center [402, 303] width 400 height 20
click at [228, 295] on input "textbox" at bounding box center [402, 303] width 400 height 20
click at [231, 293] on input "textbox" at bounding box center [402, 303] width 400 height 20
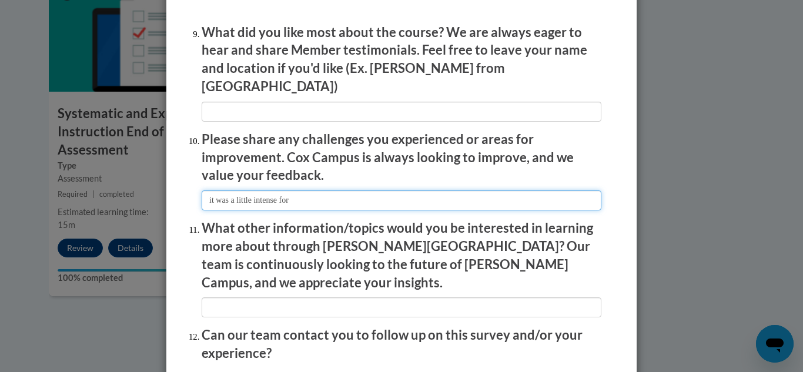
scroll to position [2024, 0]
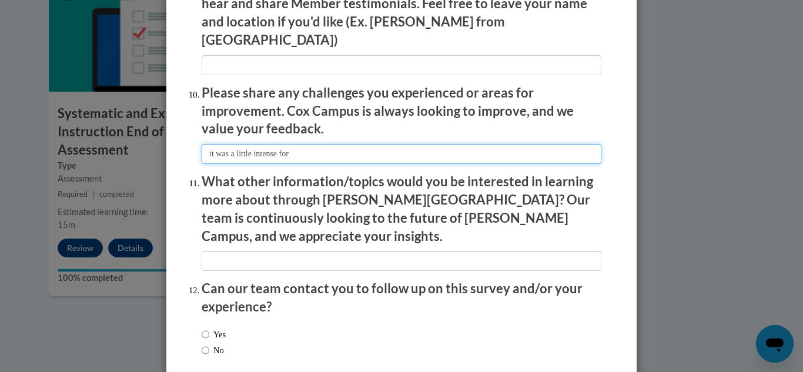
type input "it was a little intense for"
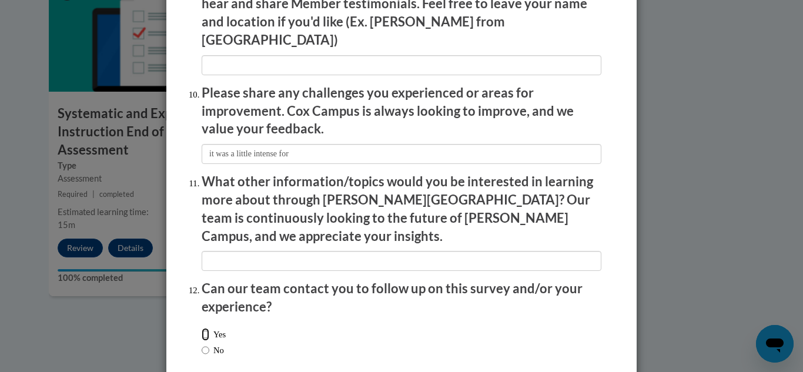
click at [205, 328] on input "Yes" at bounding box center [206, 334] width 8 height 13
radio input "true"
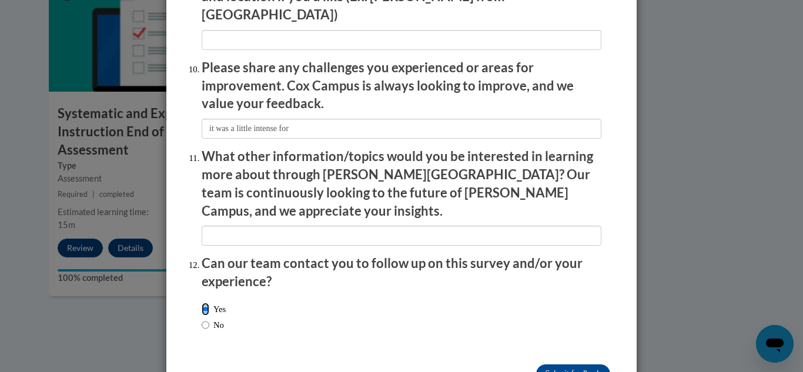
scroll to position [2071, 0]
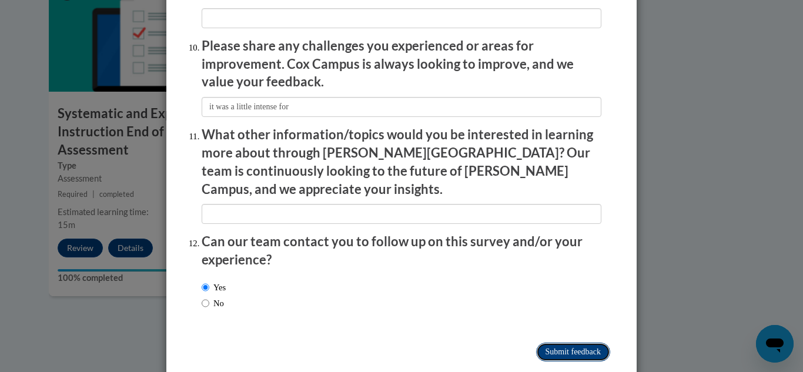
click at [573, 343] on input "Submit feedback" at bounding box center [573, 352] width 74 height 19
